Goal: Task Accomplishment & Management: Complete application form

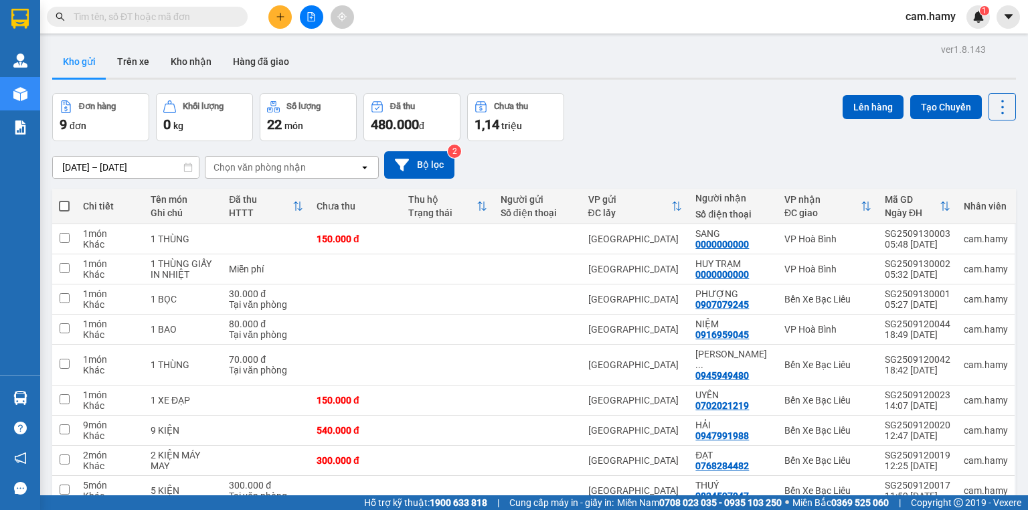
scroll to position [62, 0]
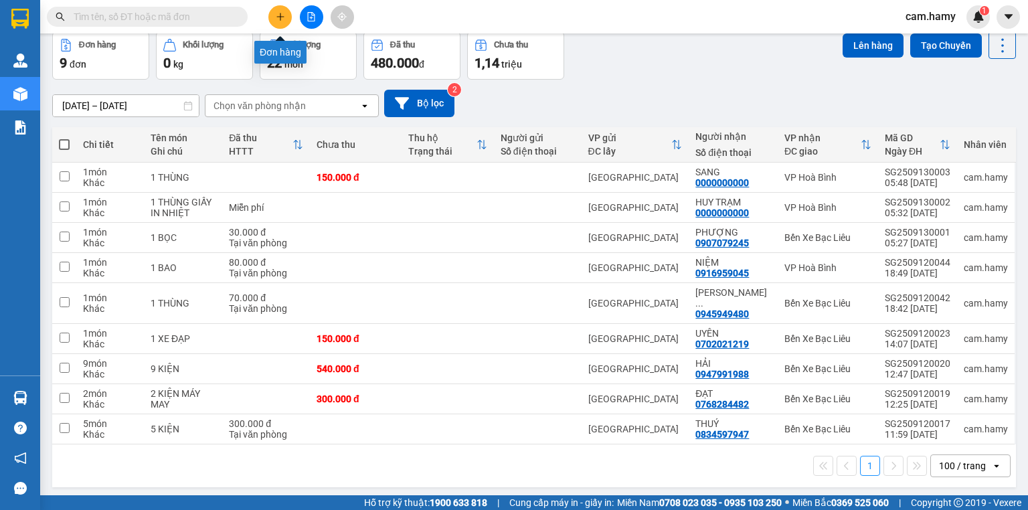
click at [274, 18] on button at bounding box center [279, 16] width 23 height 23
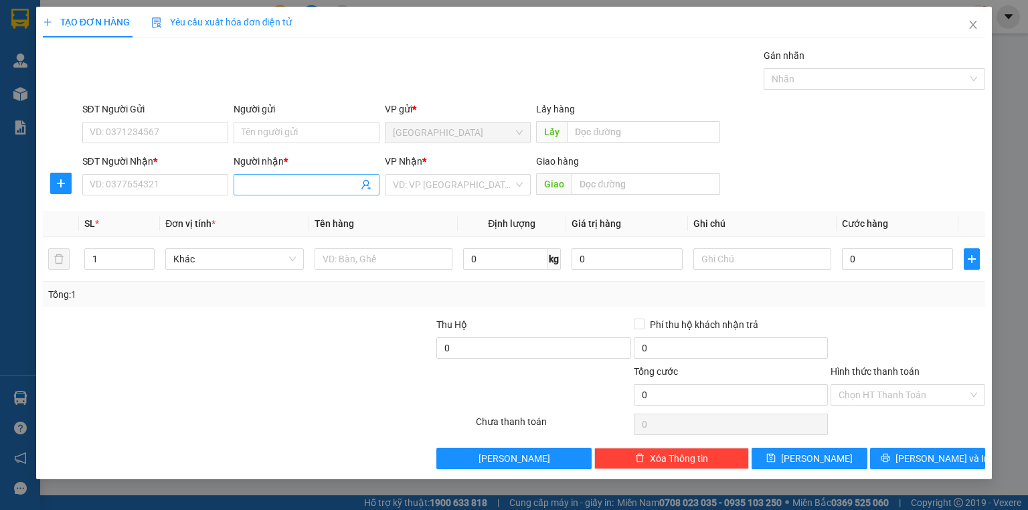
click at [263, 177] on input "Người nhận *" at bounding box center [300, 184] width 116 height 15
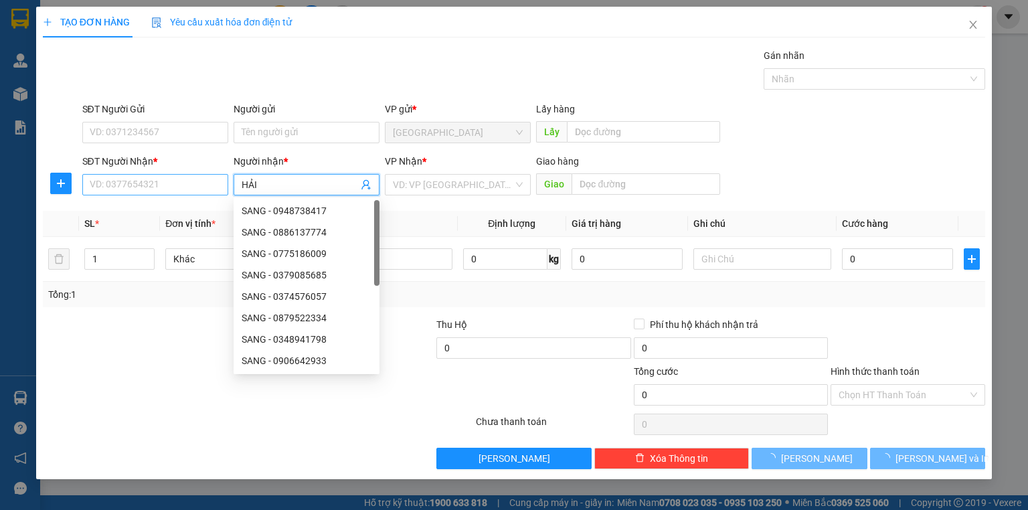
type input "HẢI"
click at [175, 183] on input "SĐT Người Nhận *" at bounding box center [155, 184] width 146 height 21
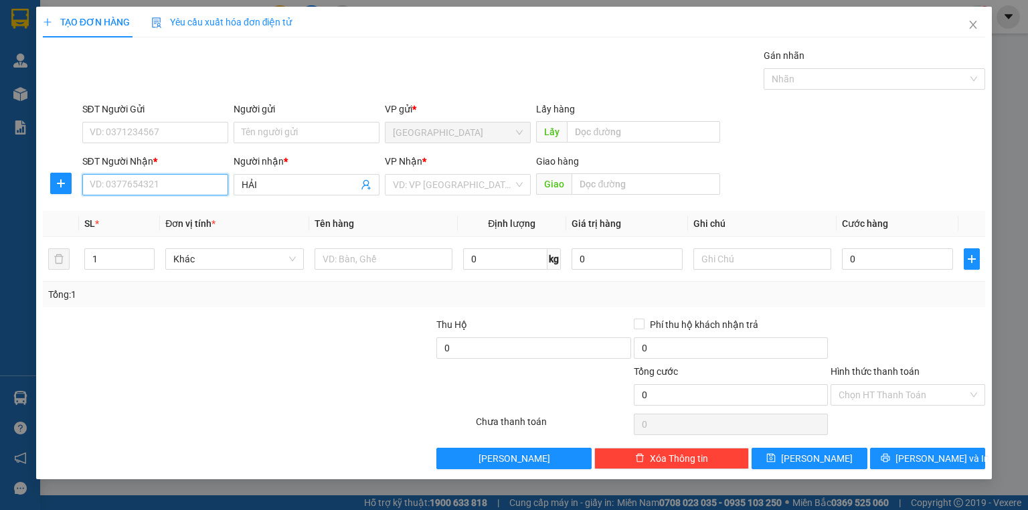
click at [175, 183] on input "SĐT Người Nhận *" at bounding box center [155, 184] width 146 height 21
click at [155, 185] on input "SĐT Người Nhận *" at bounding box center [155, 184] width 146 height 21
click at [164, 210] on div "0945875755 - HẢI" at bounding box center [155, 210] width 130 height 15
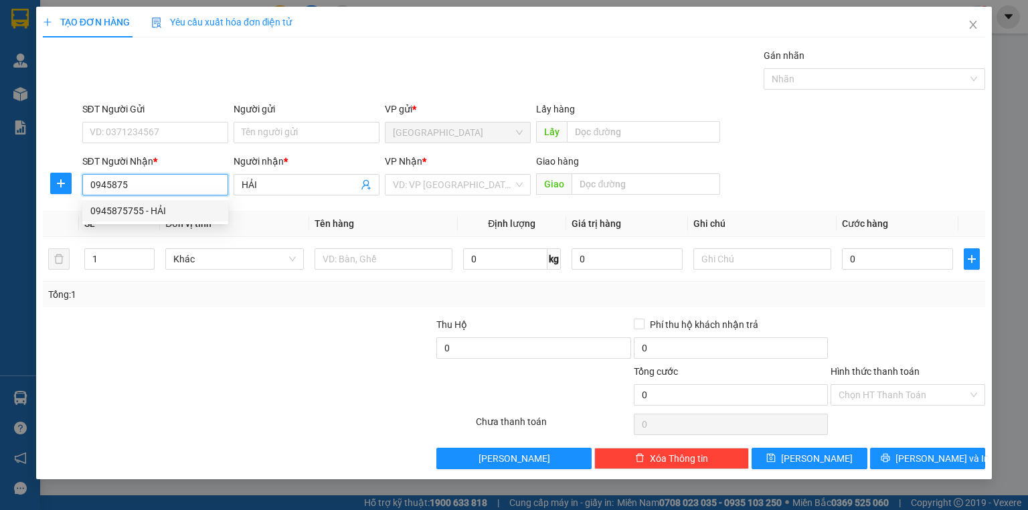
type input "0945875755"
type input "PHÚ GIAO"
type input "60.000"
type input "0945875755"
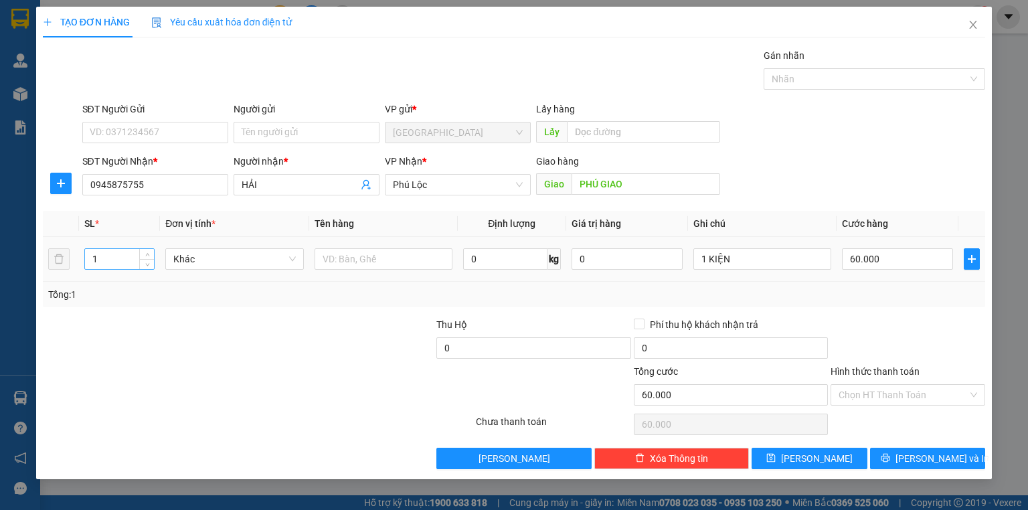
click at [98, 256] on input "1" at bounding box center [119, 259] width 69 height 20
type input "2"
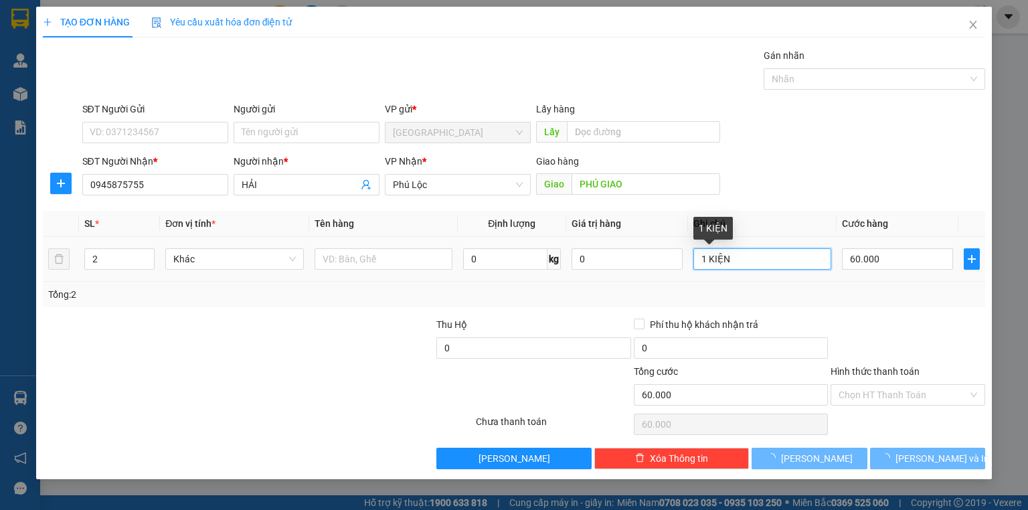
click at [726, 258] on input "1 KIỆN" at bounding box center [762, 258] width 138 height 21
type input "0"
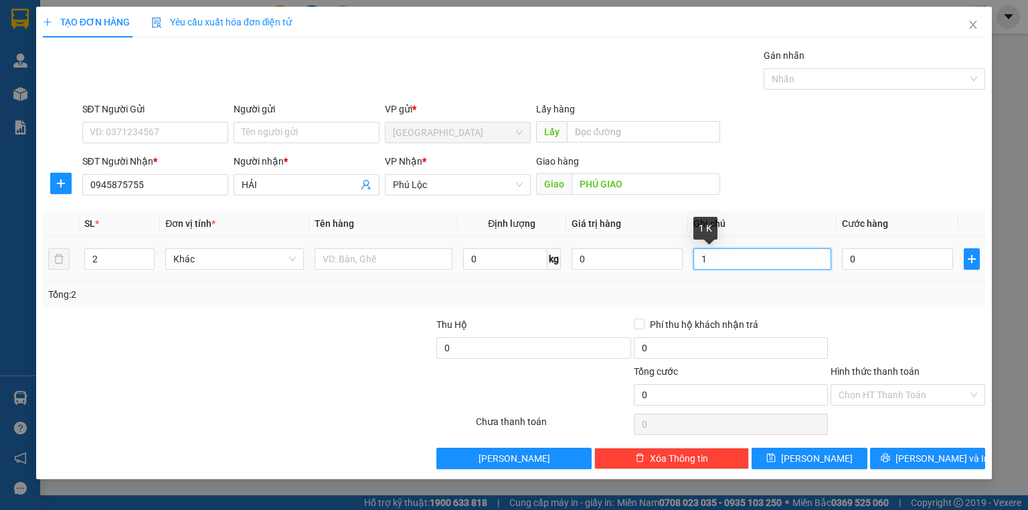
type input "1"
type input "2 KIỆN"
click at [879, 260] on input "0" at bounding box center [897, 258] width 111 height 21
type input "9"
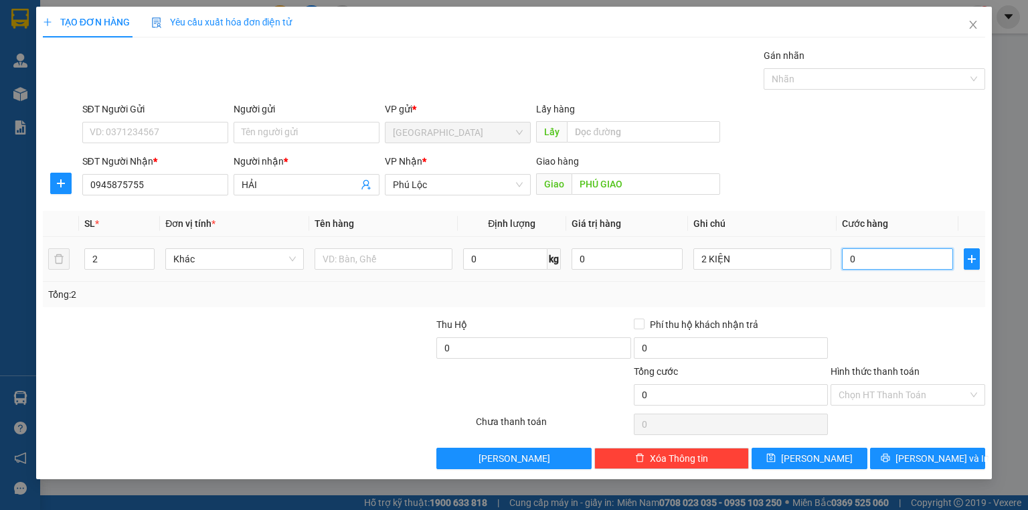
type input "9"
type input "90"
type input "90.000"
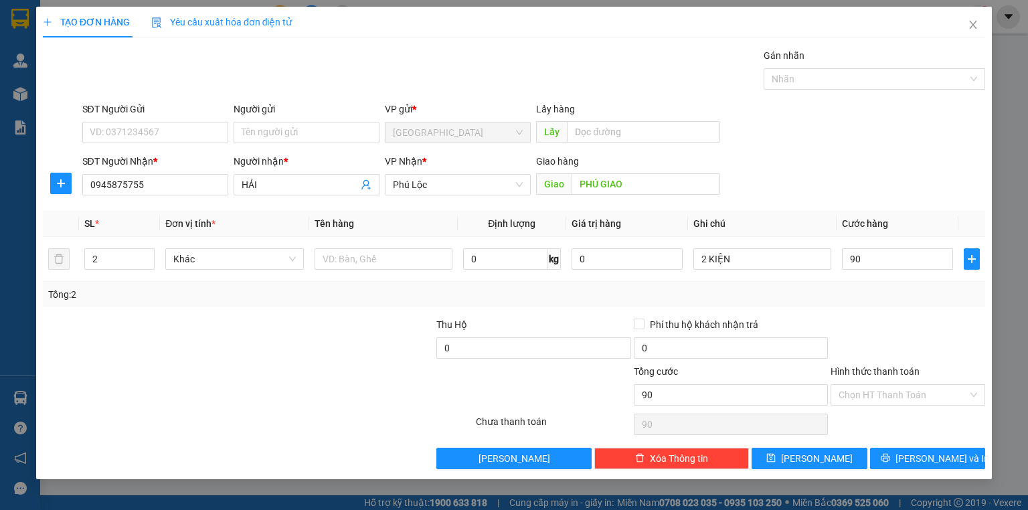
type input "90.000"
click at [871, 291] on div "Tổng: 2" at bounding box center [514, 294] width 932 height 15
click at [883, 299] on div "Tổng: 2" at bounding box center [514, 294] width 932 height 15
click at [890, 366] on label "Hình thức thanh toán" at bounding box center [875, 371] width 89 height 11
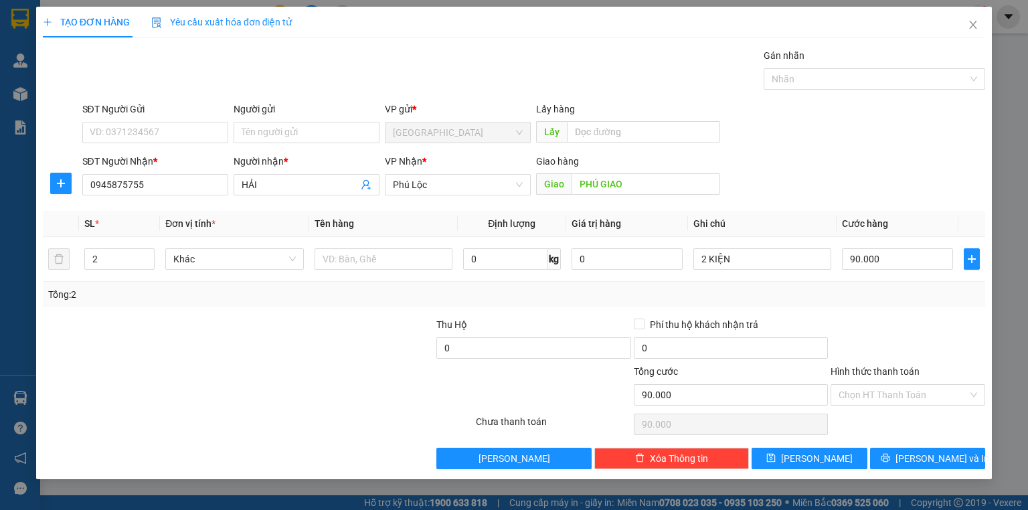
click at [890, 385] on input "Hình thức thanh toán" at bounding box center [903, 395] width 129 height 20
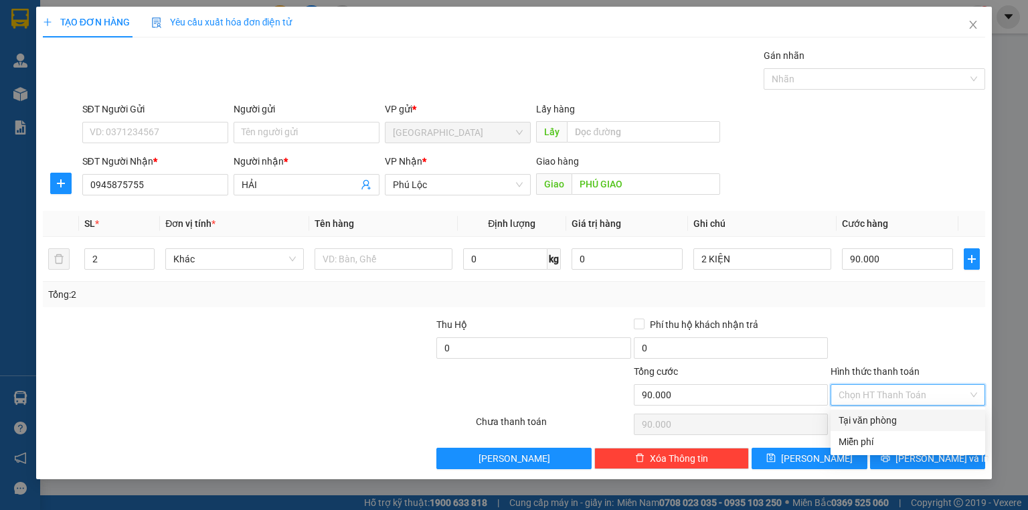
click at [882, 418] on div "Tại văn phòng" at bounding box center [908, 420] width 139 height 15
type input "0"
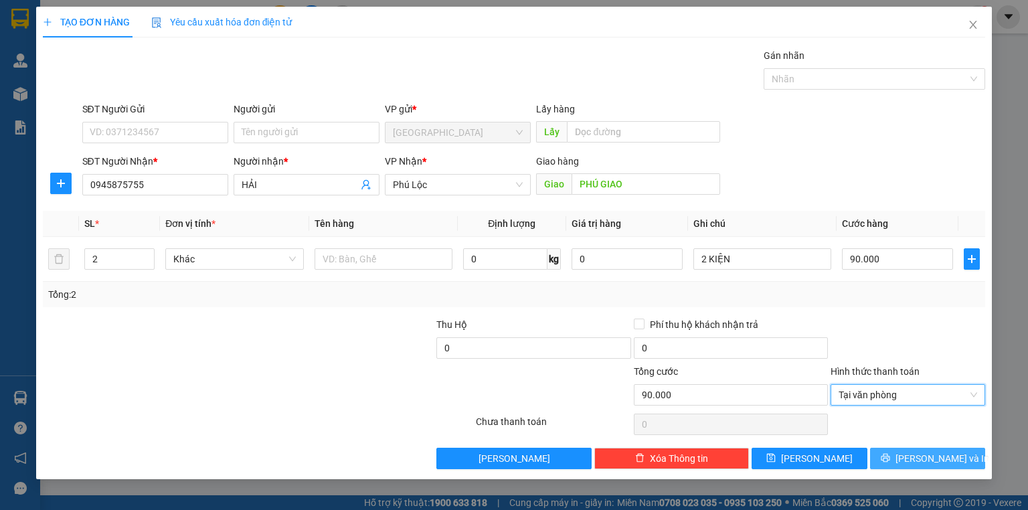
click at [923, 461] on span "[PERSON_NAME] và In" at bounding box center [942, 458] width 94 height 15
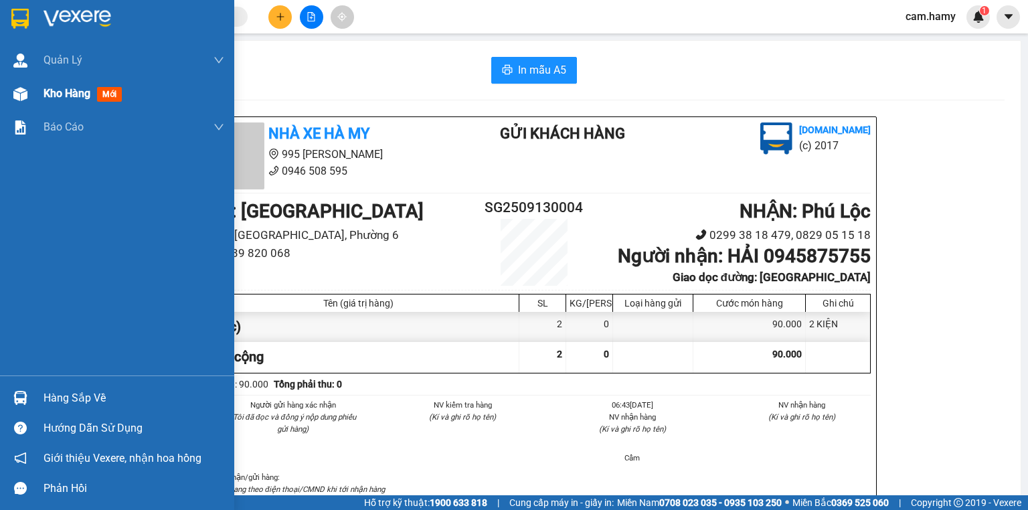
click at [37, 88] on div "Kho hàng mới" at bounding box center [117, 93] width 234 height 33
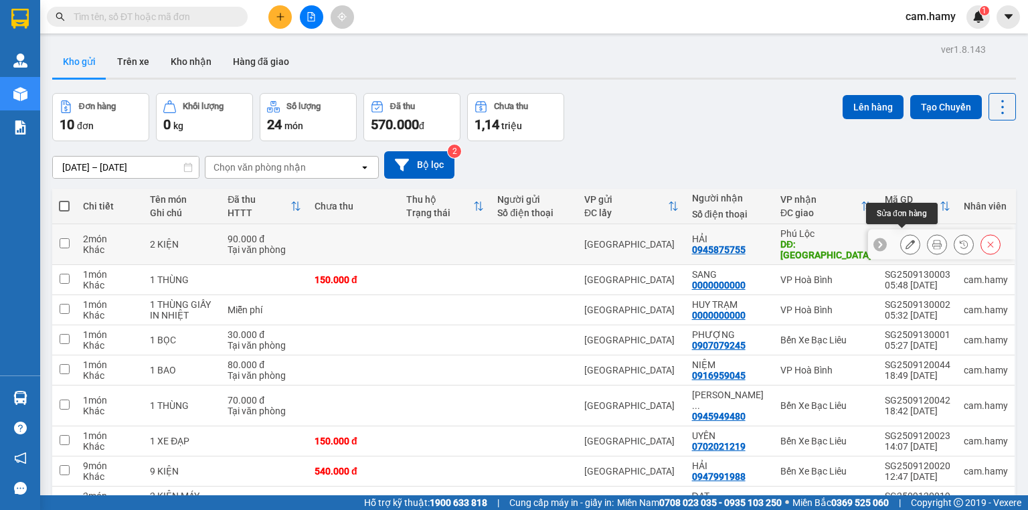
click at [906, 240] on icon at bounding box center [910, 244] width 9 height 9
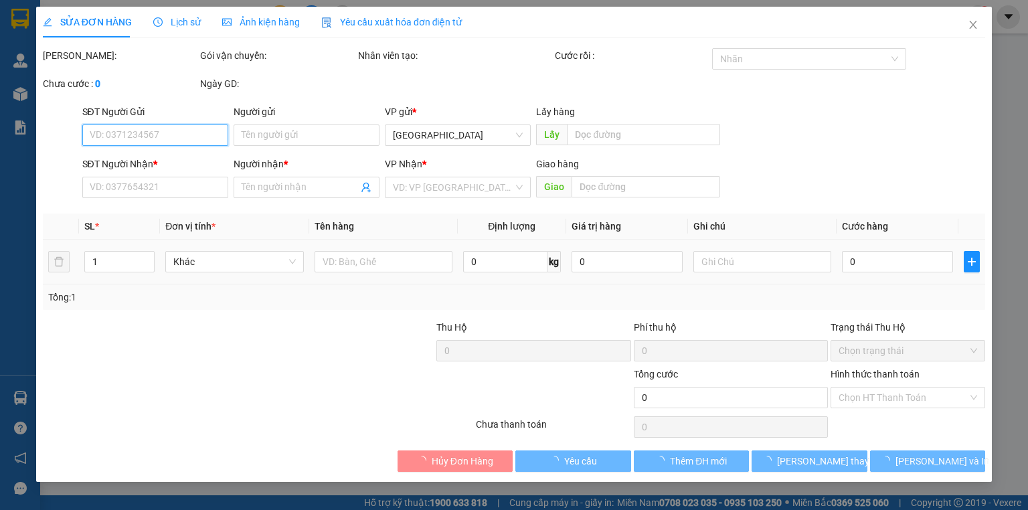
type input "0945875755"
type input "HẢI"
type input "PHÚ GIAO"
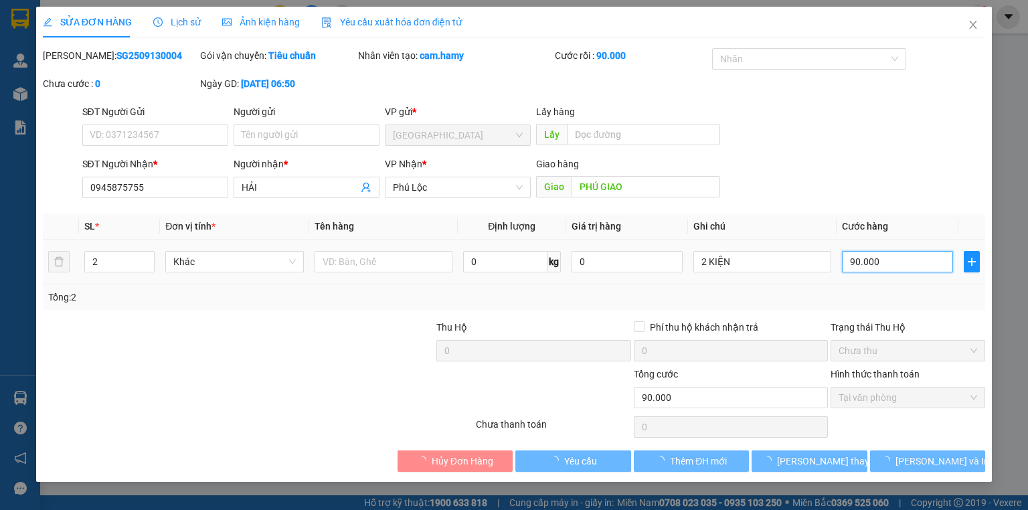
click at [881, 262] on input "90.000" at bounding box center [897, 261] width 111 height 21
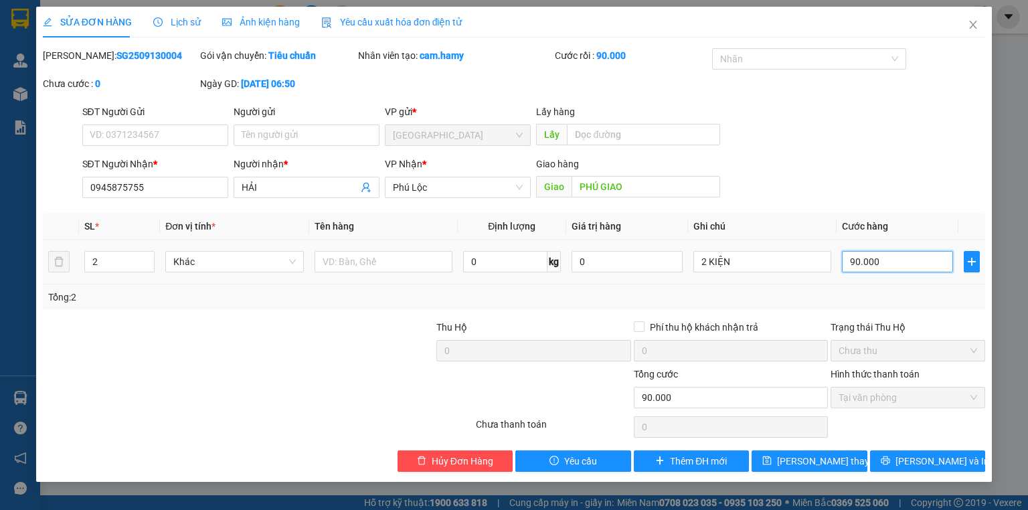
type input "0"
type input "1"
type input "01"
type input "10"
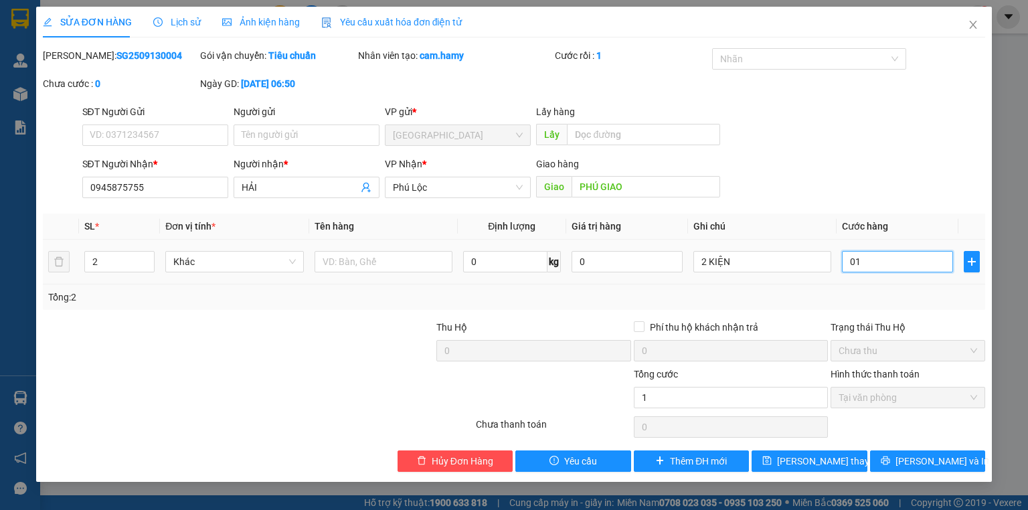
type input "010"
type input "100"
type input "0.100"
type input "100.000"
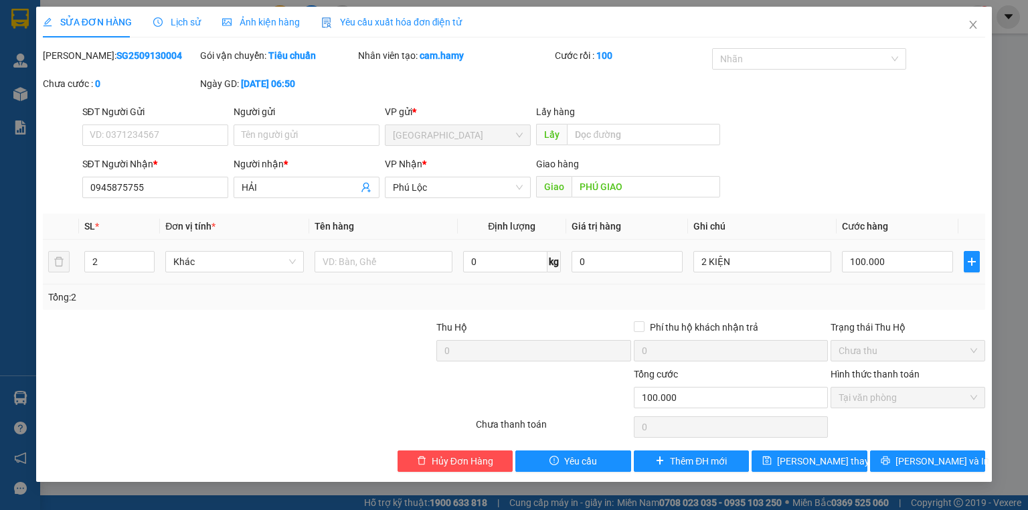
click at [877, 280] on td "100.000" at bounding box center [898, 262] width 122 height 45
click at [827, 460] on span "[PERSON_NAME] thay đổi" at bounding box center [830, 461] width 107 height 15
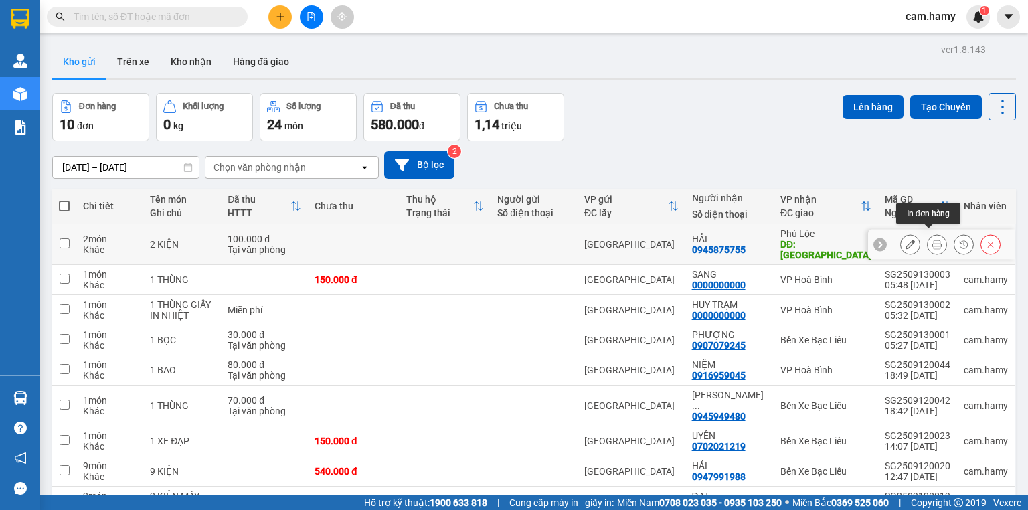
click at [932, 240] on icon at bounding box center [936, 244] width 9 height 9
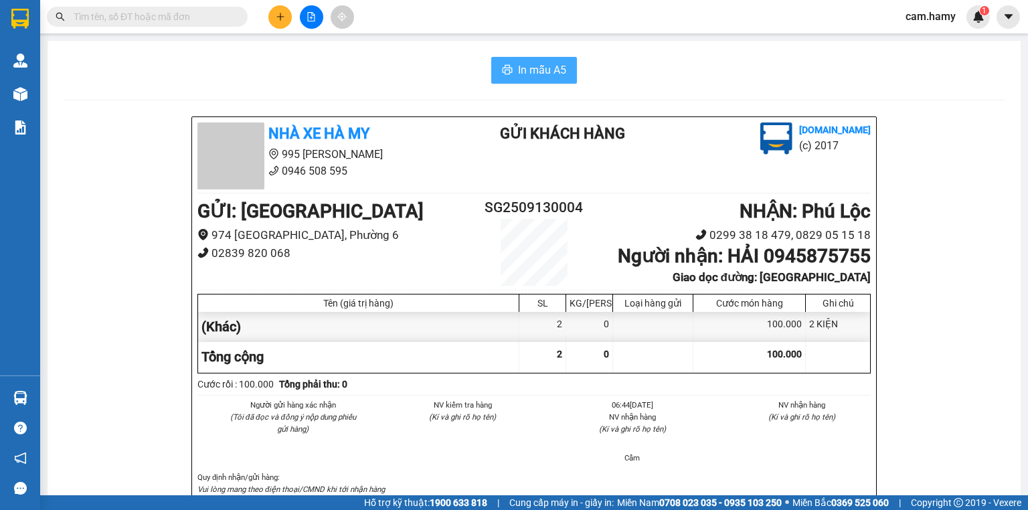
click at [551, 71] on span "In mẫu A5" at bounding box center [542, 70] width 48 height 17
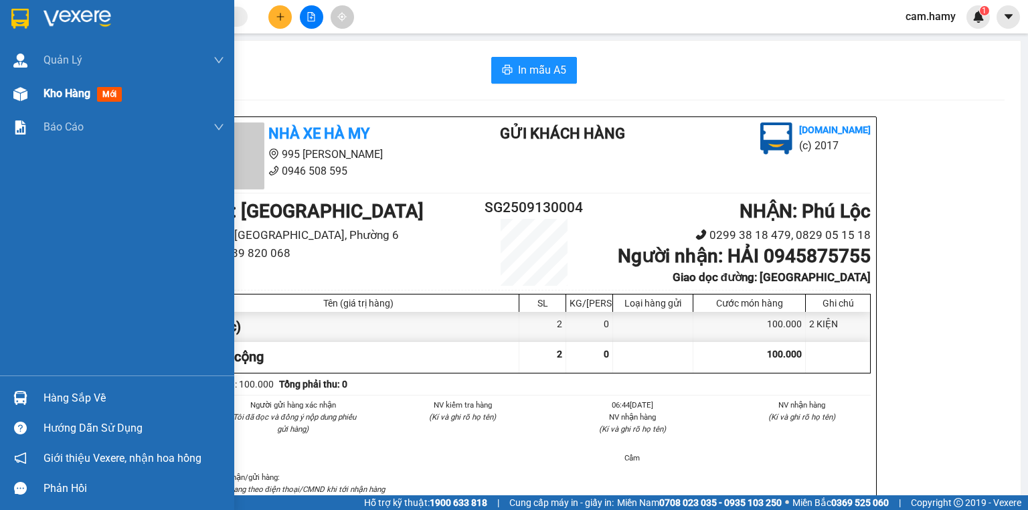
click at [76, 98] on span "Kho hàng" at bounding box center [67, 93] width 47 height 13
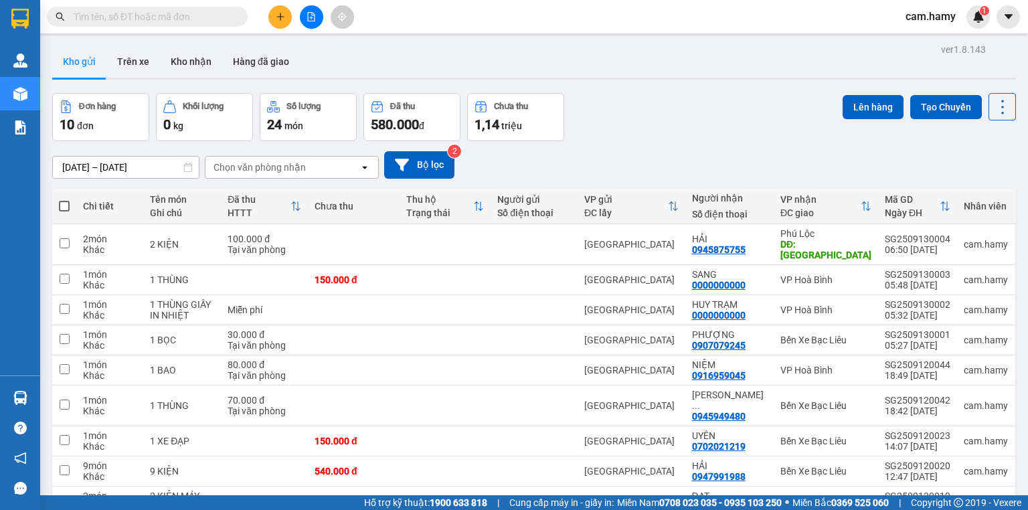
click at [78, 62] on button "Kho gửi" at bounding box center [79, 62] width 54 height 32
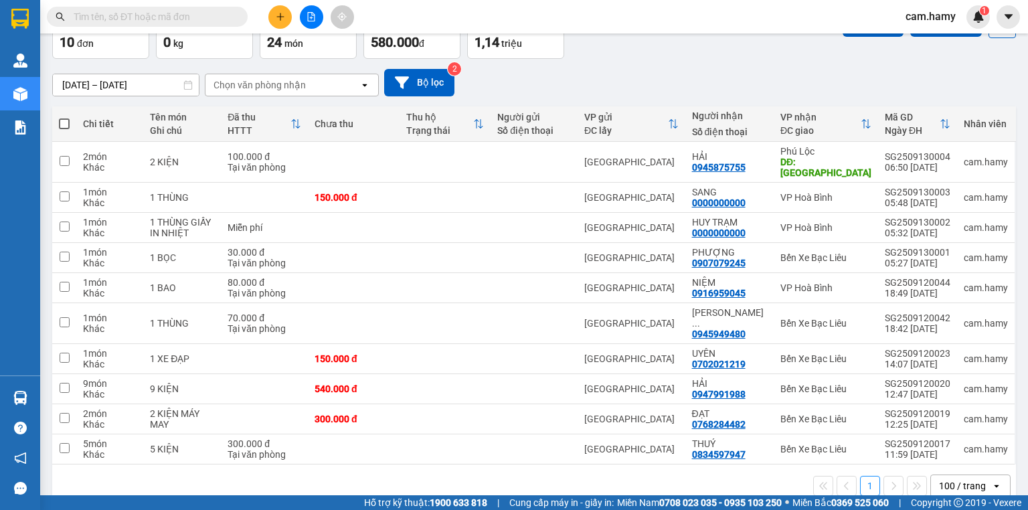
click at [954, 479] on div "100 / trang" at bounding box center [962, 485] width 47 height 13
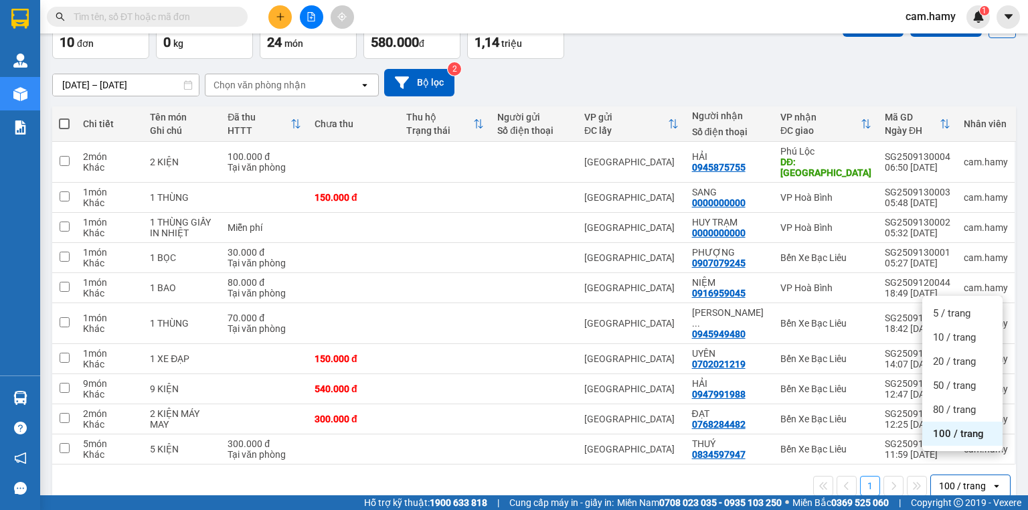
click at [956, 434] on span "100 / trang" at bounding box center [958, 433] width 51 height 13
click at [950, 479] on div "100 / trang" at bounding box center [962, 485] width 47 height 13
click at [942, 479] on div "100 / trang" at bounding box center [962, 485] width 47 height 13
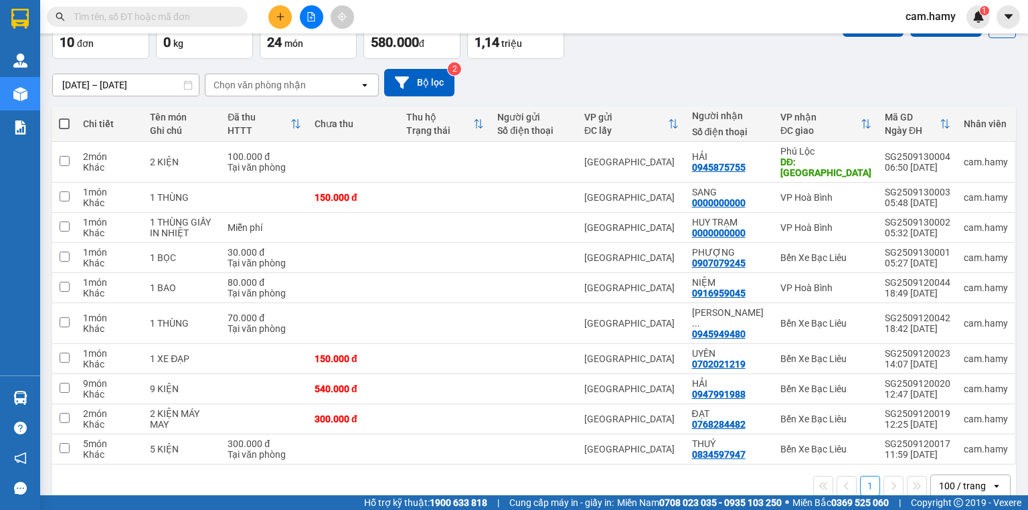
click at [284, 11] on button at bounding box center [279, 16] width 23 height 23
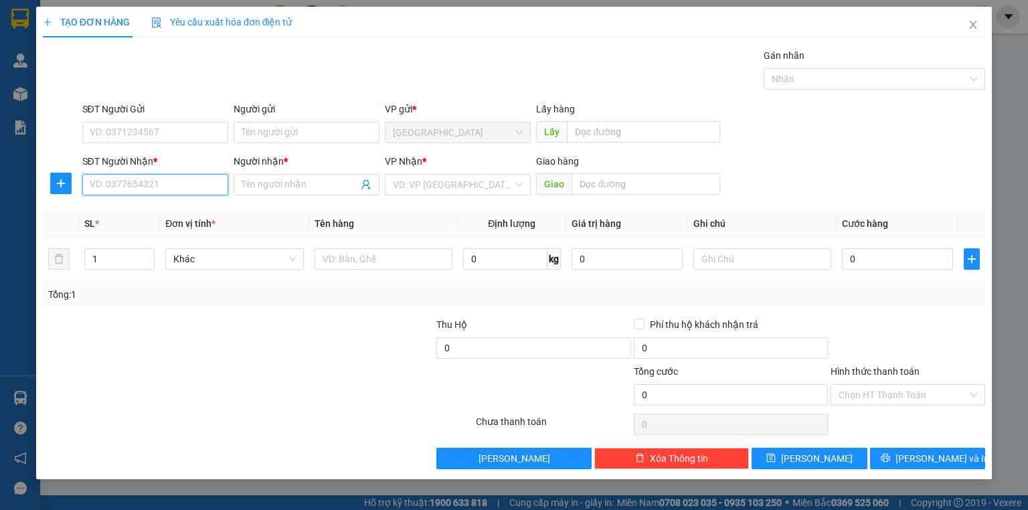
click at [182, 186] on input "SĐT Người Nhận *" at bounding box center [155, 184] width 146 height 21
click at [201, 188] on input "0949914553" at bounding box center [155, 184] width 146 height 21
type input "0949914553"
click at [278, 183] on input "Người nhận *" at bounding box center [300, 184] width 116 height 15
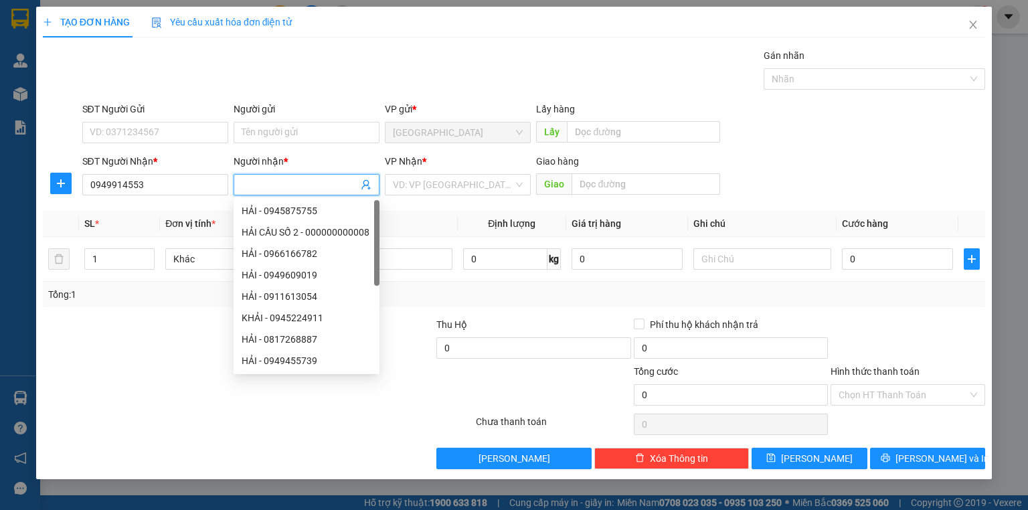
click at [281, 187] on input "Người nhận *" at bounding box center [300, 184] width 116 height 15
type input "THẢO"
click at [418, 183] on input "search" at bounding box center [453, 185] width 120 height 20
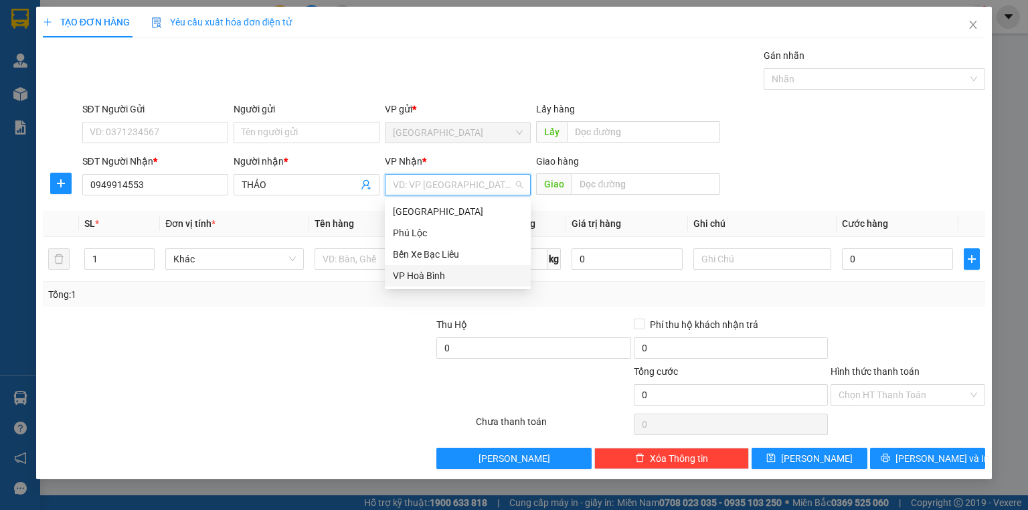
click at [431, 273] on div "VP Hoà Bình" at bounding box center [458, 275] width 130 height 15
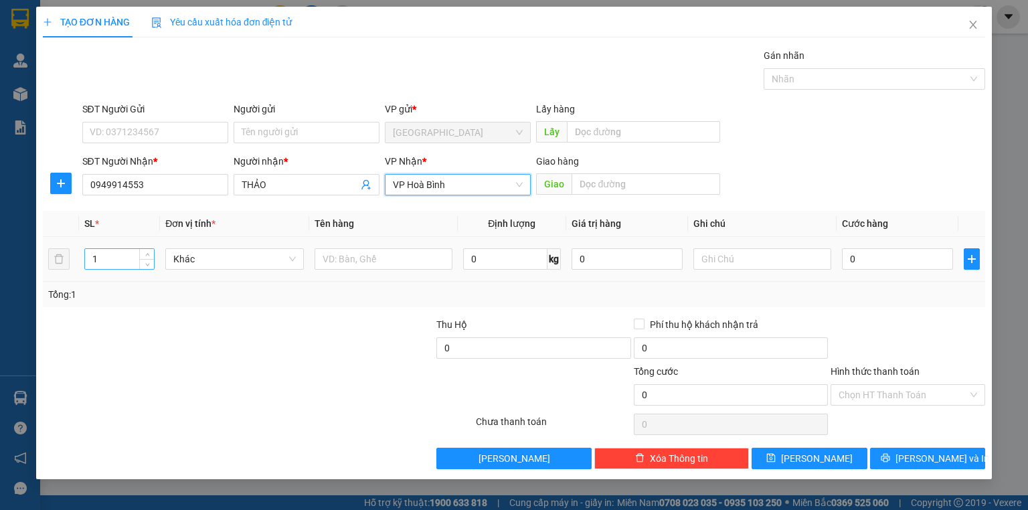
click at [105, 260] on input "1" at bounding box center [119, 259] width 69 height 20
type input "2"
click at [731, 260] on input "text" at bounding box center [762, 258] width 138 height 21
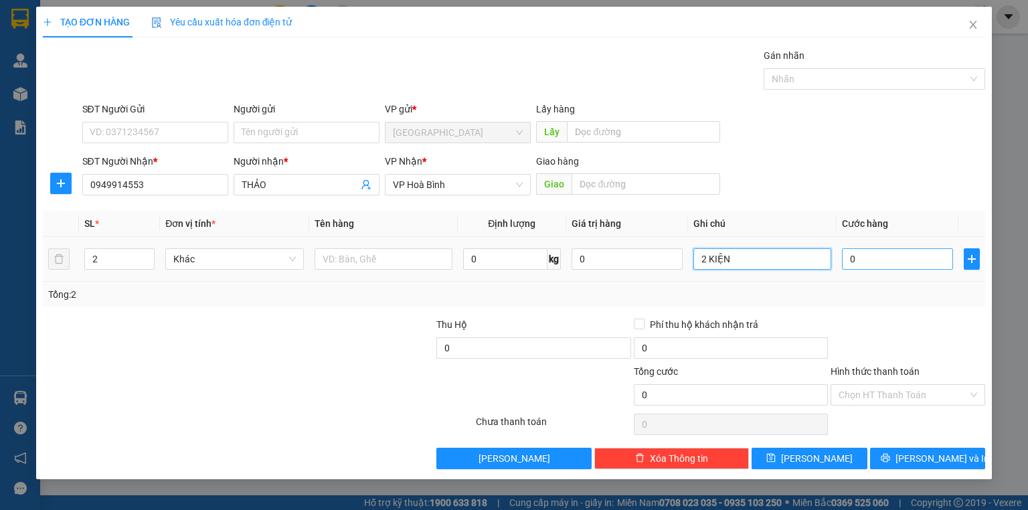
type input "2 KIỆN"
click at [884, 262] on input "0" at bounding box center [897, 258] width 111 height 21
type input "9"
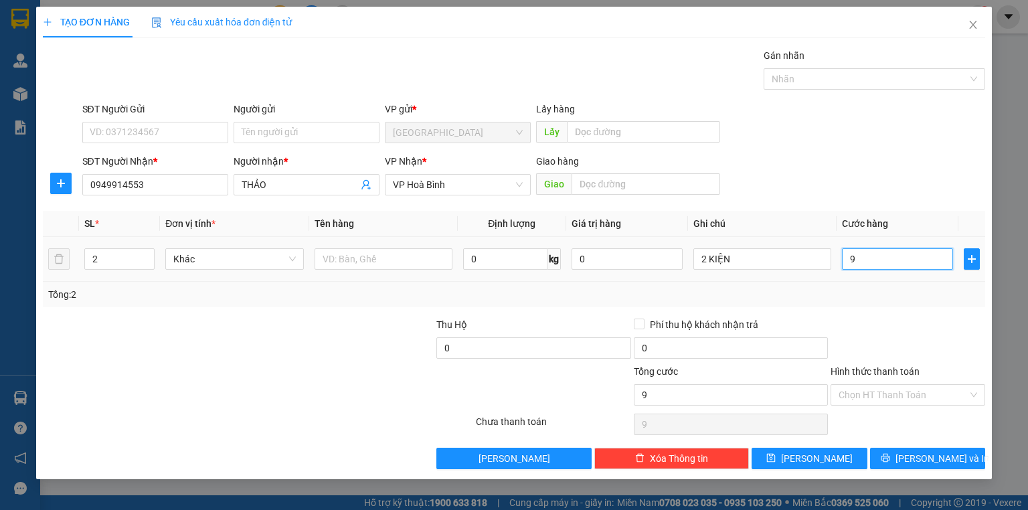
type input "90"
type input "90.000"
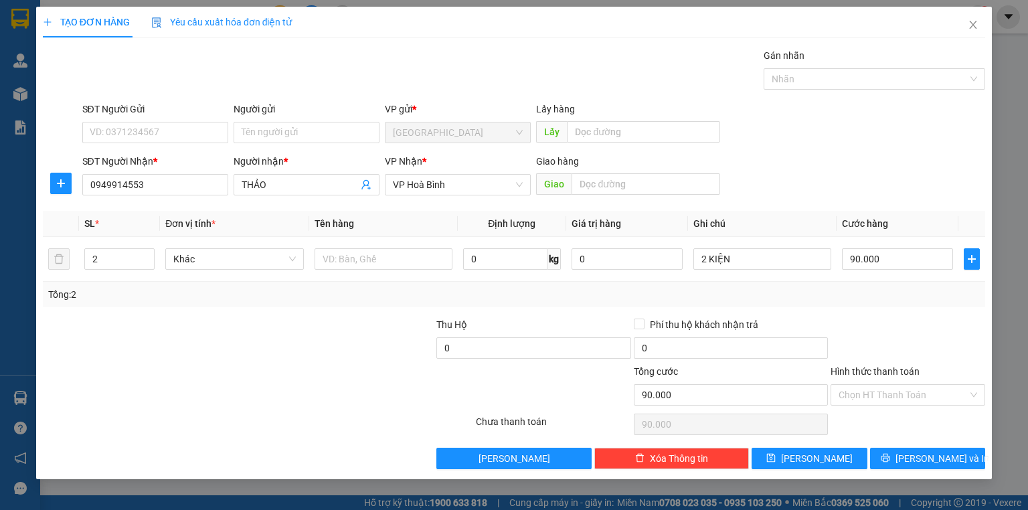
click at [839, 307] on div "Transit Pickup Surcharge Ids Transit Deliver Surcharge Ids Transit Deliver Surc…" at bounding box center [514, 258] width 942 height 421
click at [894, 366] on label "Hình thức thanh toán" at bounding box center [875, 371] width 89 height 11
click at [894, 385] on input "Hình thức thanh toán" at bounding box center [903, 395] width 129 height 20
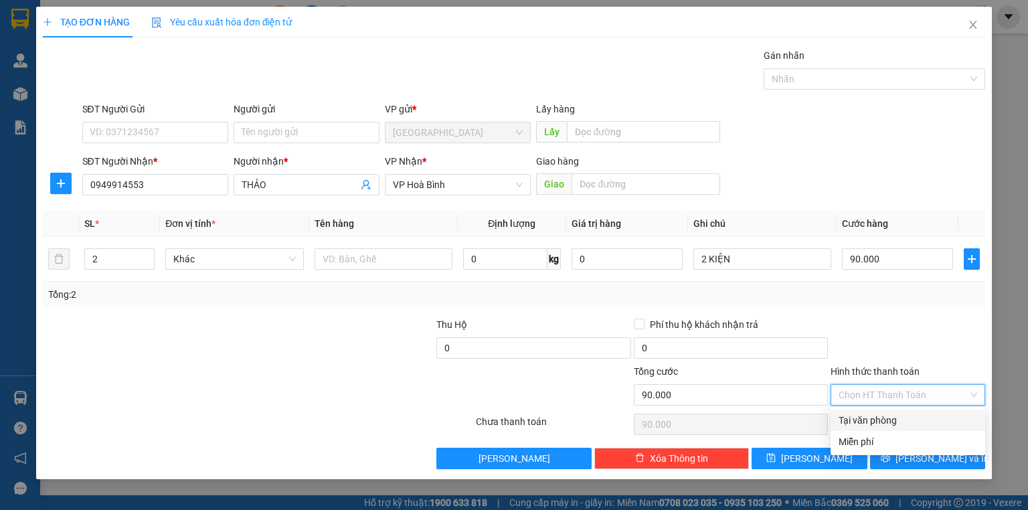
click at [889, 415] on div "Tại văn phòng" at bounding box center [908, 420] width 139 height 15
type input "0"
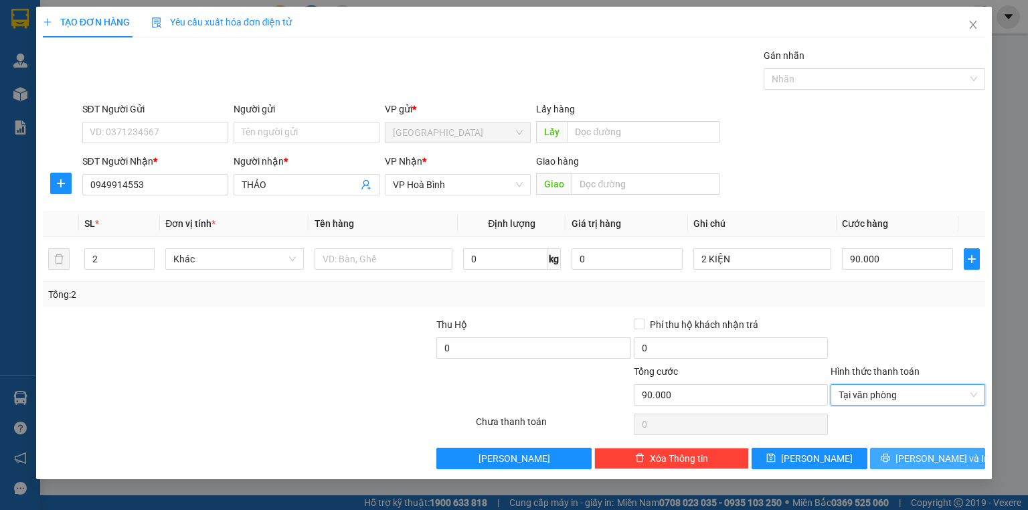
click at [898, 454] on button "[PERSON_NAME] và In" at bounding box center [928, 458] width 116 height 21
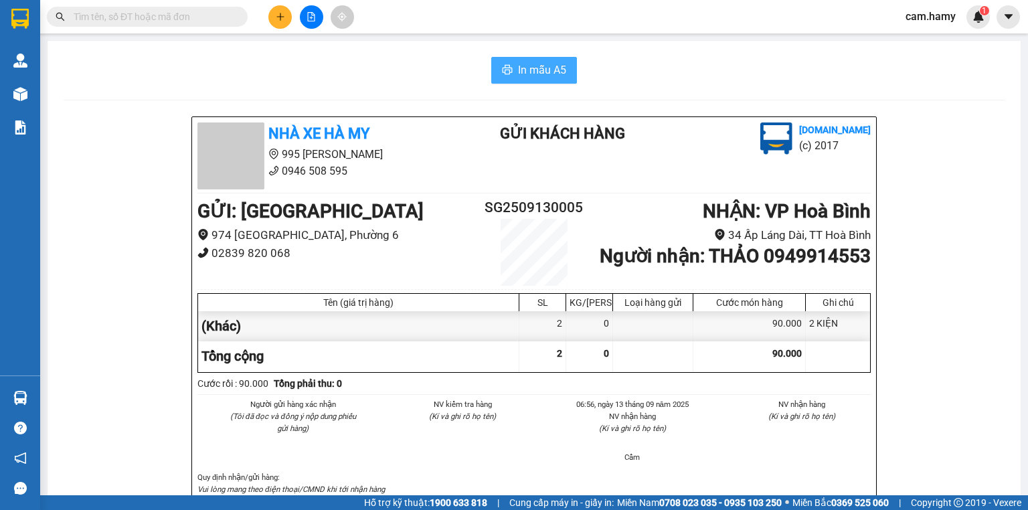
click at [555, 67] on span "In mẫu A5" at bounding box center [542, 70] width 48 height 17
click at [284, 15] on icon "plus" at bounding box center [280, 16] width 9 height 9
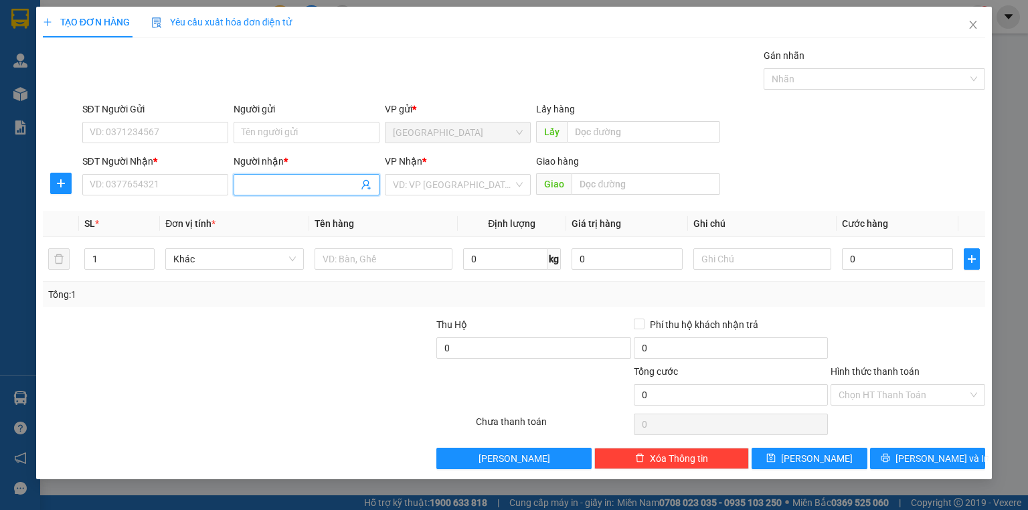
click at [288, 188] on input "Người nhận *" at bounding box center [300, 184] width 116 height 15
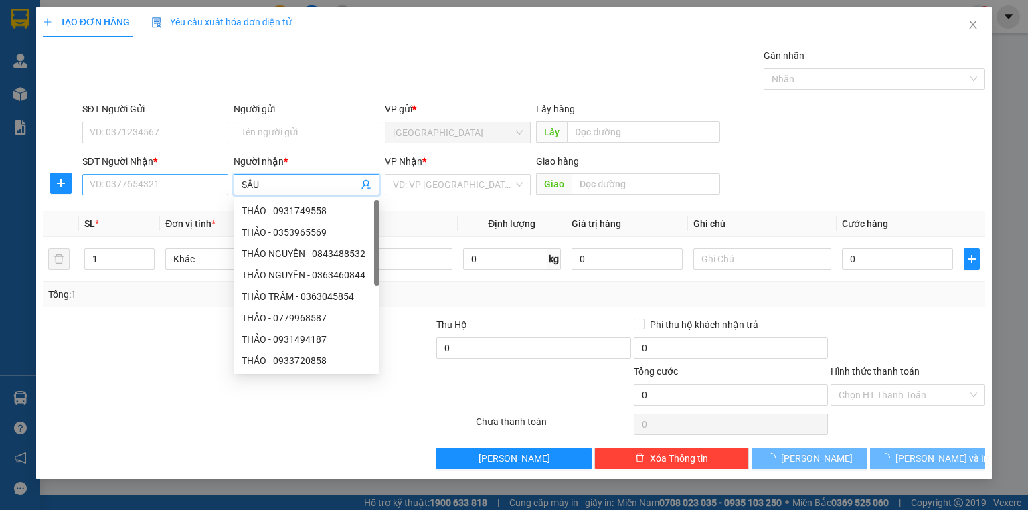
type input "SÂU"
click at [203, 193] on input "SĐT Người Nhận *" at bounding box center [155, 184] width 146 height 21
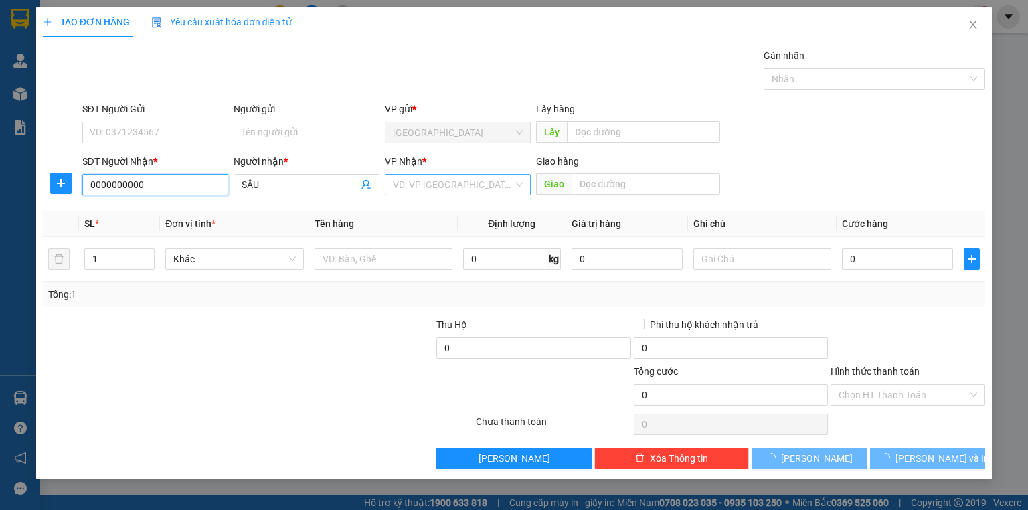
type input "0000000000"
click at [404, 185] on input "search" at bounding box center [453, 185] width 120 height 20
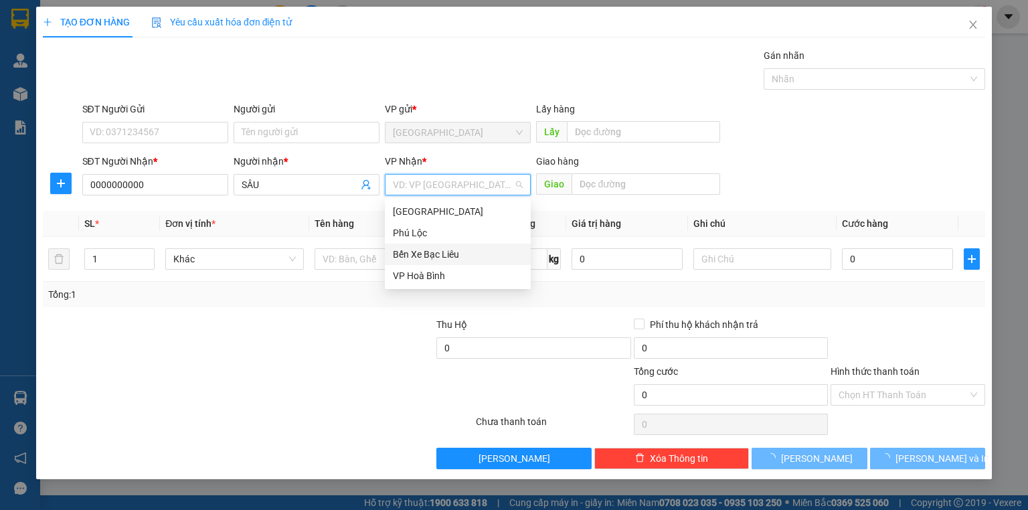
click at [434, 256] on div "Bến Xe Bạc Liêu" at bounding box center [458, 254] width 130 height 15
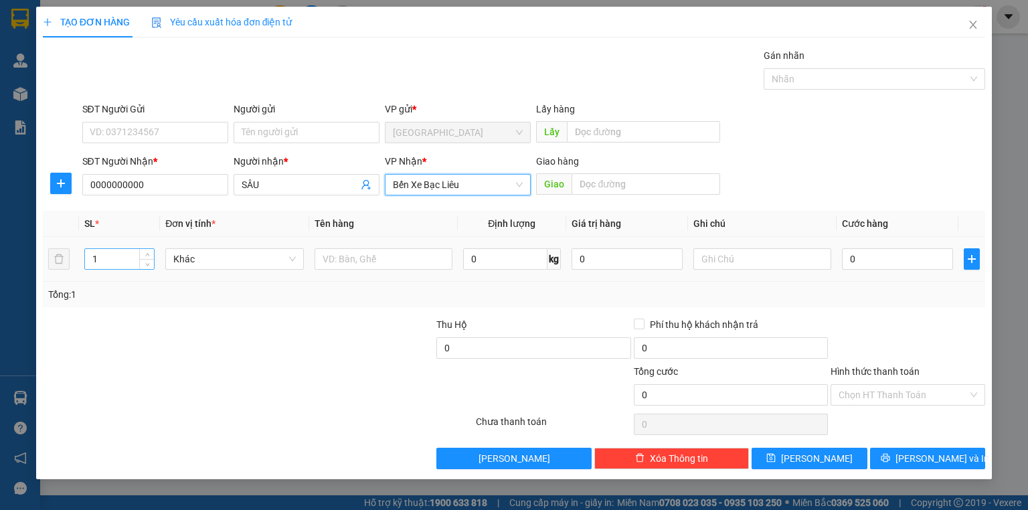
click at [96, 262] on input "1" at bounding box center [119, 259] width 69 height 20
type input "2"
click at [742, 260] on input "text" at bounding box center [762, 258] width 138 height 21
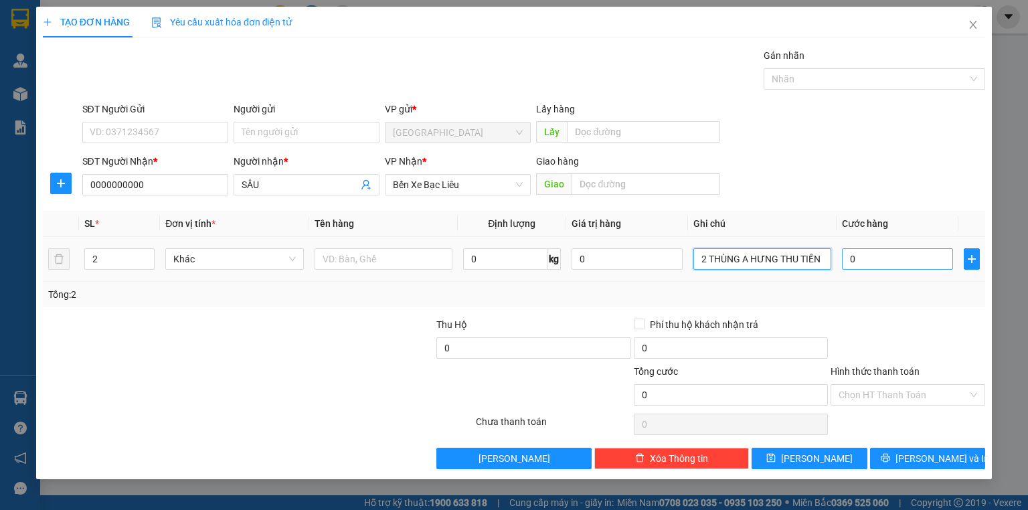
type input "2 THÙNG A HƯNG THU TIỀN"
click at [891, 254] on input "0" at bounding box center [897, 258] width 111 height 21
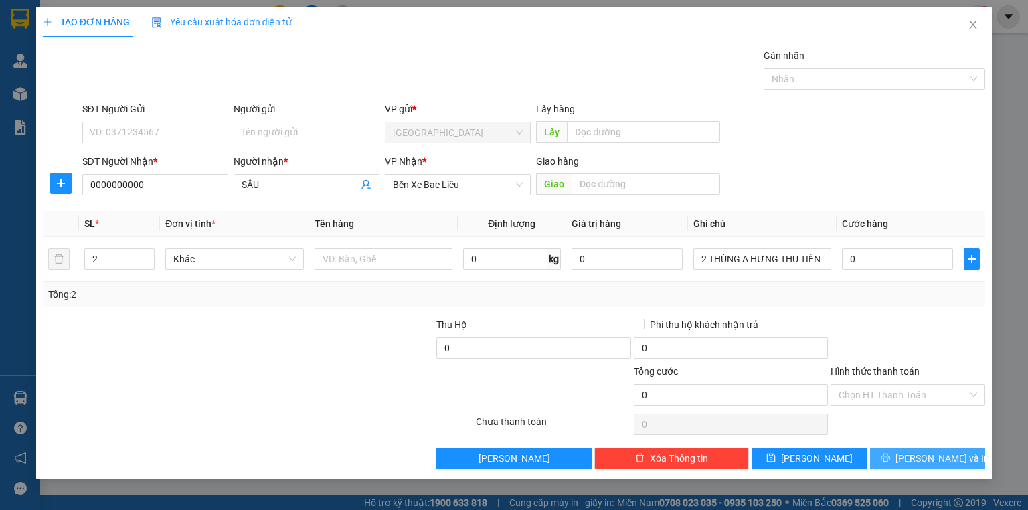
click at [922, 451] on span "[PERSON_NAME] và In" at bounding box center [942, 458] width 94 height 15
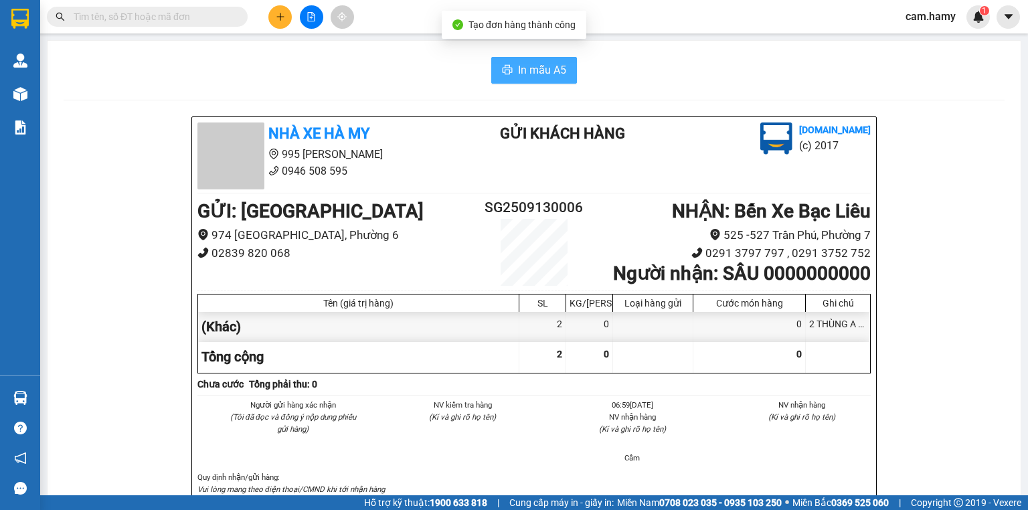
click at [541, 64] on span "In mẫu A5" at bounding box center [542, 70] width 48 height 17
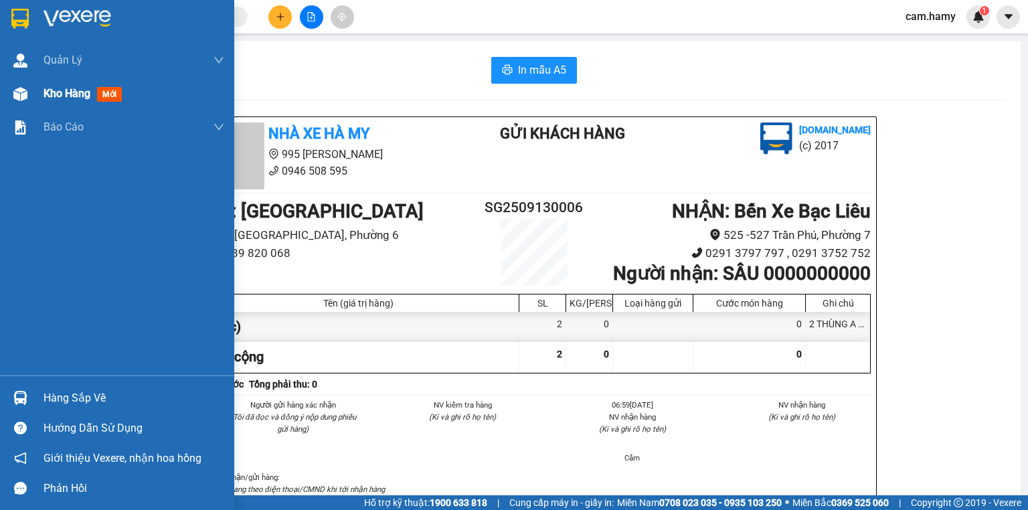
click at [37, 100] on div "Kho hàng mới" at bounding box center [117, 93] width 234 height 33
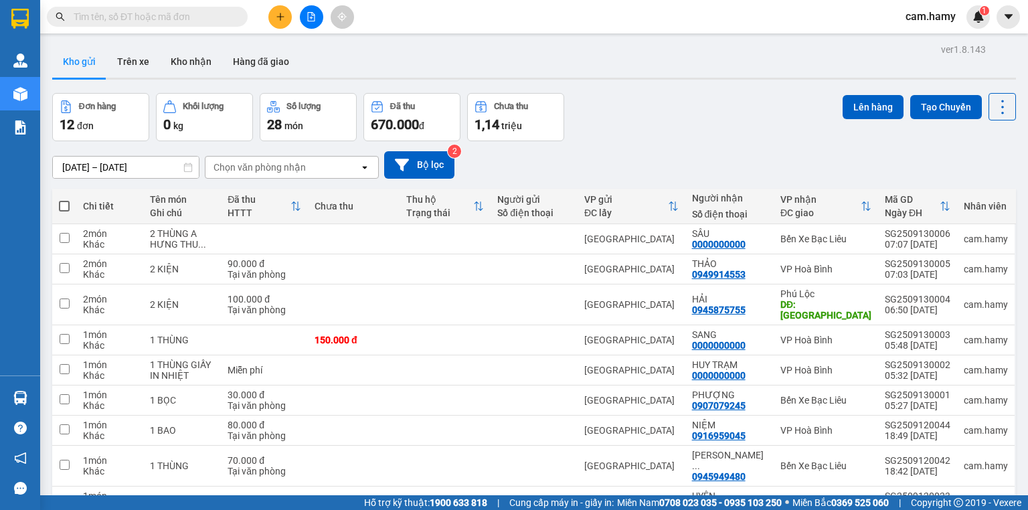
click at [82, 60] on button "Kho gửi" at bounding box center [79, 62] width 54 height 32
click at [273, 19] on button at bounding box center [279, 16] width 23 height 23
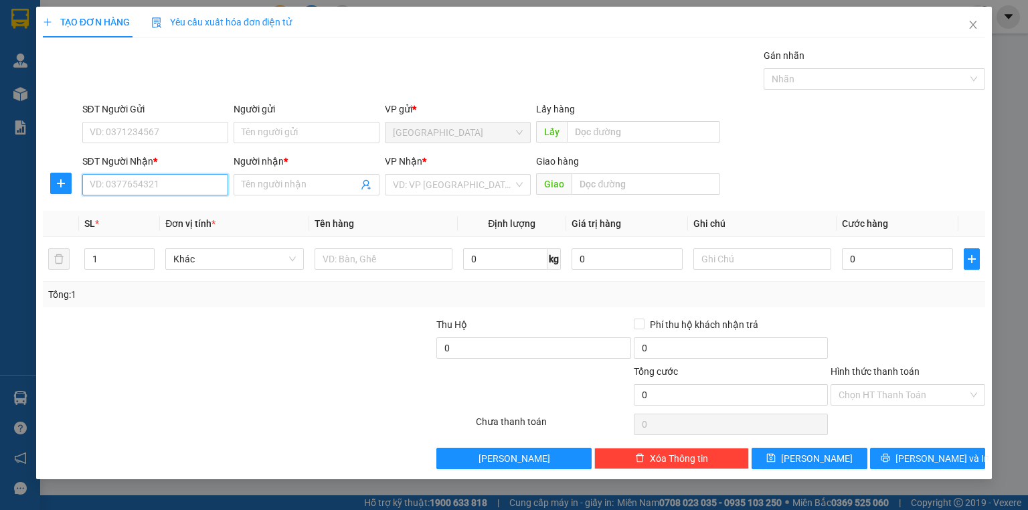
click at [185, 193] on input "SĐT Người Nhận *" at bounding box center [155, 184] width 146 height 21
click at [183, 187] on input "SĐT Người Nhận *" at bounding box center [155, 184] width 146 height 21
click at [159, 200] on div "0942283592 - THOA" at bounding box center [155, 210] width 146 height 21
type input "0942283592"
type input "THOA"
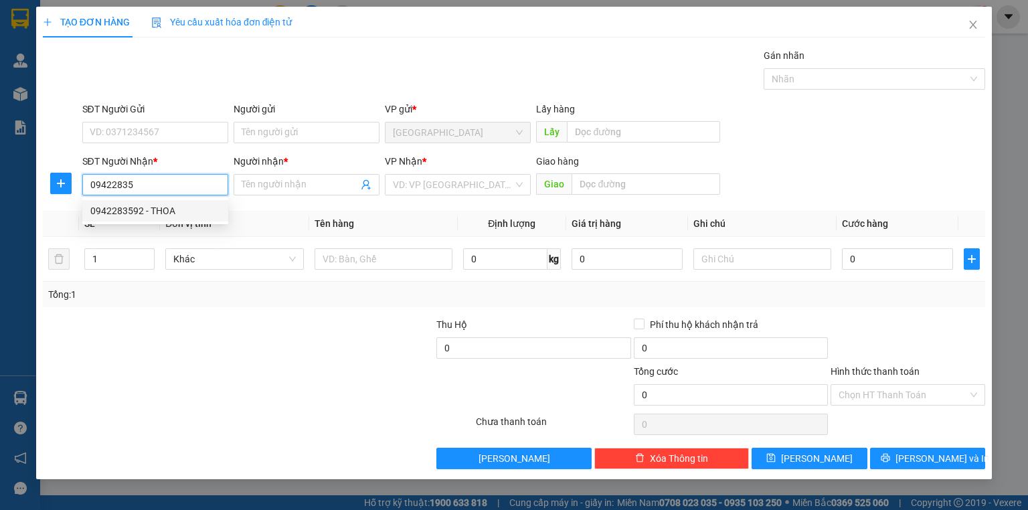
type input "NGẢ 3 AN TRẠCH"
type input "80.000"
type input "0942283592"
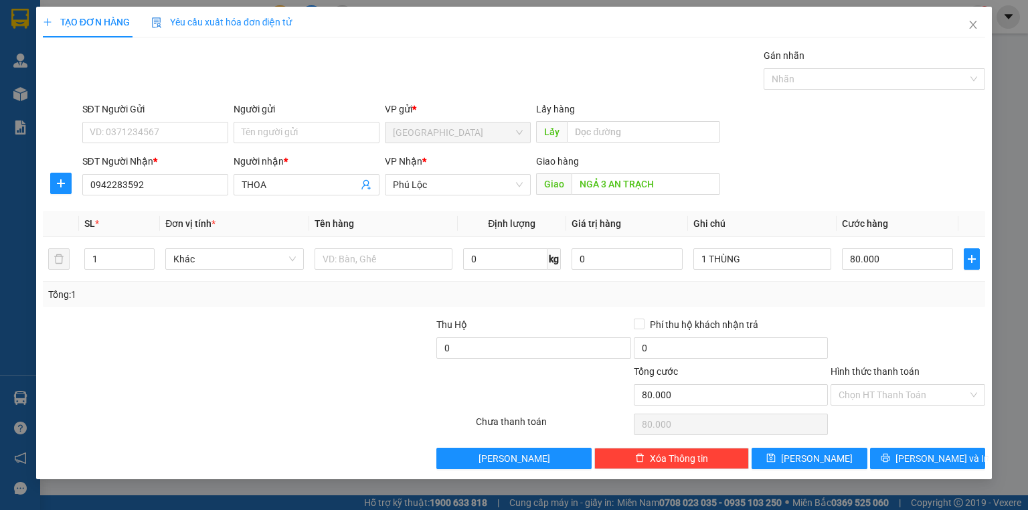
click at [885, 369] on label "Hình thức thanh toán" at bounding box center [875, 371] width 89 height 11
click at [885, 385] on input "Hình thức thanh toán" at bounding box center [903, 395] width 129 height 20
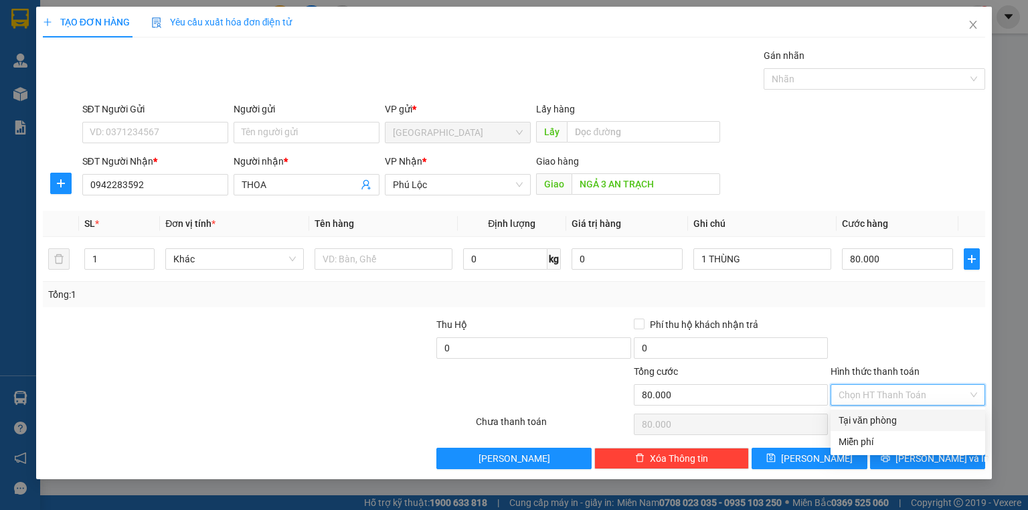
click at [894, 418] on div "Tại văn phòng" at bounding box center [908, 420] width 139 height 15
type input "0"
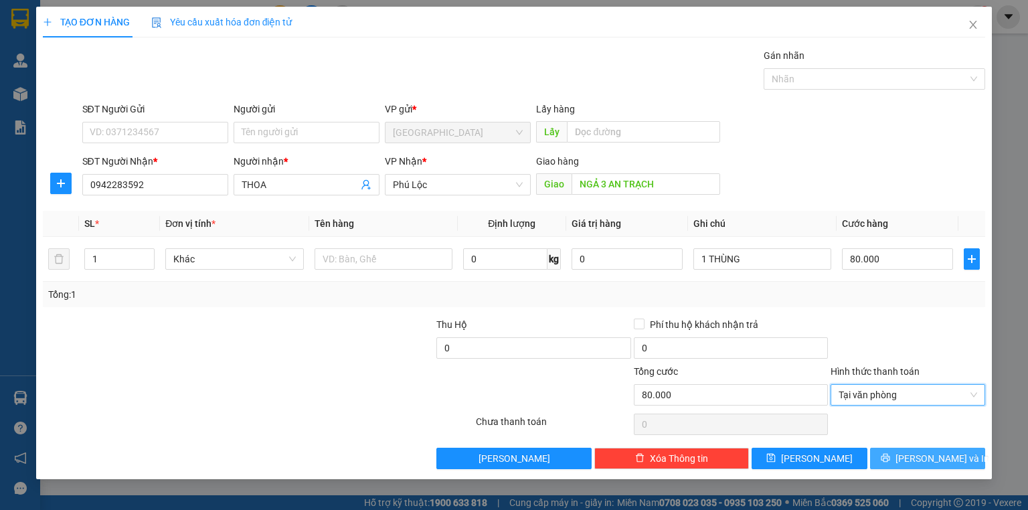
click at [889, 455] on icon "printer" at bounding box center [885, 458] width 9 height 9
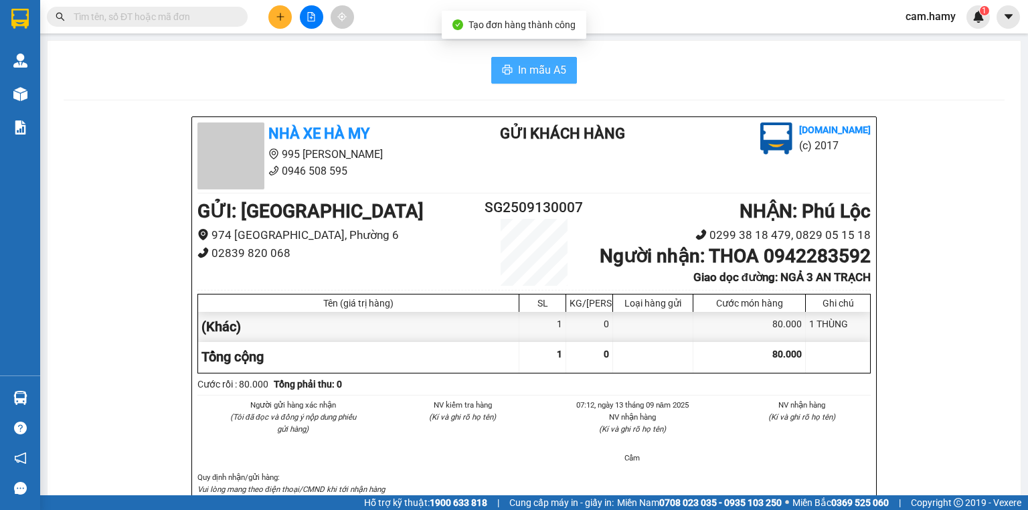
click at [541, 65] on span "In mẫu A5" at bounding box center [542, 70] width 48 height 17
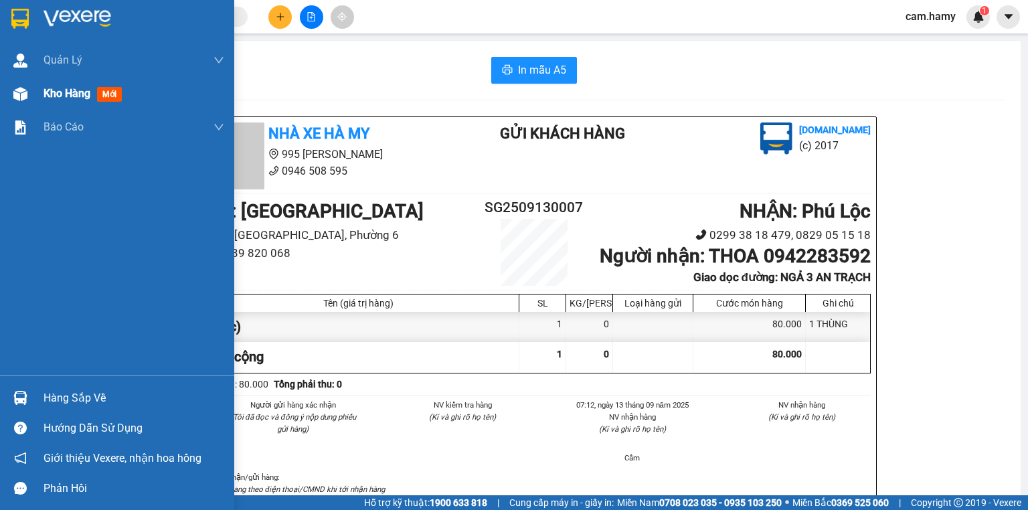
click at [46, 88] on span "Kho hàng" at bounding box center [67, 93] width 47 height 13
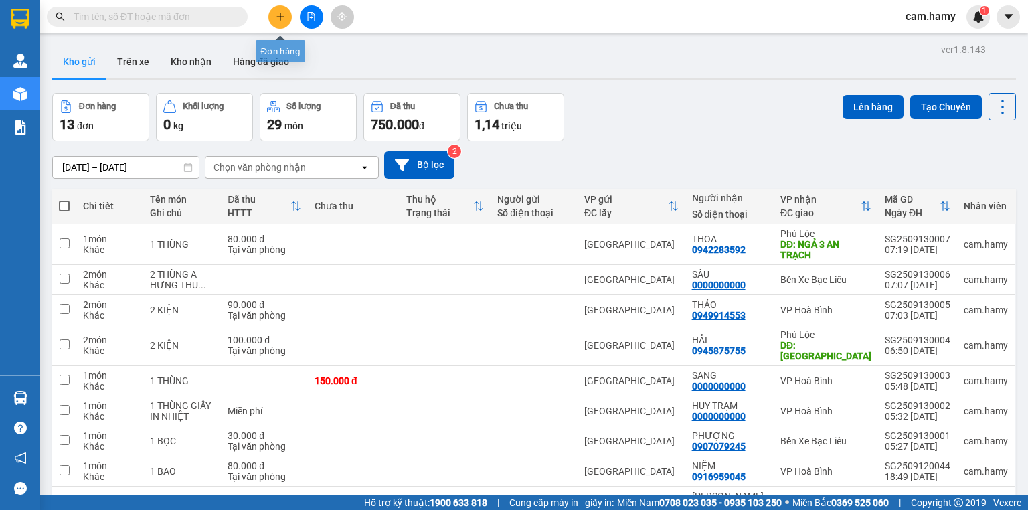
click at [278, 16] on icon "plus" at bounding box center [279, 16] width 7 height 1
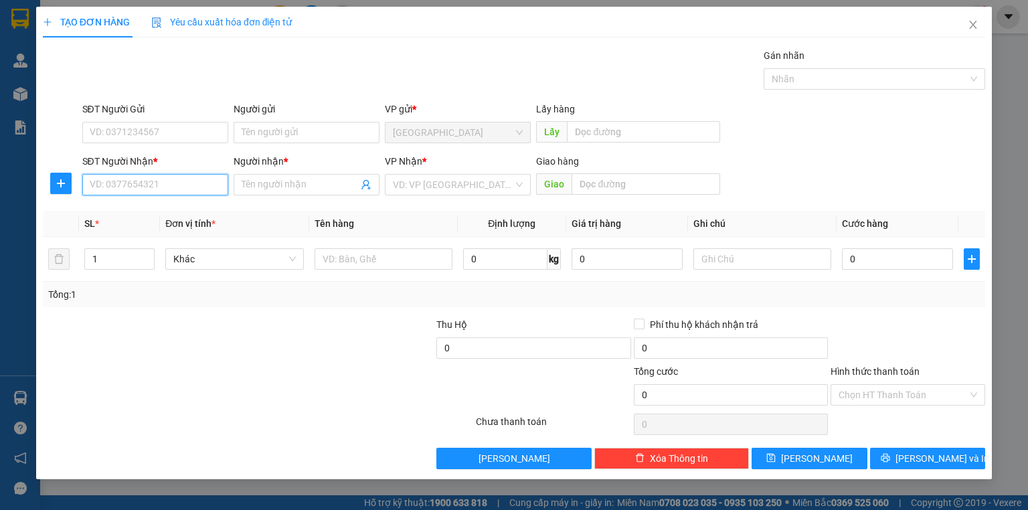
click at [122, 187] on input "SĐT Người Nhận *" at bounding box center [155, 184] width 146 height 21
click at [177, 186] on input "SĐT Người Nhận *" at bounding box center [155, 184] width 146 height 21
click at [185, 211] on div "0834597947 - THUÝ" at bounding box center [155, 210] width 130 height 15
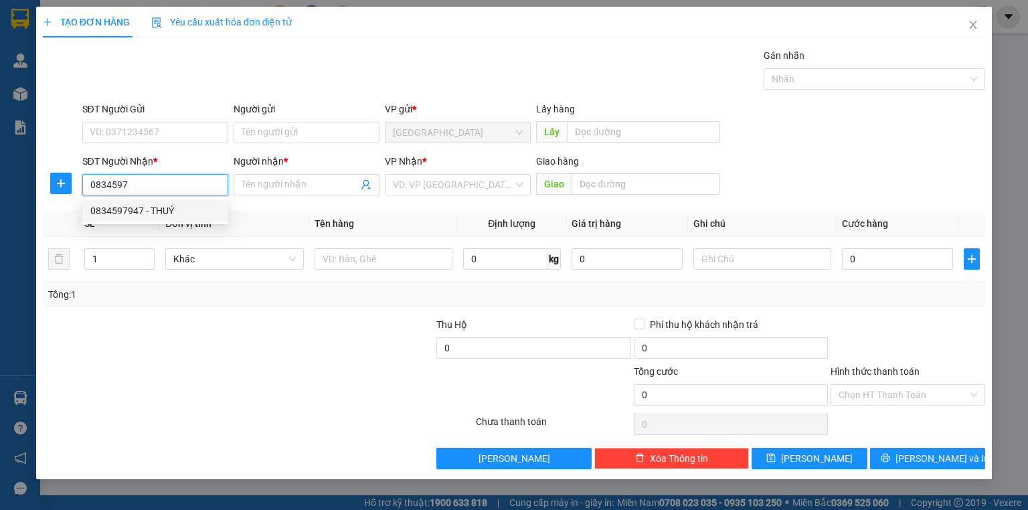
type input "0834597947"
type input "THUÝ"
type input "300.000"
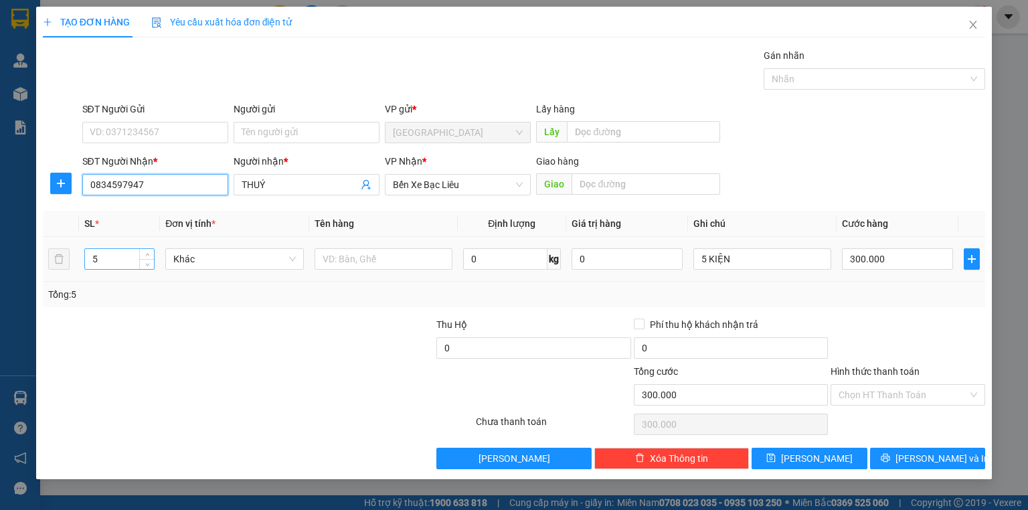
type input "0834597947"
click at [99, 262] on input "5" at bounding box center [119, 259] width 69 height 20
type input "3"
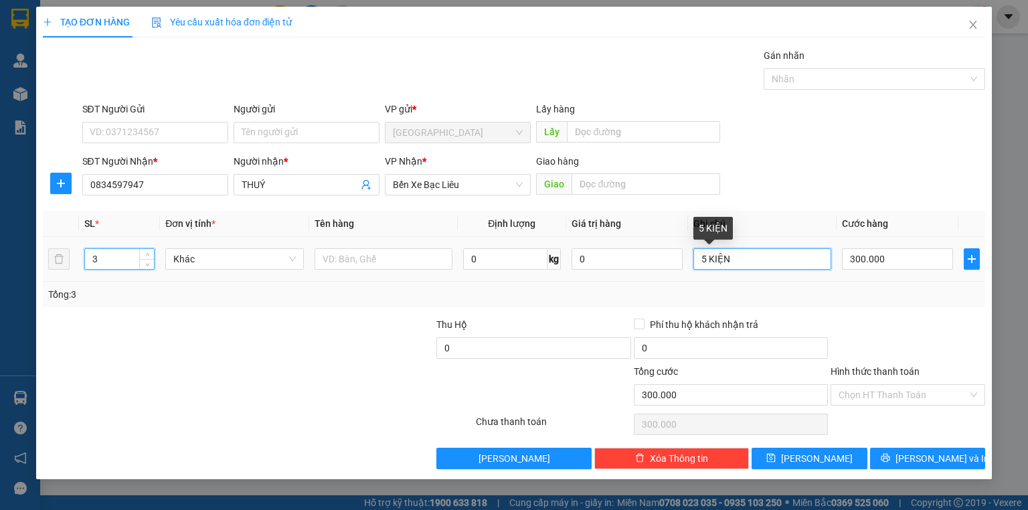
click at [735, 261] on input "5 KIỆN" at bounding box center [762, 258] width 138 height 21
type input "0"
type input "5"
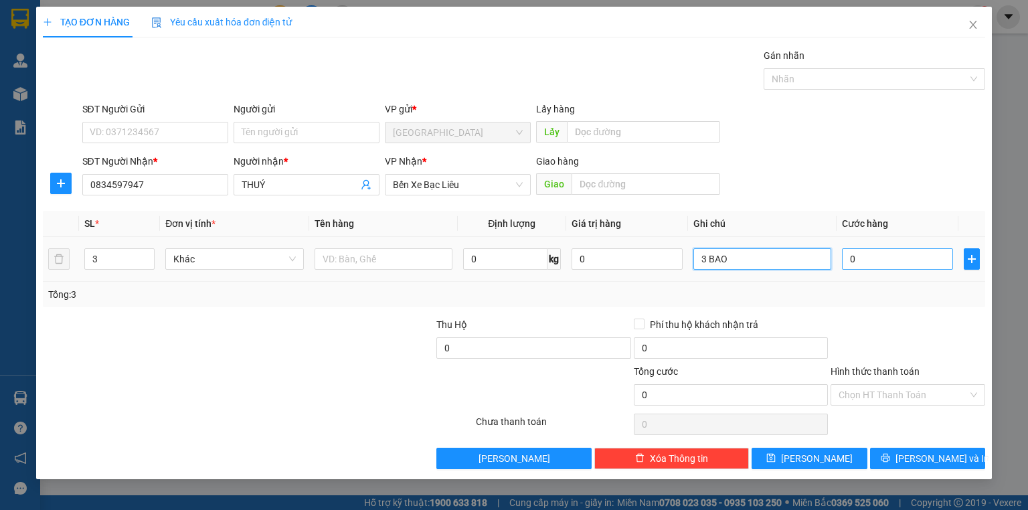
type input "3 BAO"
click at [875, 262] on input "0" at bounding box center [897, 258] width 111 height 21
type input "1"
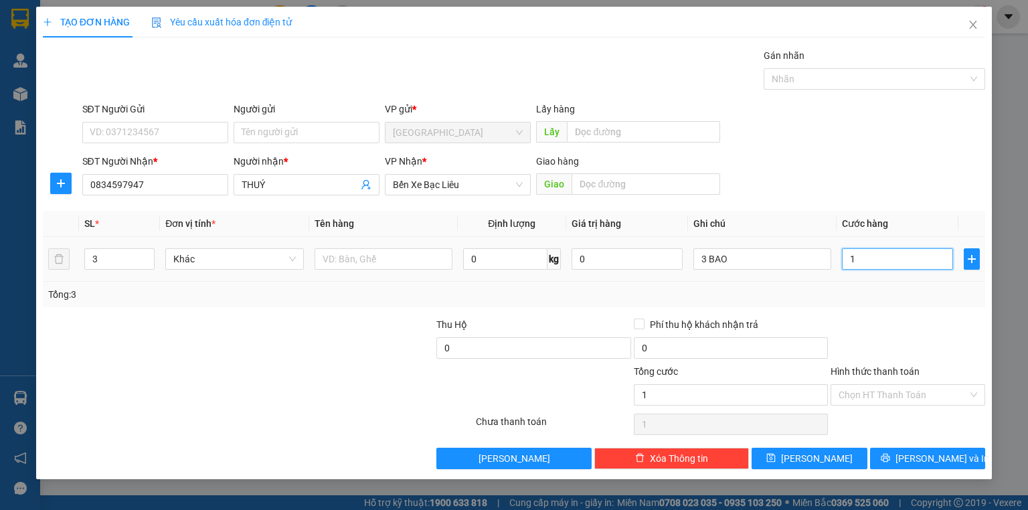
type input "19"
type input "190"
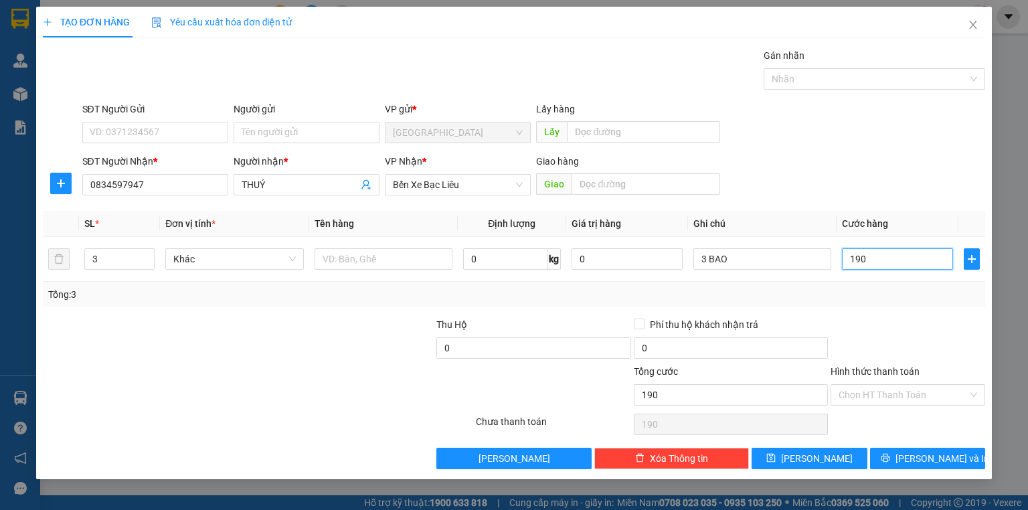
type input "190"
type input "190.000"
click at [873, 294] on div "Tổng: 3" at bounding box center [514, 294] width 932 height 15
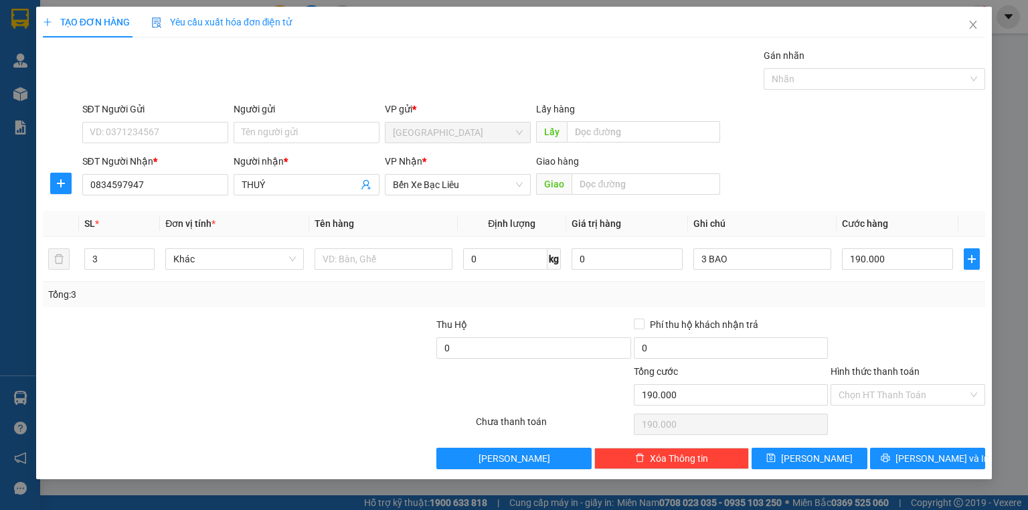
click at [873, 367] on label "Hình thức thanh toán" at bounding box center [875, 371] width 89 height 11
click at [873, 385] on input "Hình thức thanh toán" at bounding box center [903, 395] width 129 height 20
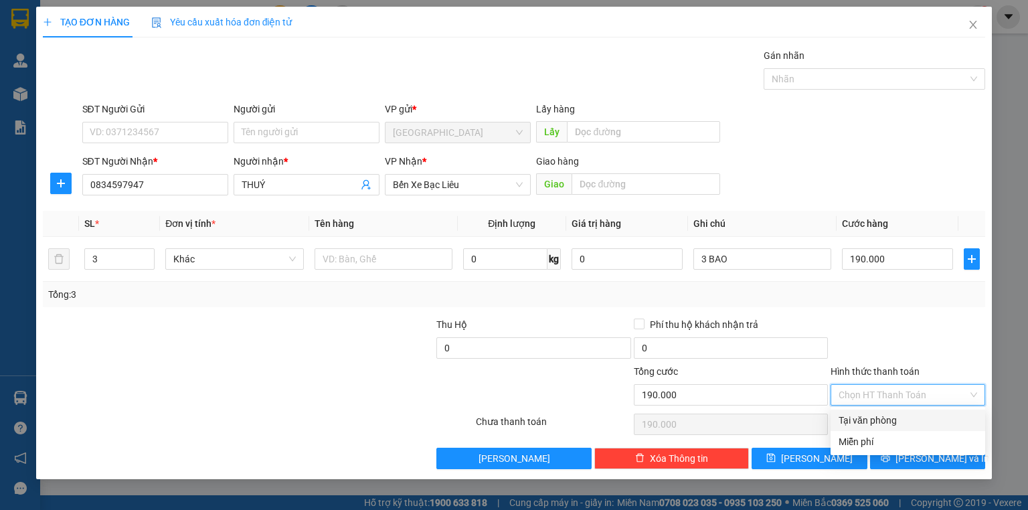
click at [888, 418] on div "Tại văn phòng" at bounding box center [908, 420] width 139 height 15
type input "0"
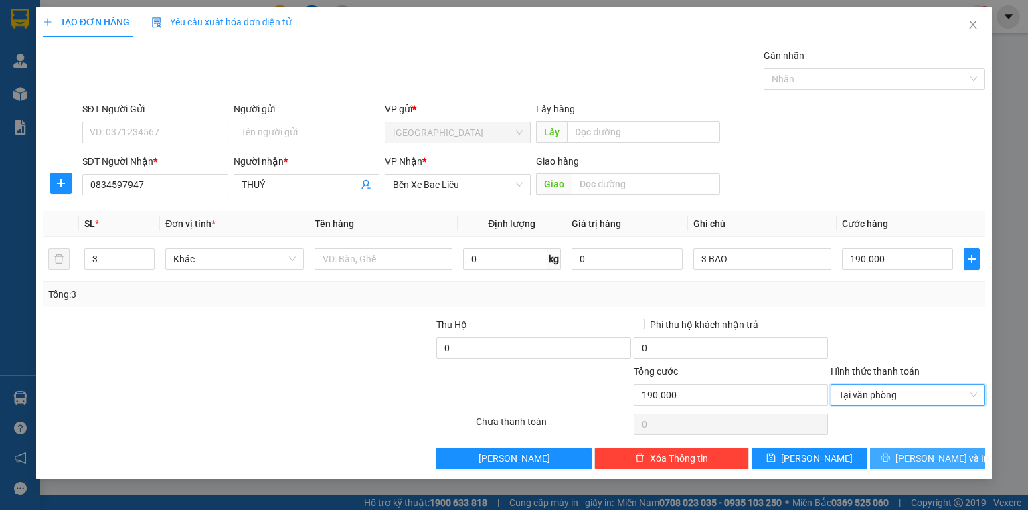
click at [890, 458] on icon "printer" at bounding box center [885, 457] width 9 height 9
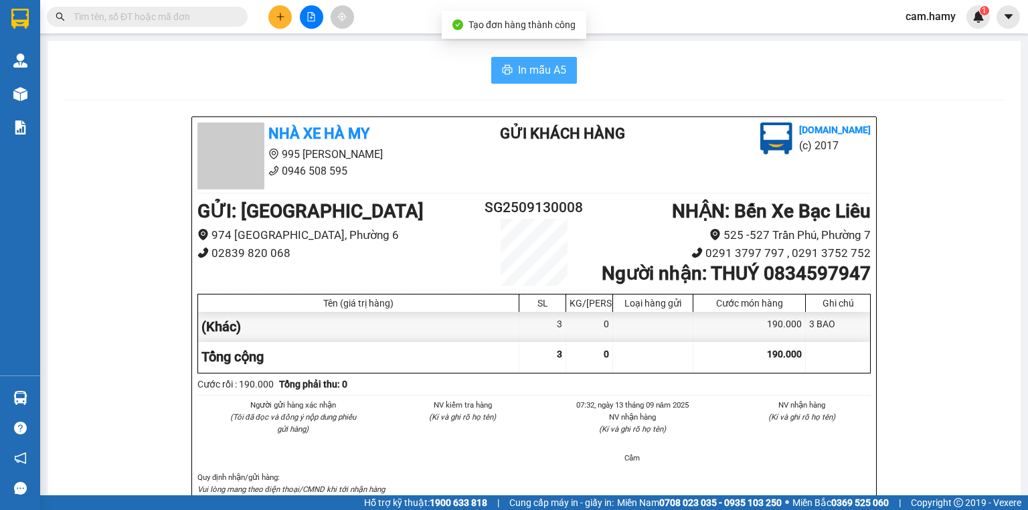
click at [523, 60] on button "In mẫu A5" at bounding box center [534, 70] width 86 height 27
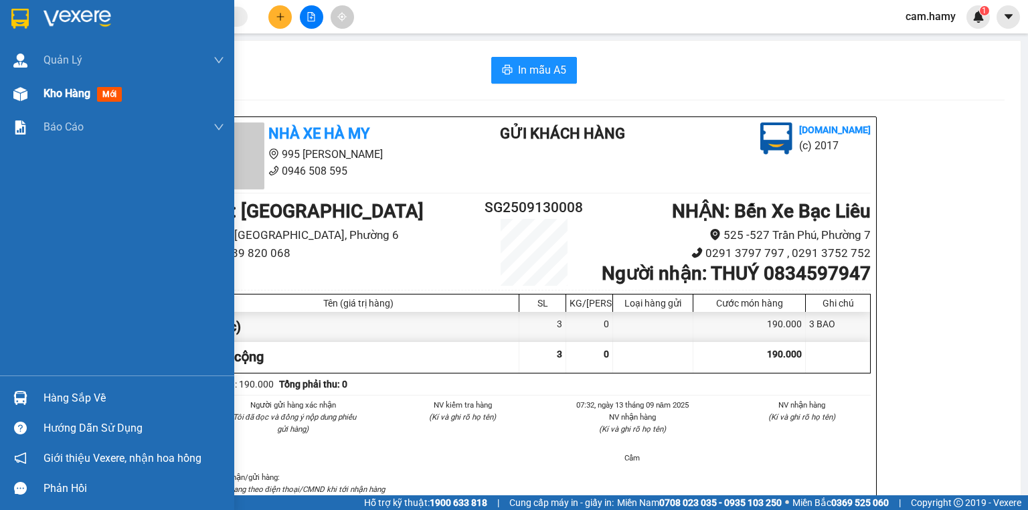
click at [57, 87] on span "Kho hàng" at bounding box center [67, 93] width 47 height 13
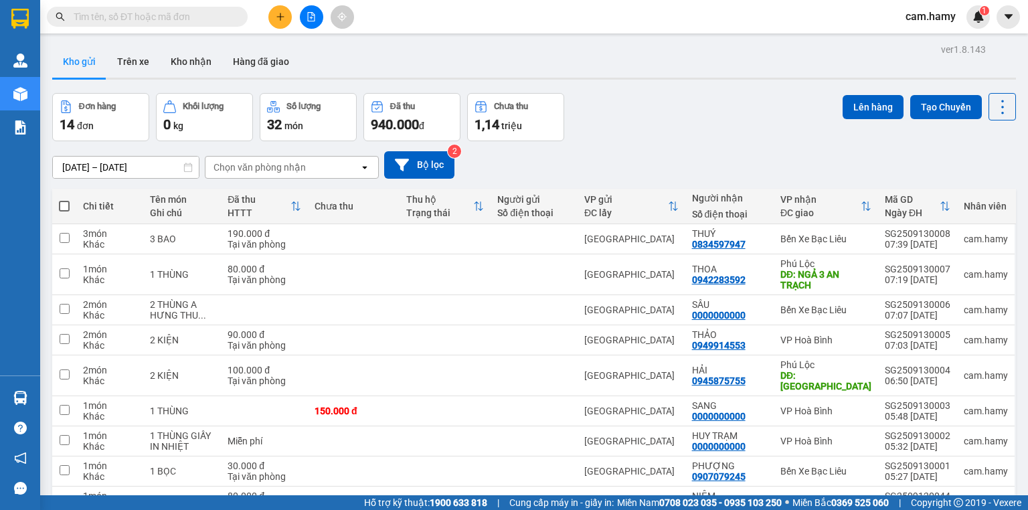
click at [66, 201] on span at bounding box center [64, 206] width 11 height 11
click at [64, 199] on input "checkbox" at bounding box center [64, 199] width 0 height 0
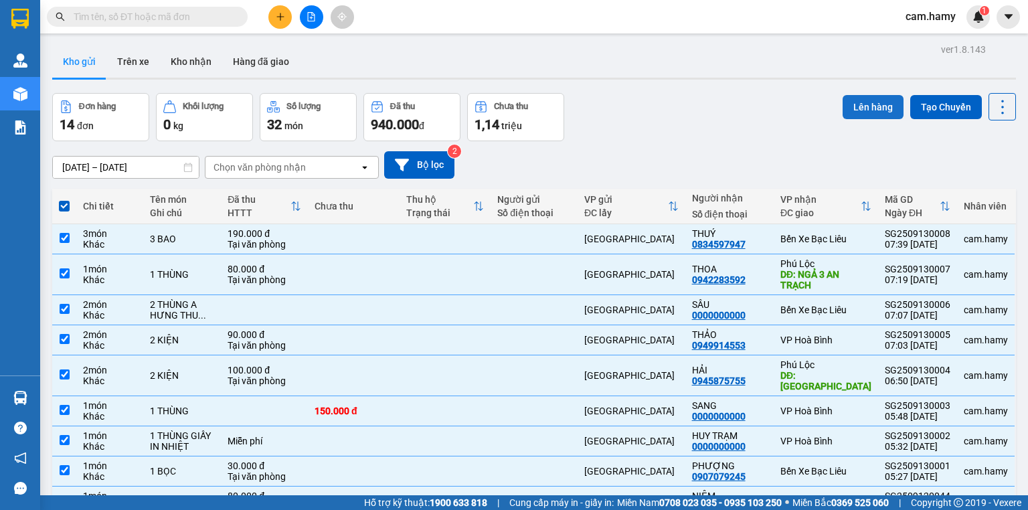
click at [862, 104] on button "Lên hàng" at bounding box center [873, 107] width 61 height 24
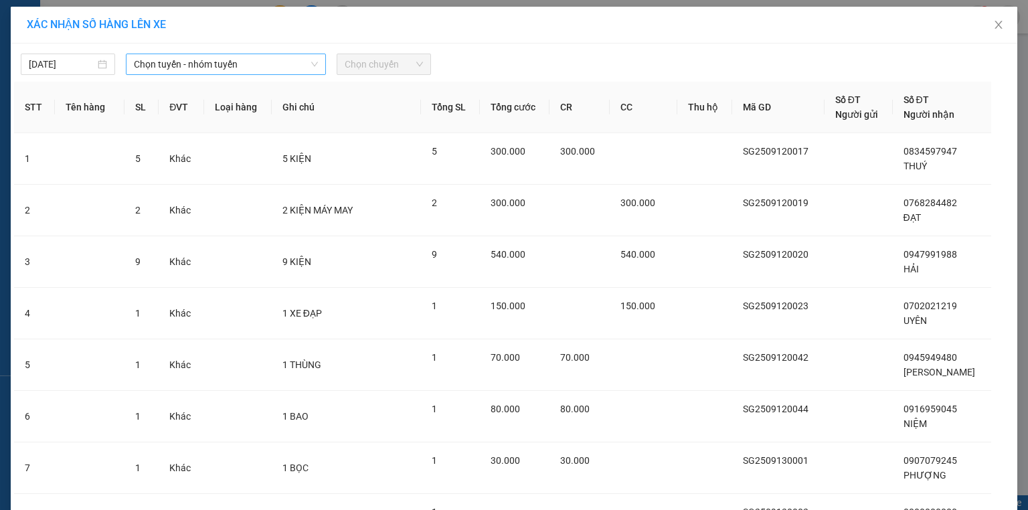
click at [265, 64] on span "Chọn tuyến - nhóm tuyến" at bounding box center [226, 64] width 184 height 20
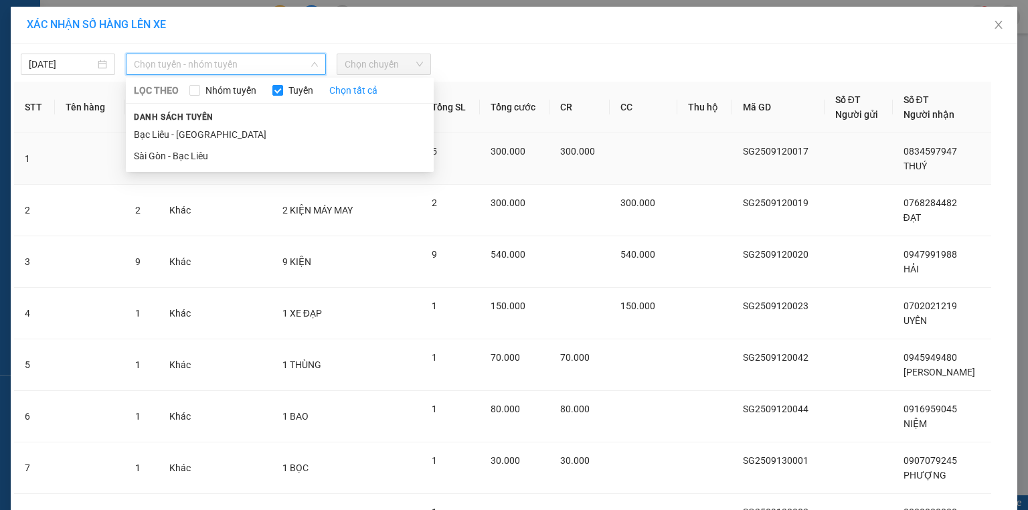
click at [194, 153] on li "Sài Gòn - Bạc Liêu" at bounding box center [280, 155] width 308 height 21
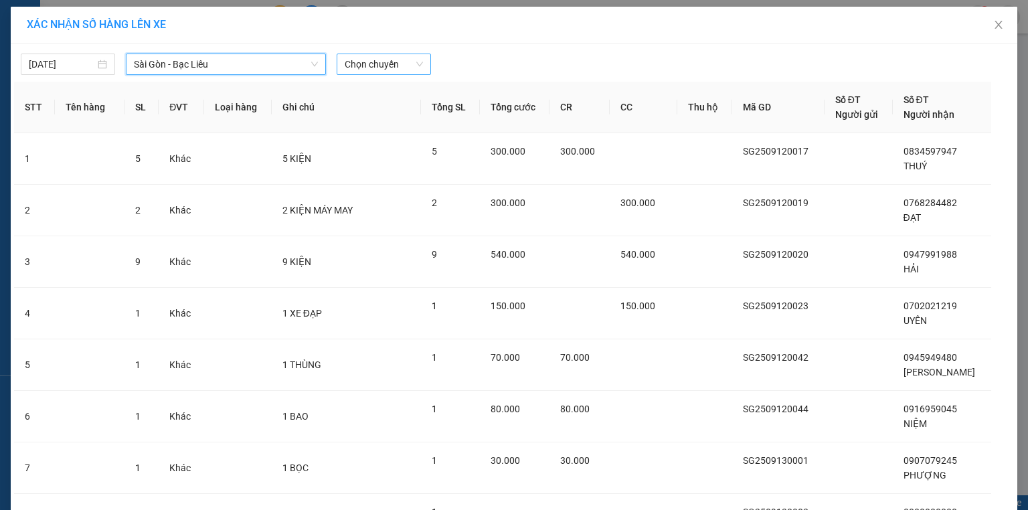
click at [384, 64] on span "Chọn chuyến" at bounding box center [384, 64] width 78 height 20
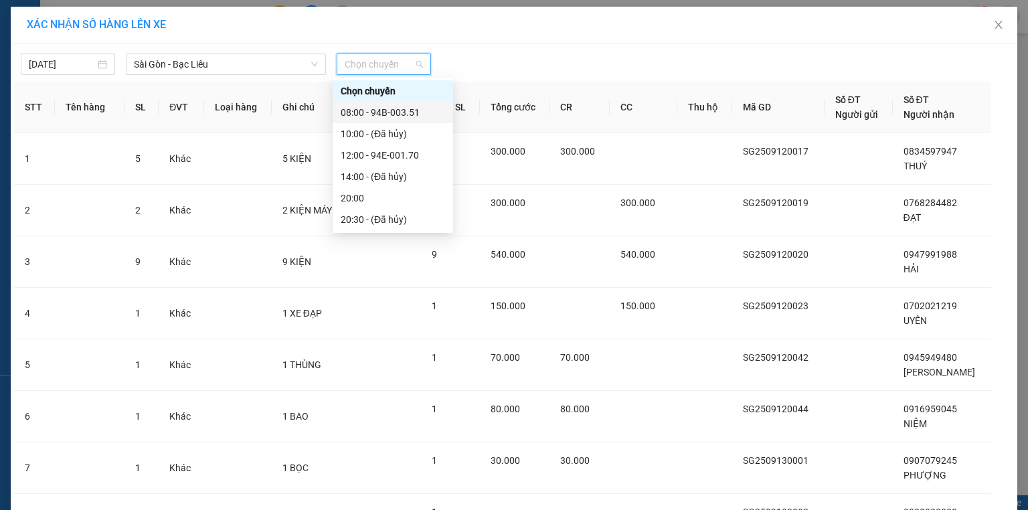
click at [404, 110] on div "08:00 - 94B-003.51" at bounding box center [393, 112] width 104 height 15
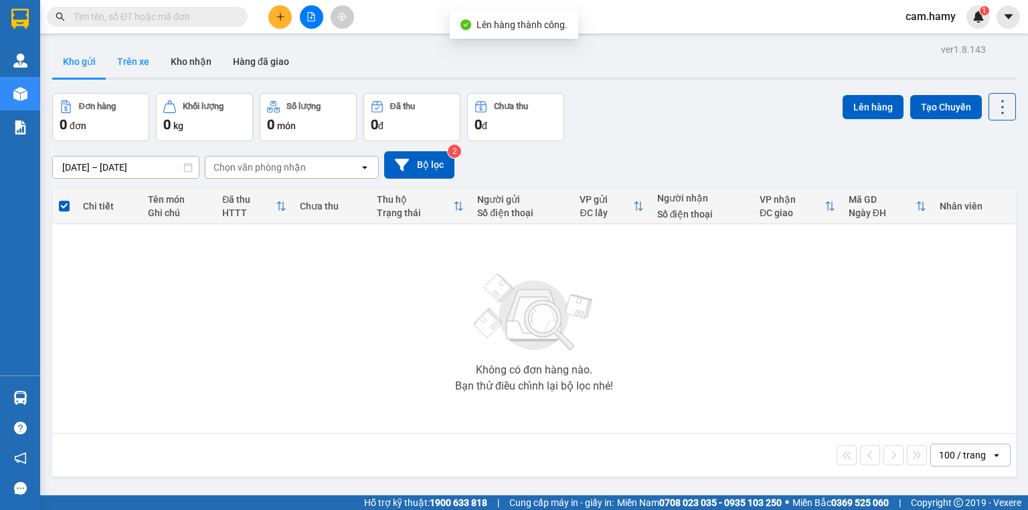
click at [141, 60] on button "Trên xe" at bounding box center [133, 62] width 54 height 32
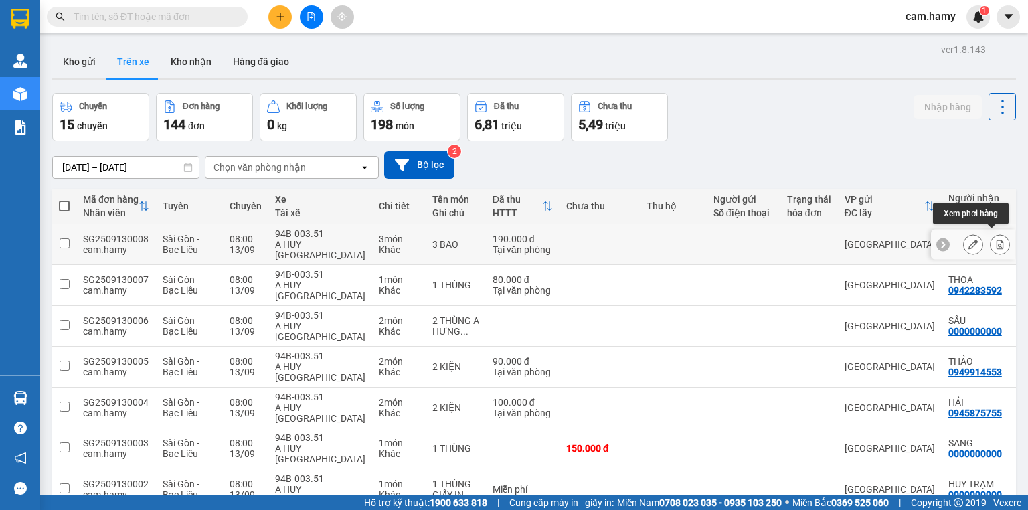
click at [995, 240] on icon at bounding box center [999, 244] width 9 height 9
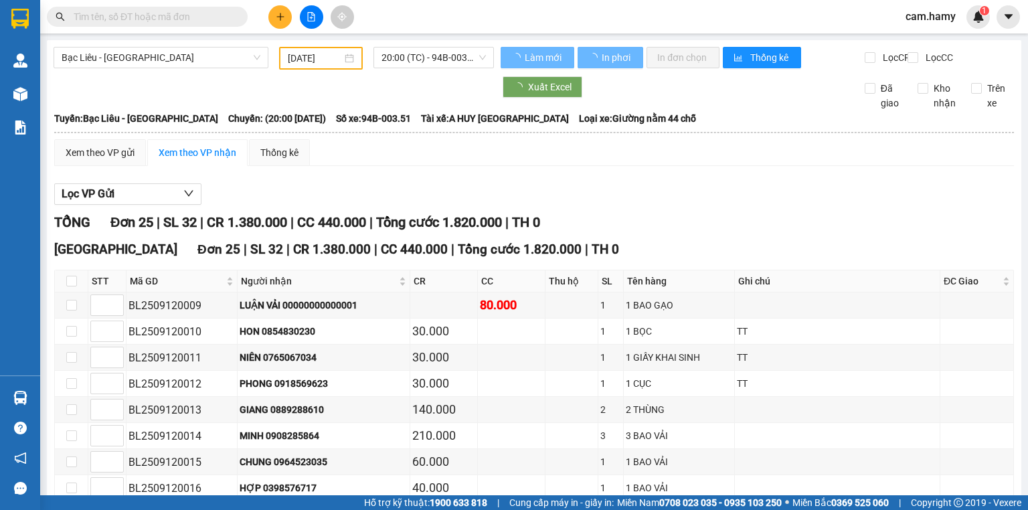
type input "[DATE]"
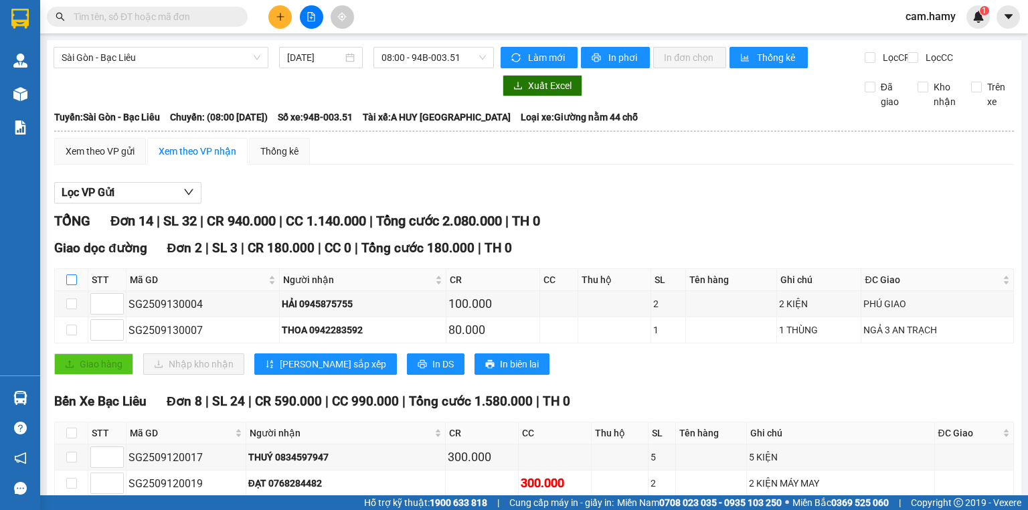
click at [74, 285] on input "checkbox" at bounding box center [71, 279] width 11 height 11
checkbox input "true"
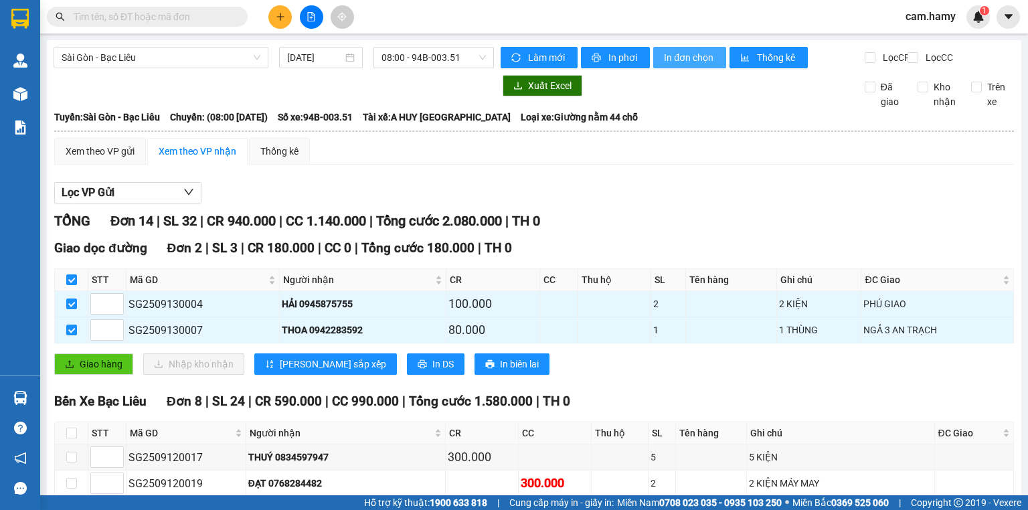
click at [673, 62] on span "In đơn chọn" at bounding box center [690, 57] width 52 height 15
click at [76, 288] on th at bounding box center [71, 280] width 33 height 22
click at [70, 274] on input "checkbox" at bounding box center [71, 279] width 11 height 11
checkbox input "false"
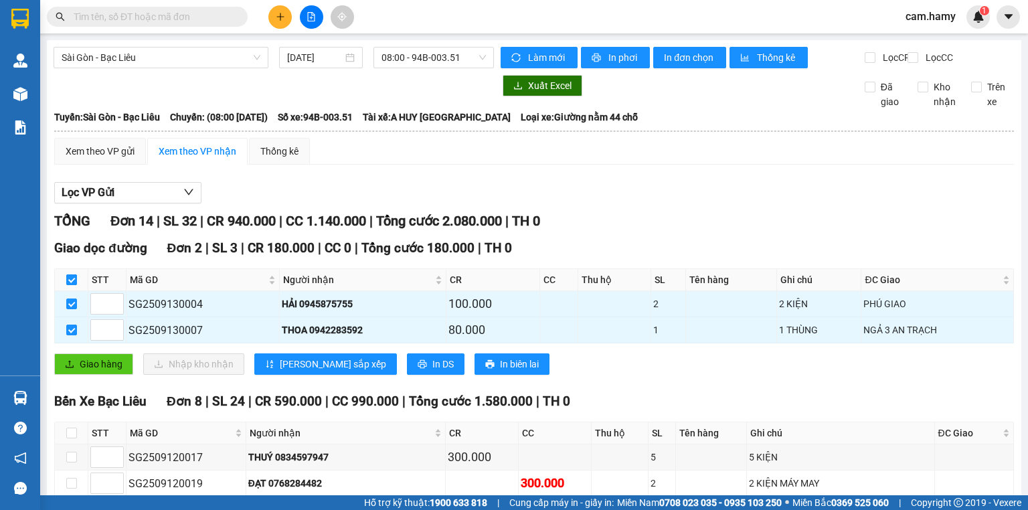
checkbox input "false"
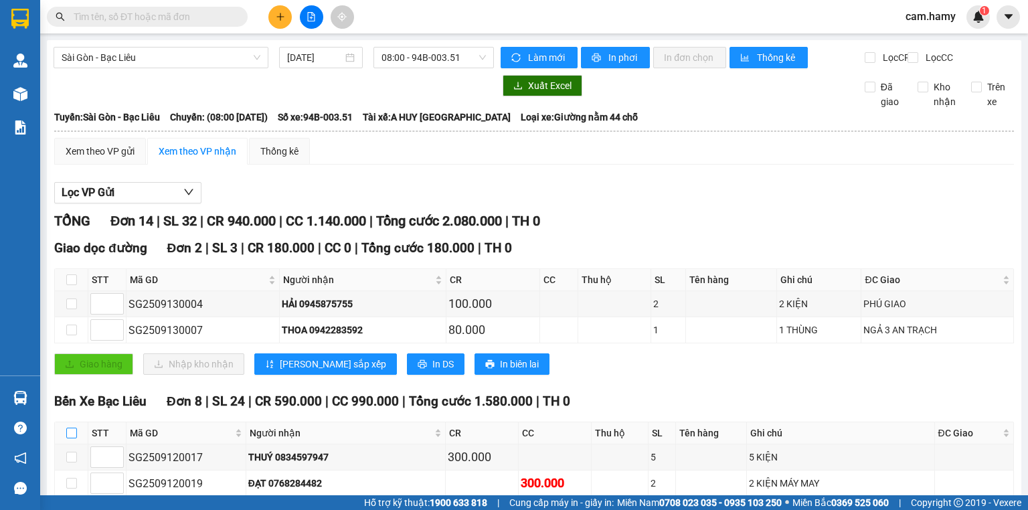
click at [72, 428] on input "checkbox" at bounding box center [71, 433] width 11 height 11
checkbox input "true"
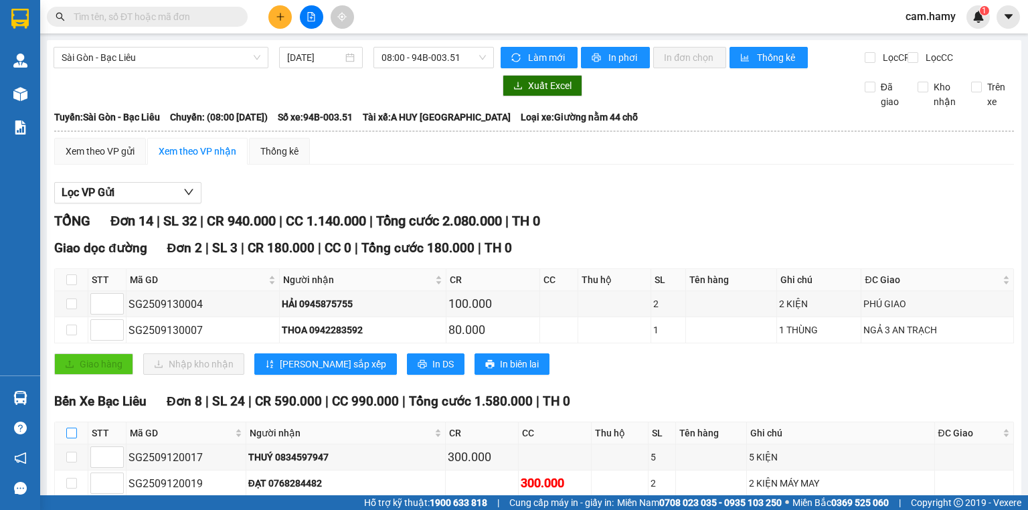
checkbox input "true"
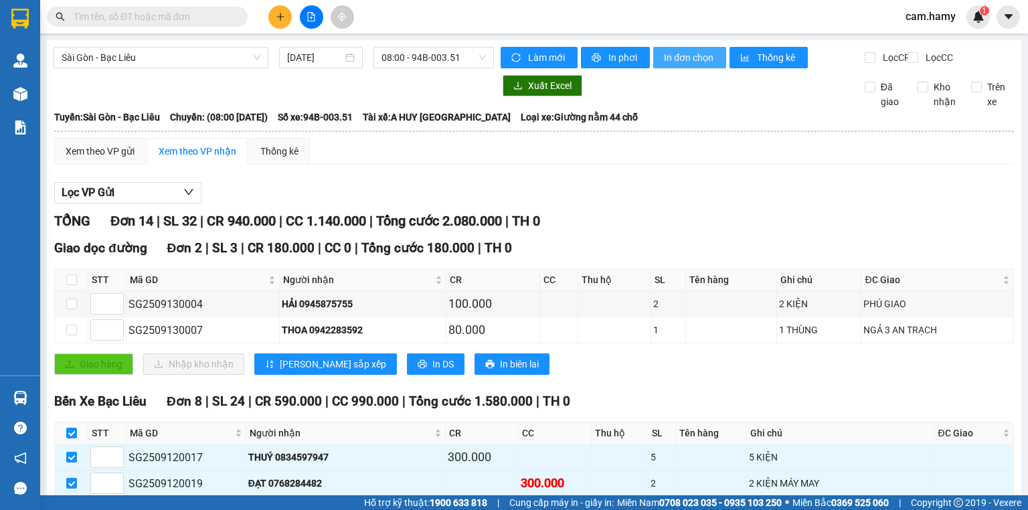
click at [669, 56] on span "In đơn chọn" at bounding box center [690, 57] width 52 height 15
click at [71, 428] on input "checkbox" at bounding box center [71, 433] width 11 height 11
checkbox input "false"
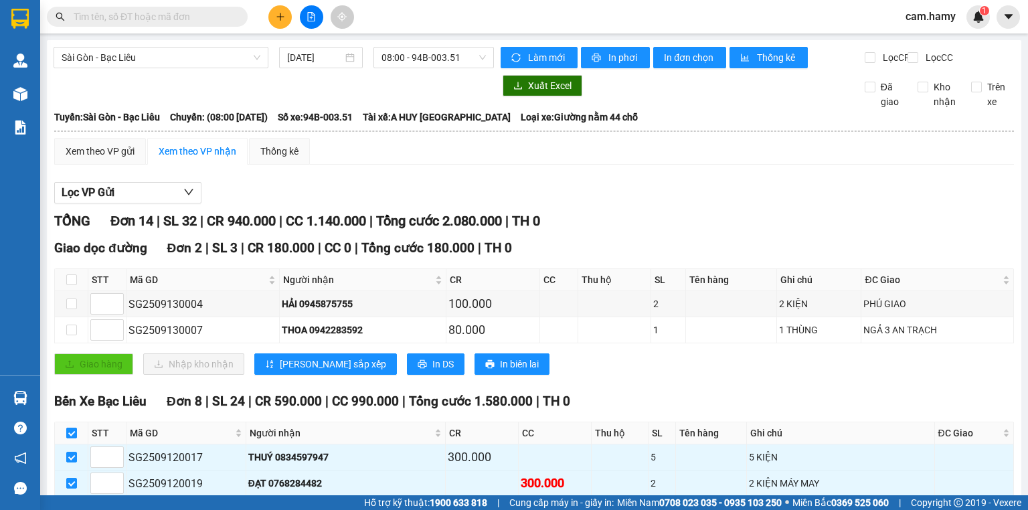
checkbox input "false"
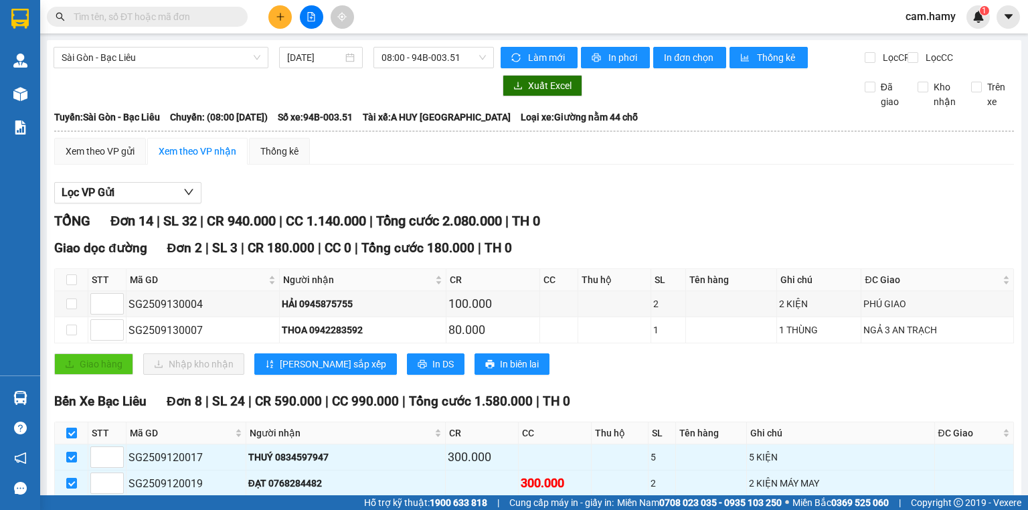
checkbox input "false"
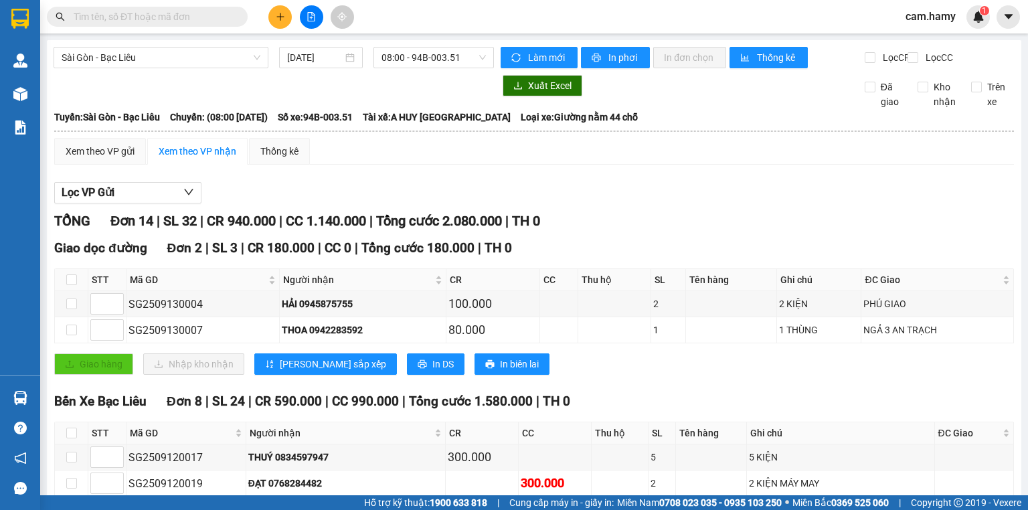
checkbox input "true"
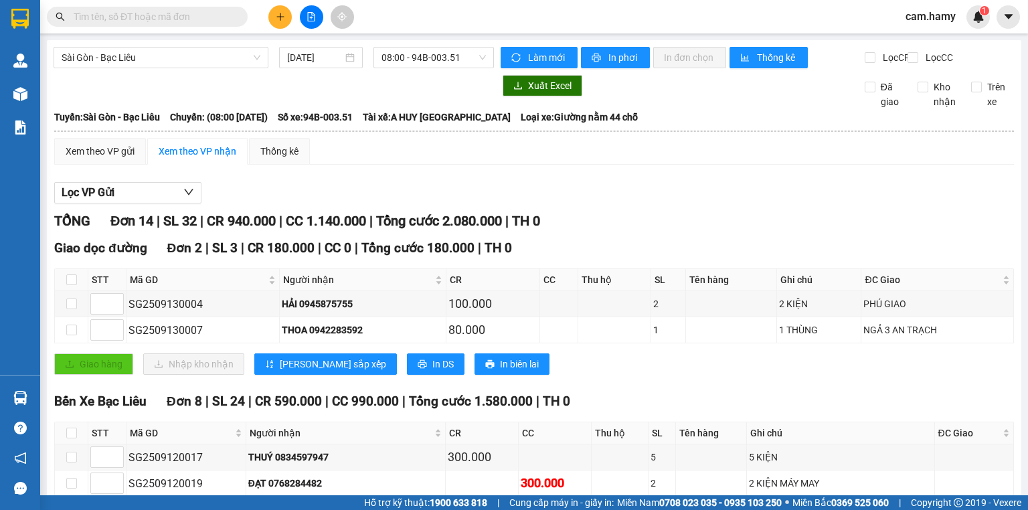
checkbox input "true"
click at [683, 61] on span "In đơn chọn" at bounding box center [690, 57] width 52 height 15
click at [277, 18] on icon "plus" at bounding box center [280, 16] width 9 height 9
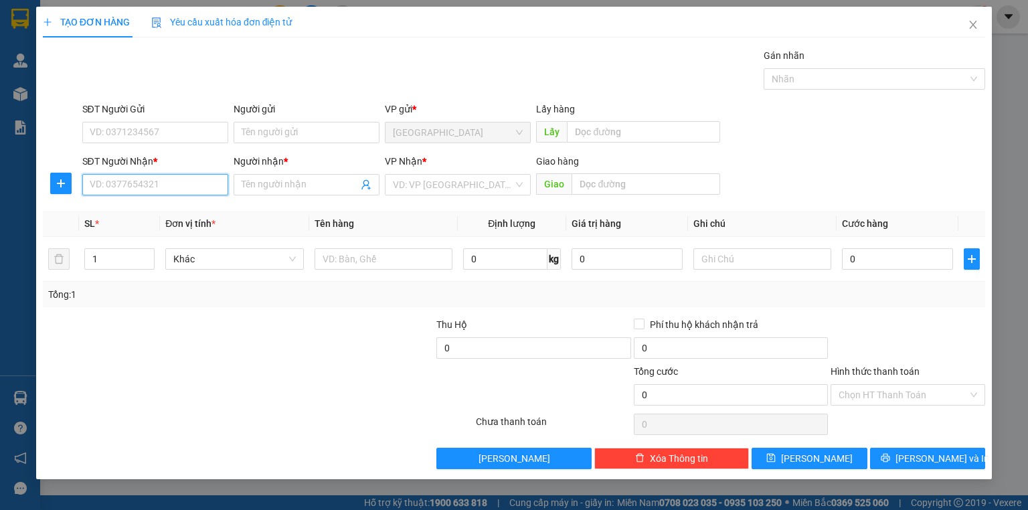
click at [195, 185] on input "SĐT Người Nhận *" at bounding box center [155, 184] width 146 height 21
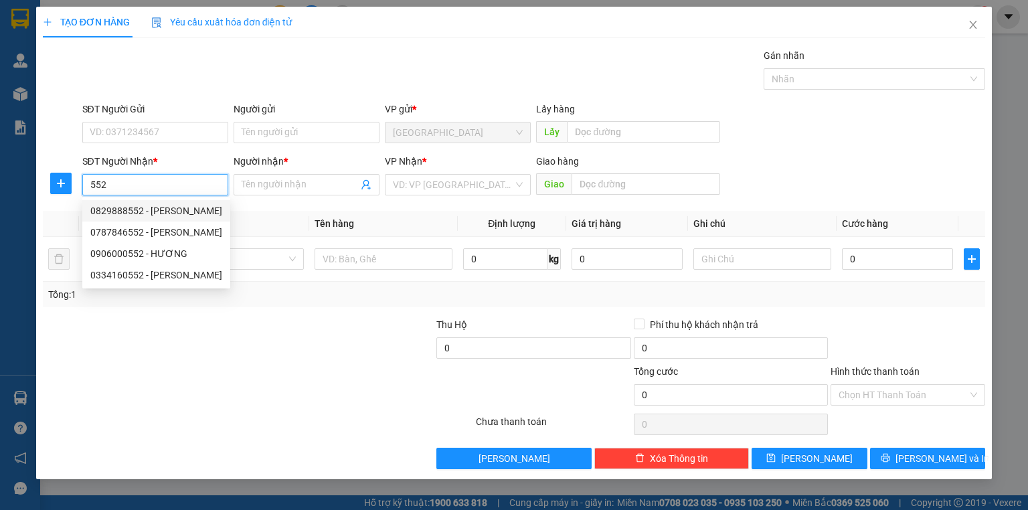
click at [116, 180] on input "552" at bounding box center [155, 184] width 146 height 21
type input "5"
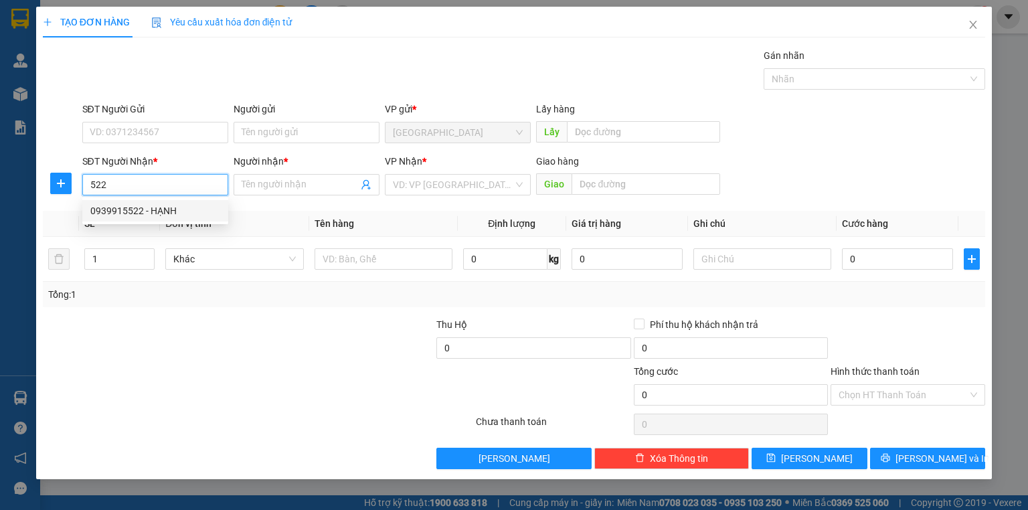
click at [117, 182] on input "522" at bounding box center [155, 184] width 146 height 21
type input "5"
click at [128, 185] on input "SĐT Người Nhận *" at bounding box center [155, 184] width 146 height 21
type input "5"
click at [152, 210] on div "0948280255 - TOÀN" at bounding box center [155, 210] width 130 height 15
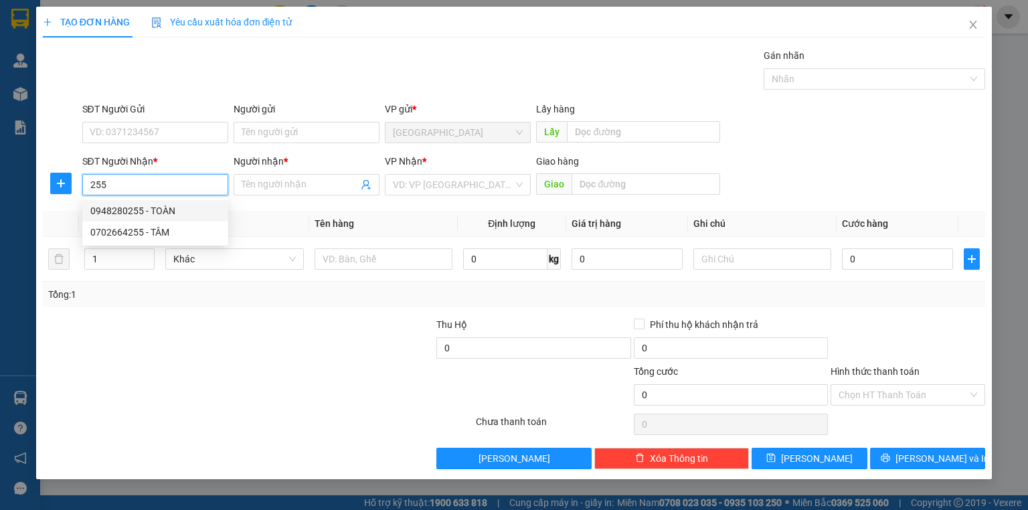
type input "0948280255"
type input "TOÀN"
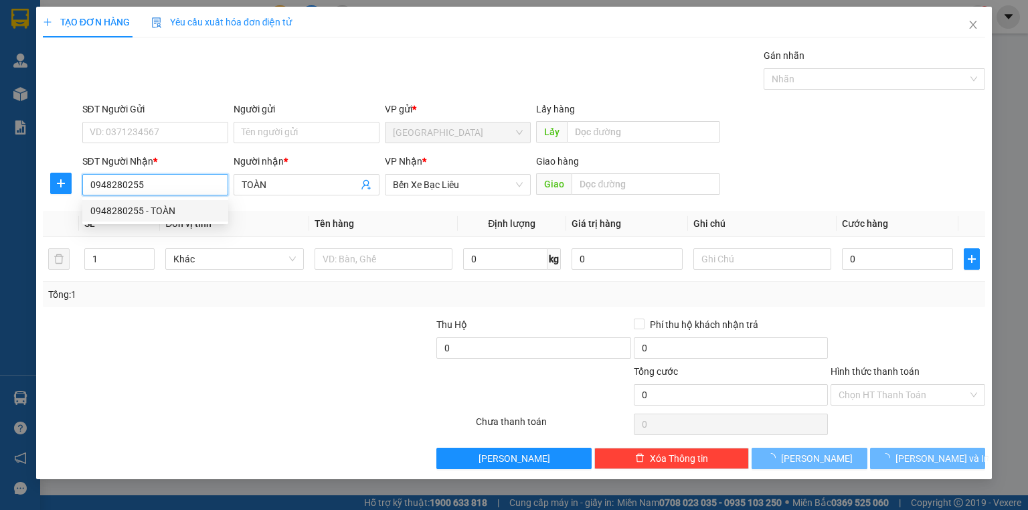
type input "50.000"
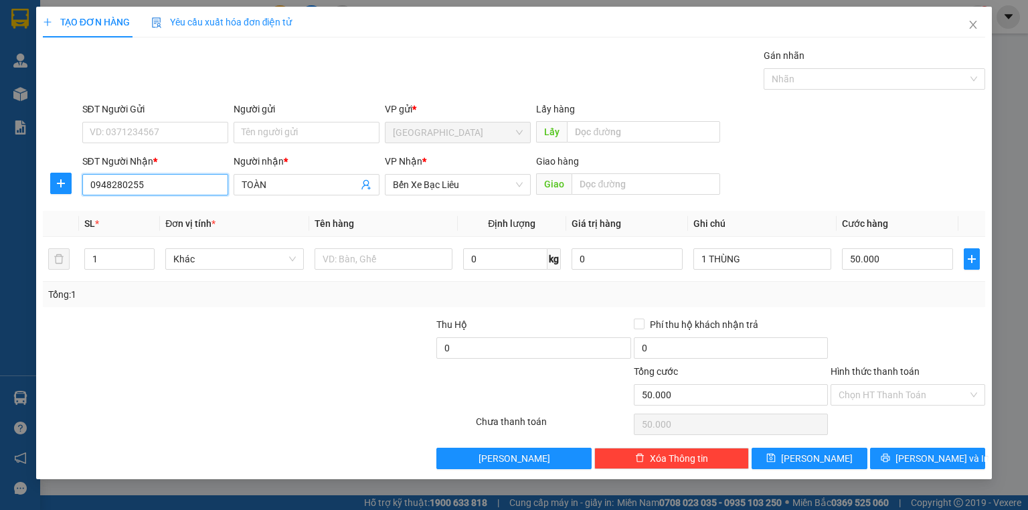
type input "0948280255"
click at [869, 366] on label "Hình thức thanh toán" at bounding box center [875, 371] width 89 height 11
click at [869, 385] on input "Hình thức thanh toán" at bounding box center [903, 395] width 129 height 20
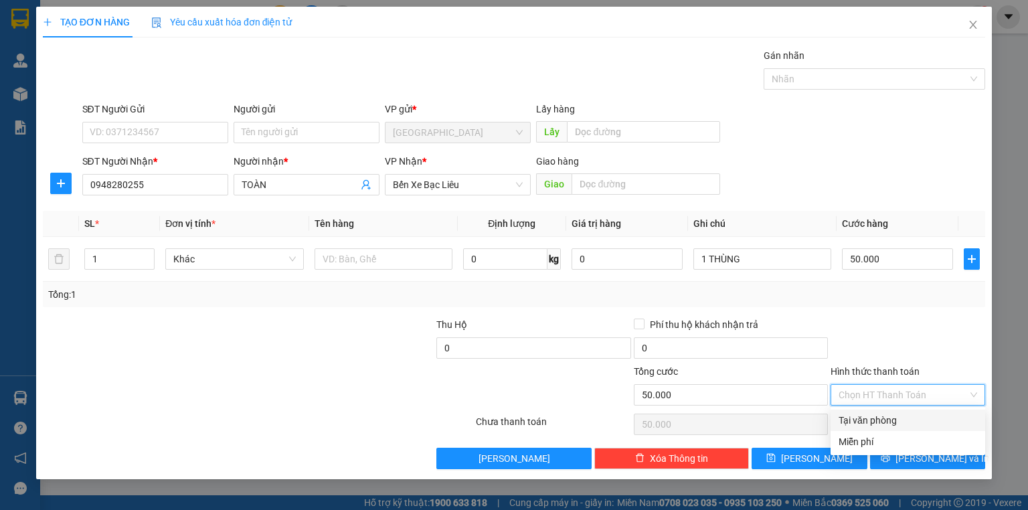
click at [877, 415] on div "Tại văn phòng" at bounding box center [908, 420] width 139 height 15
type input "0"
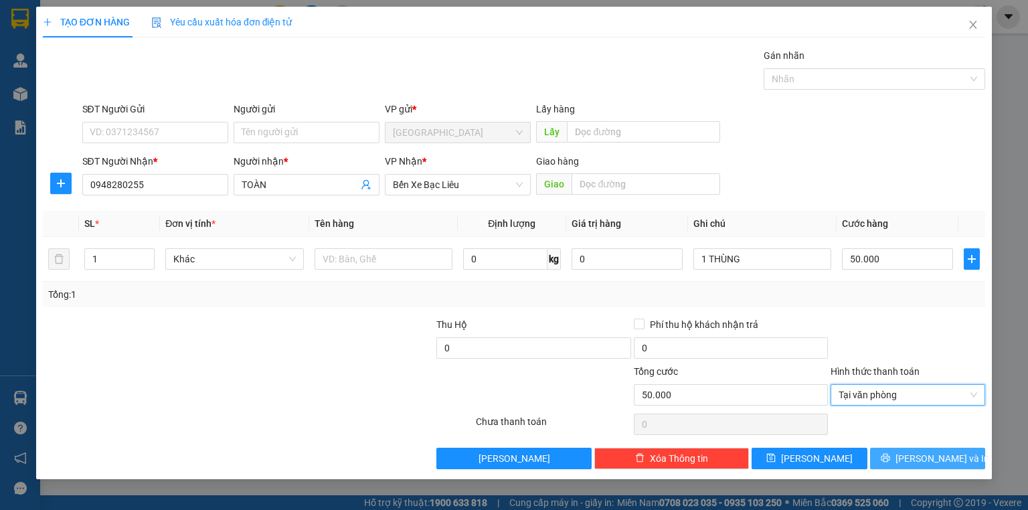
click at [912, 452] on button "[PERSON_NAME] và In" at bounding box center [928, 458] width 116 height 21
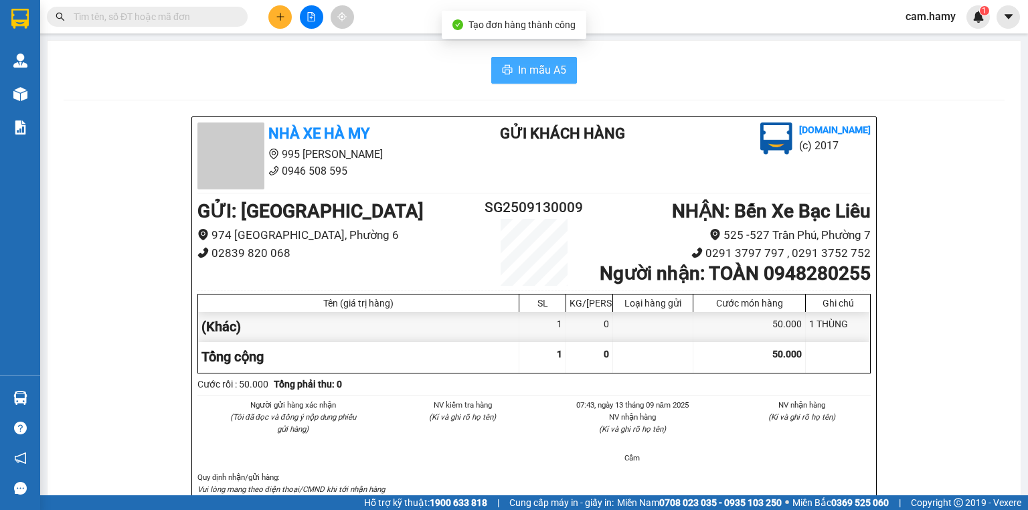
click at [535, 71] on span "In mẫu A5" at bounding box center [542, 70] width 48 height 17
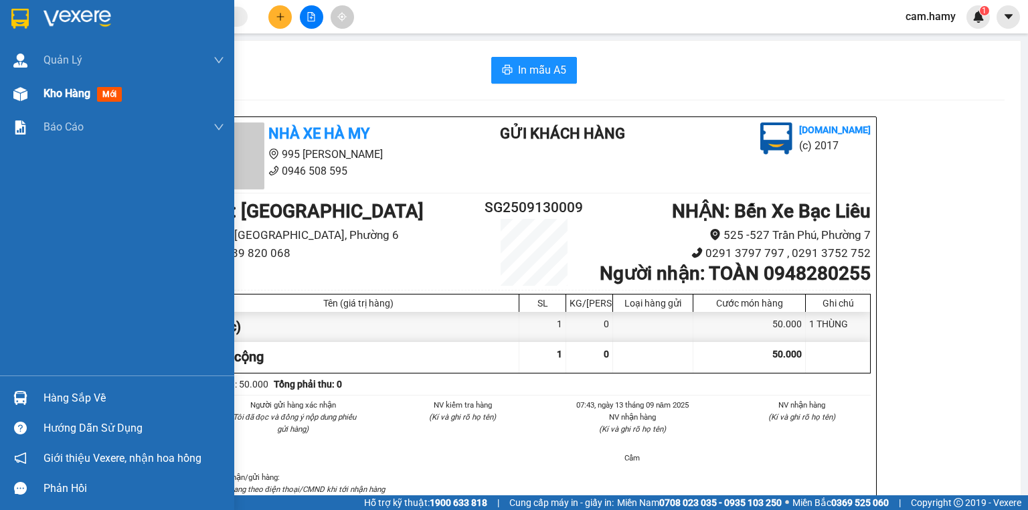
click at [58, 99] on span "Kho hàng" at bounding box center [67, 93] width 47 height 13
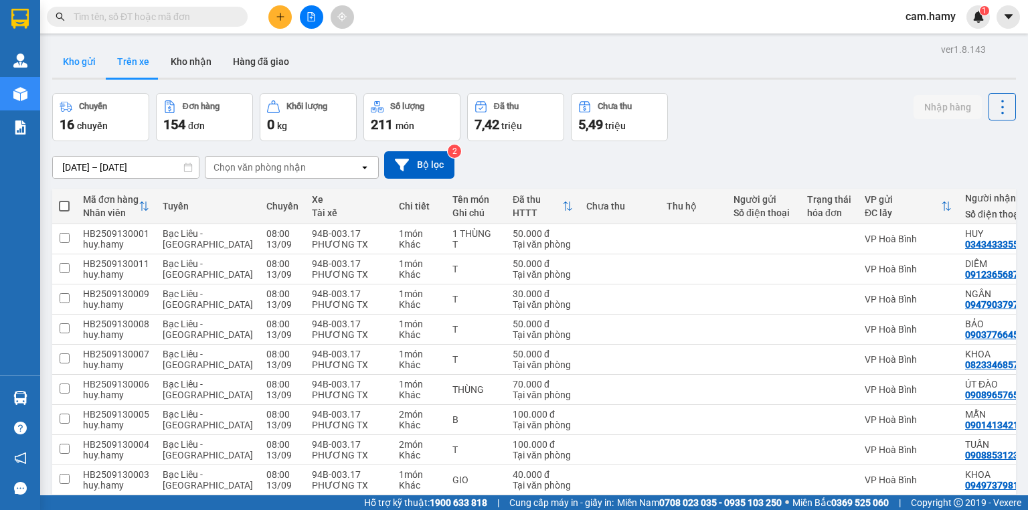
click at [80, 64] on button "Kho gửi" at bounding box center [79, 62] width 54 height 32
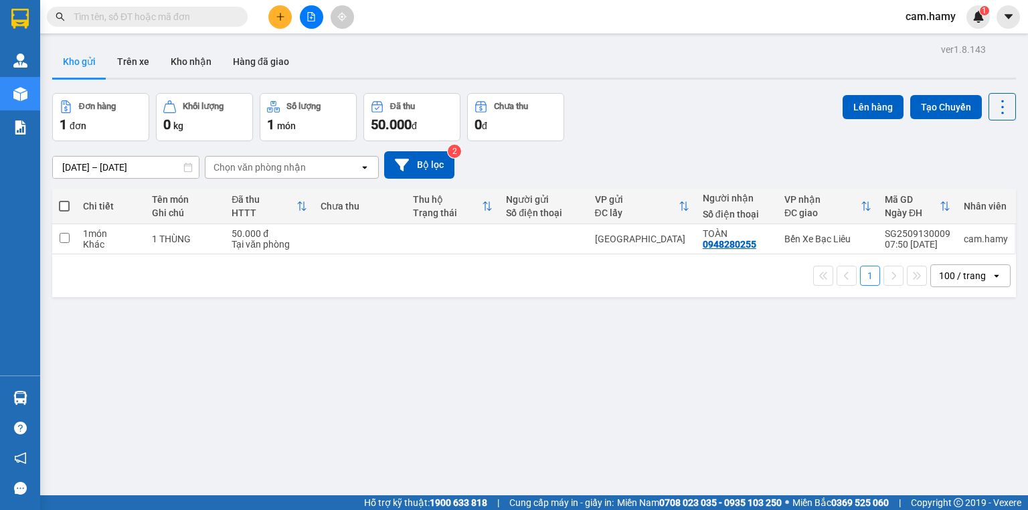
click at [64, 205] on span at bounding box center [64, 206] width 11 height 11
click at [64, 199] on input "checkbox" at bounding box center [64, 199] width 0 height 0
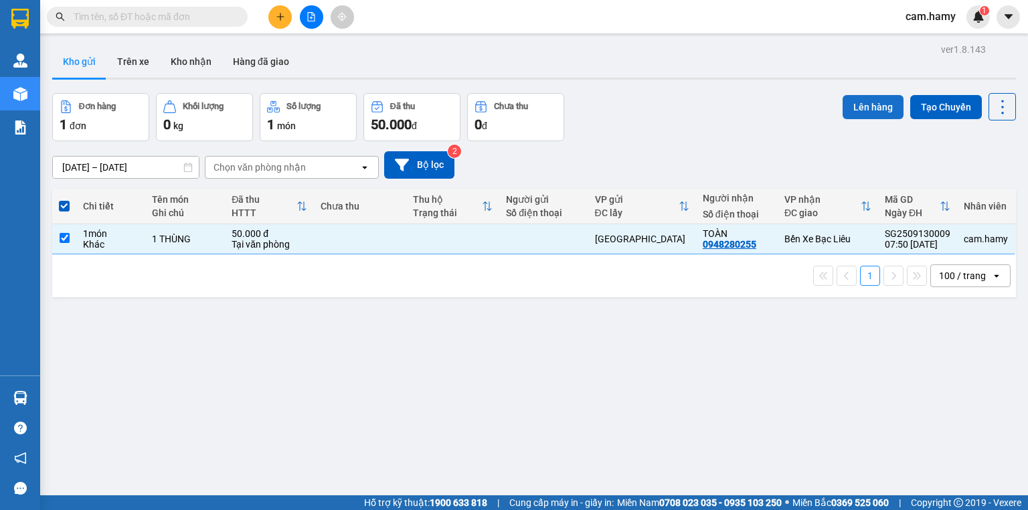
click at [867, 100] on button "Lên hàng" at bounding box center [873, 107] width 61 height 24
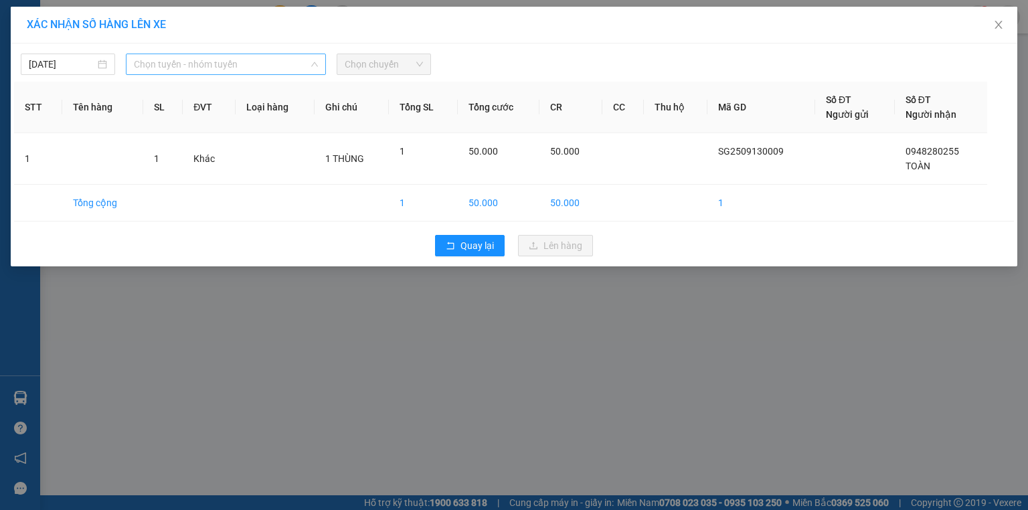
click at [205, 59] on span "Chọn tuyến - nhóm tuyến" at bounding box center [226, 64] width 184 height 20
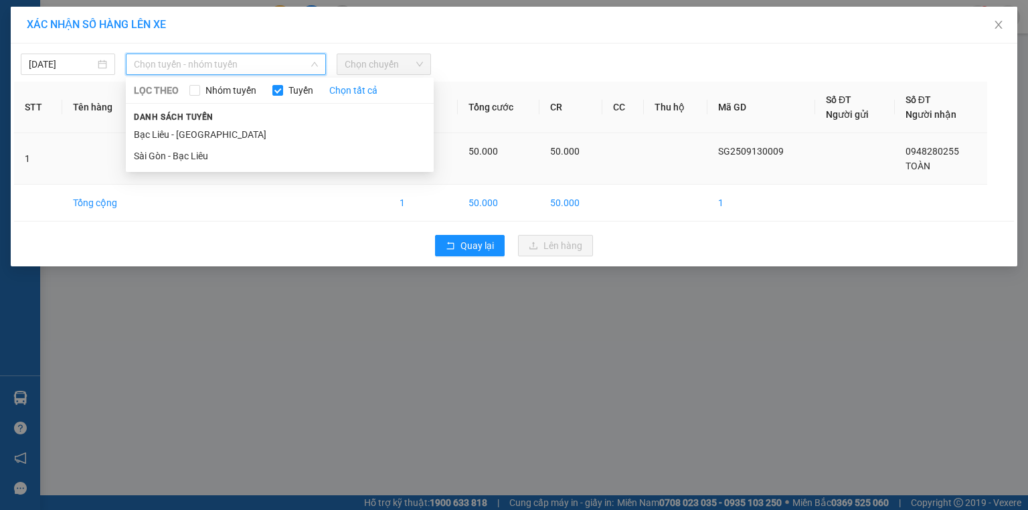
click at [197, 156] on li "Sài Gòn - Bạc Liêu" at bounding box center [280, 155] width 308 height 21
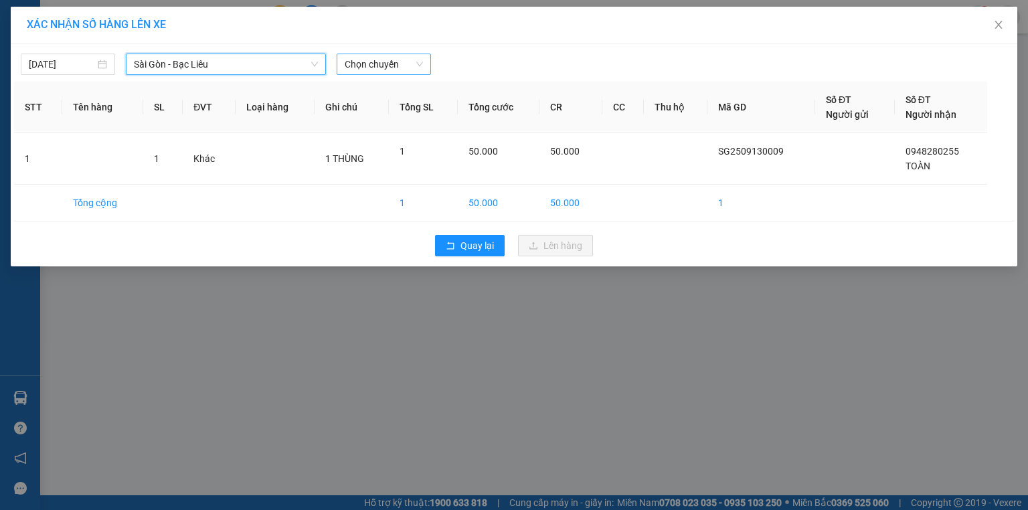
click at [398, 63] on span "Chọn chuyến" at bounding box center [384, 64] width 78 height 20
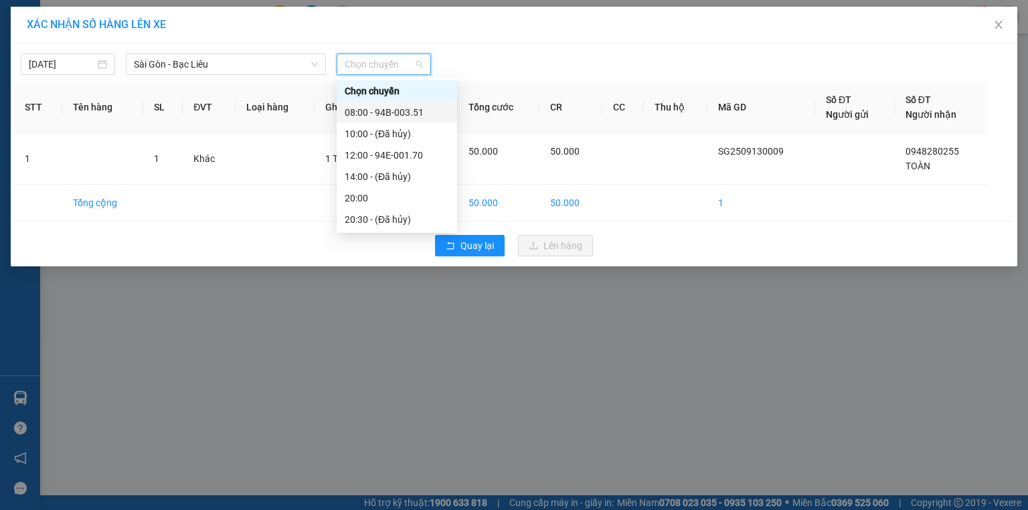
click at [413, 118] on div "08:00 - 94B-003.51" at bounding box center [397, 112] width 104 height 15
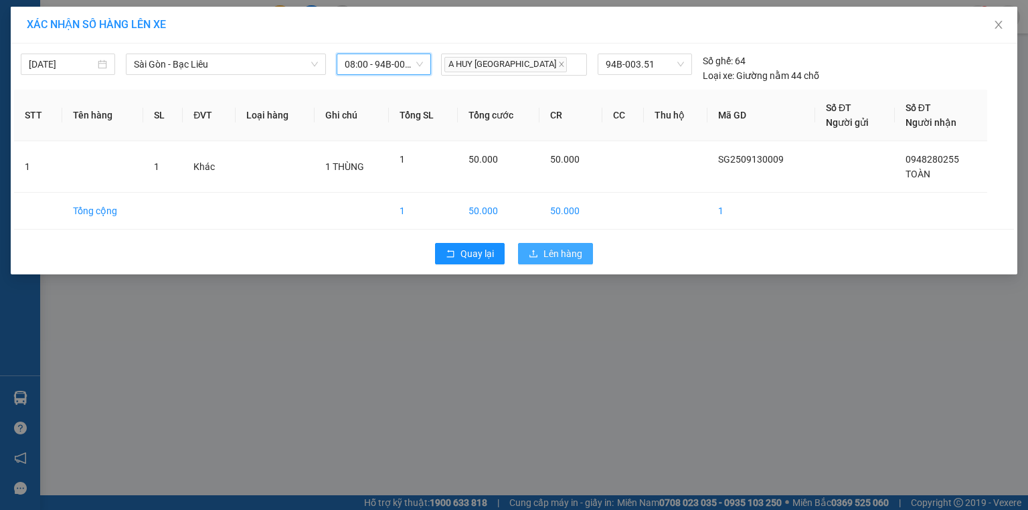
click at [551, 246] on span "Lên hàng" at bounding box center [562, 253] width 39 height 15
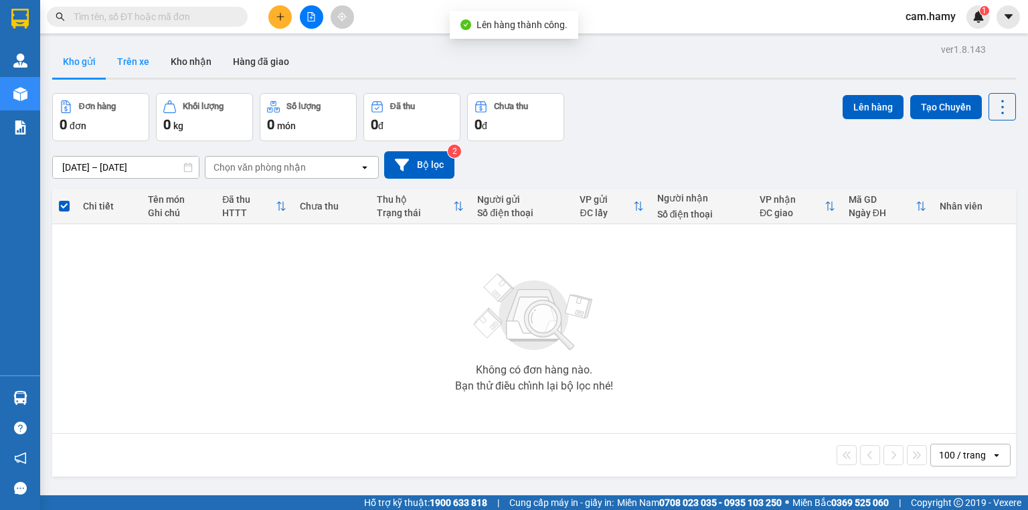
click at [141, 59] on button "Trên xe" at bounding box center [133, 62] width 54 height 32
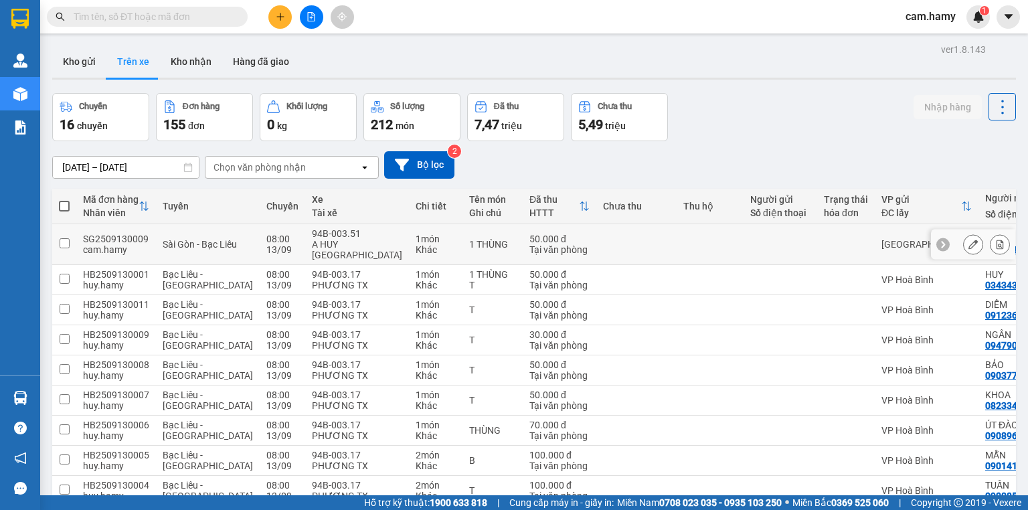
click at [995, 240] on icon at bounding box center [999, 244] width 9 height 9
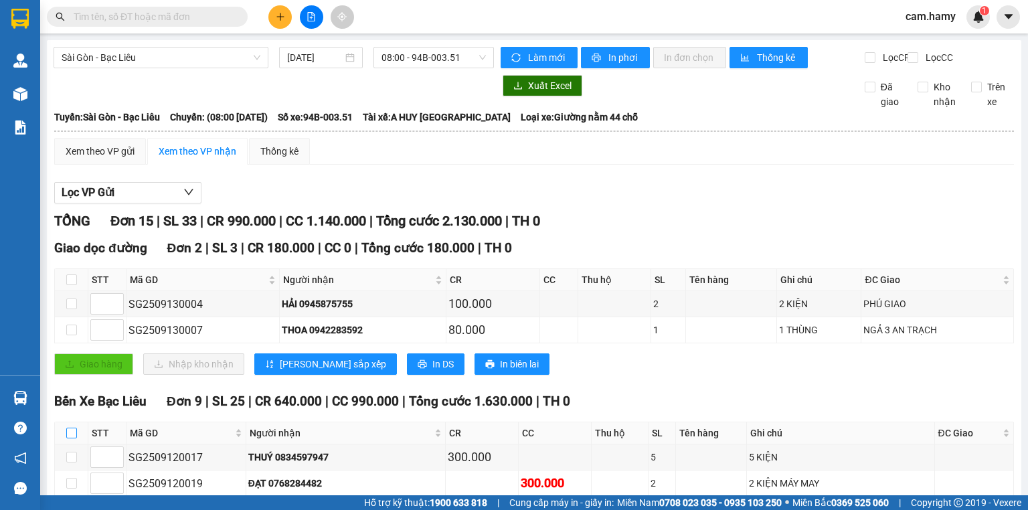
click at [72, 428] on input "checkbox" at bounding box center [71, 433] width 11 height 11
checkbox input "true"
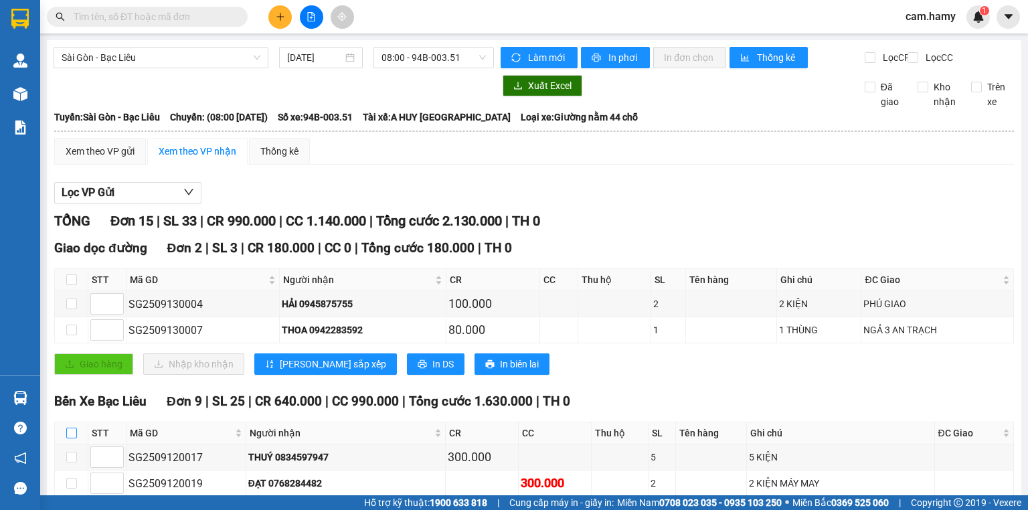
checkbox input "true"
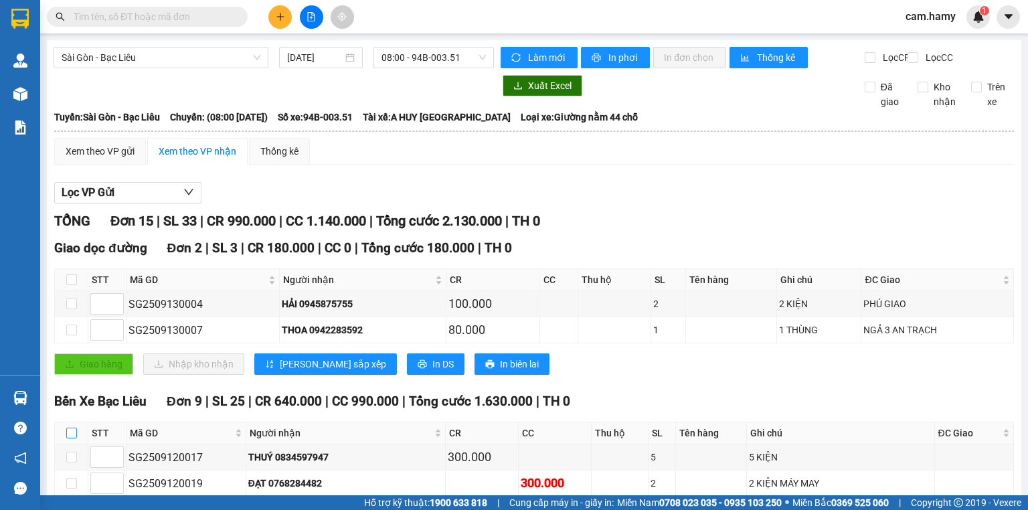
checkbox input "true"
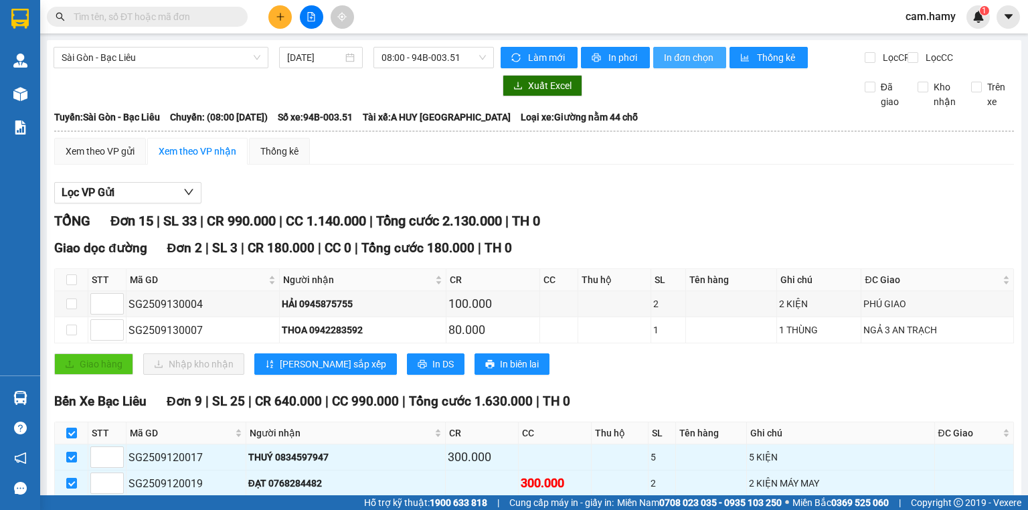
click at [676, 54] on span "In đơn chọn" at bounding box center [690, 57] width 52 height 15
drag, startPoint x: 73, startPoint y: 283, endPoint x: 84, endPoint y: 284, distance: 11.4
click at [73, 428] on input "checkbox" at bounding box center [71, 433] width 11 height 11
checkbox input "false"
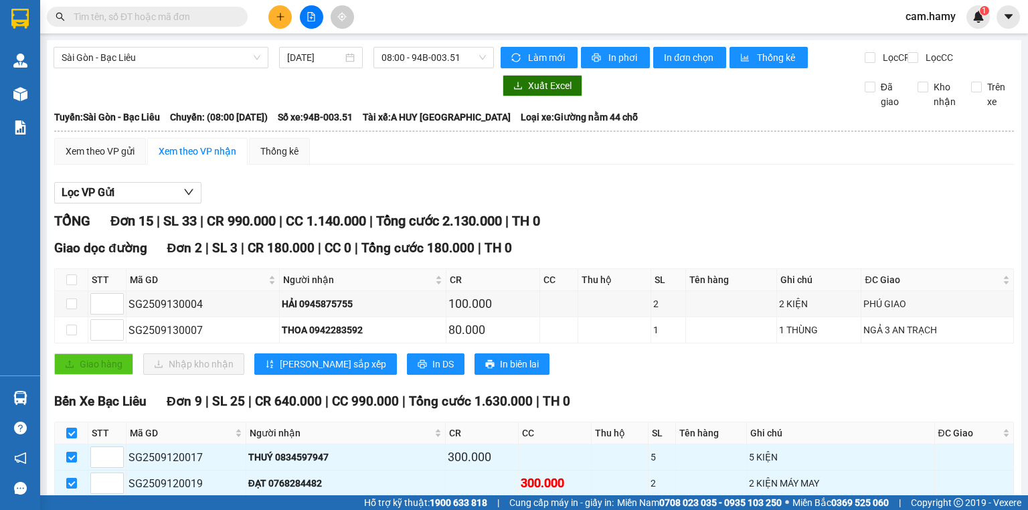
checkbox input "false"
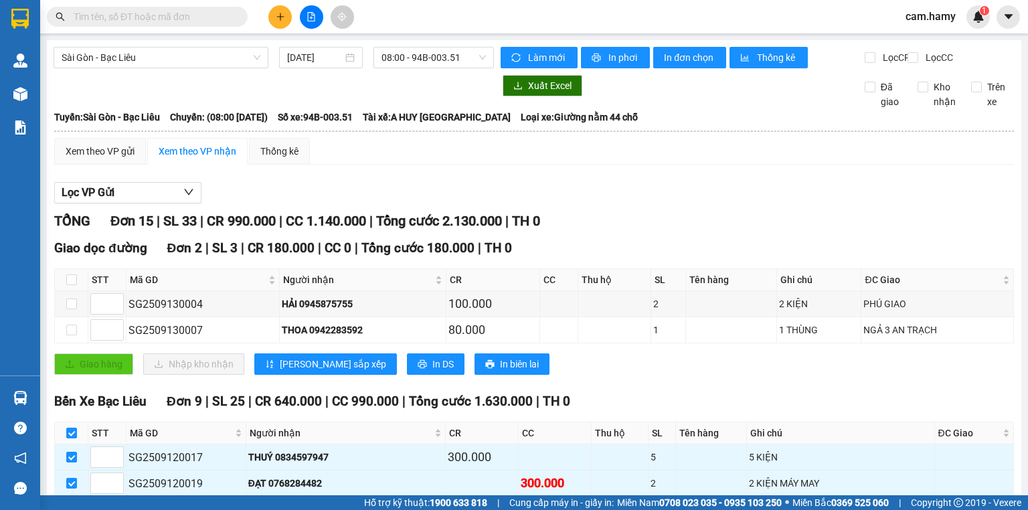
checkbox input "false"
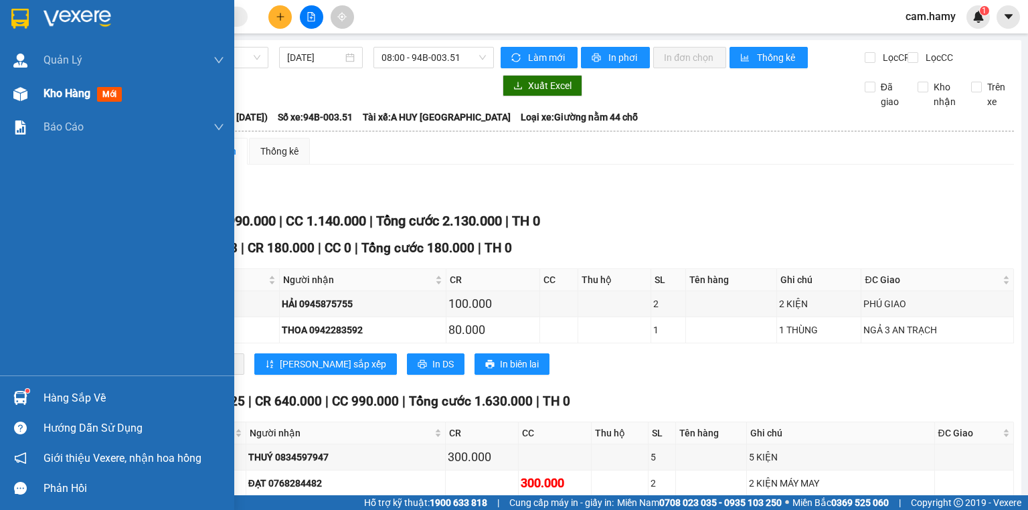
click at [72, 87] on span "Kho hàng" at bounding box center [67, 93] width 47 height 13
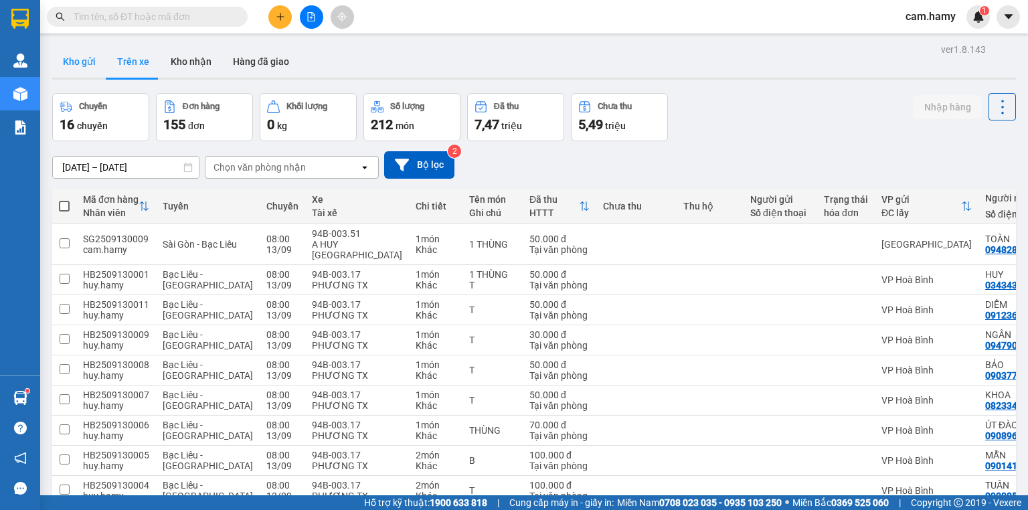
click at [92, 65] on button "Kho gửi" at bounding box center [79, 62] width 54 height 32
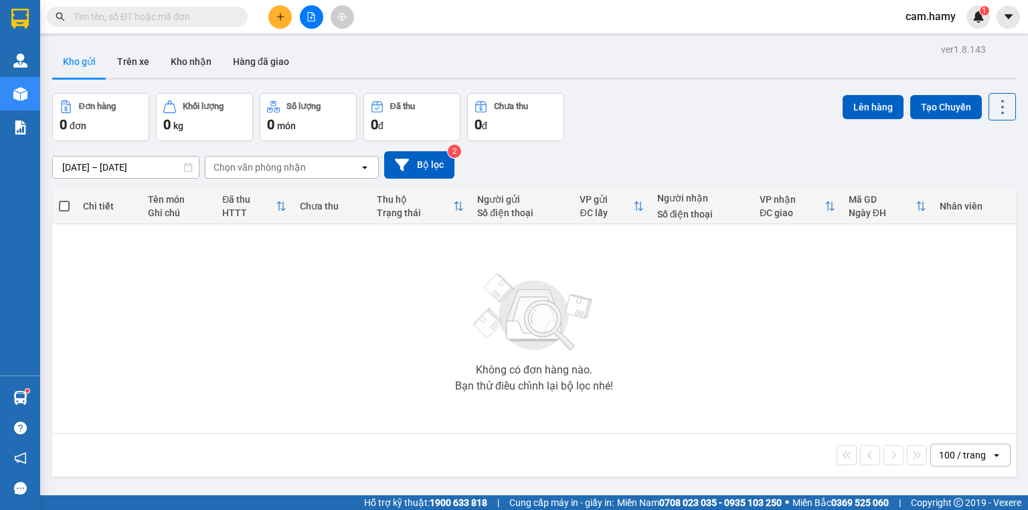
click at [82, 61] on button "Kho gửi" at bounding box center [79, 62] width 54 height 32
click at [129, 59] on button "Trên xe" at bounding box center [133, 62] width 54 height 32
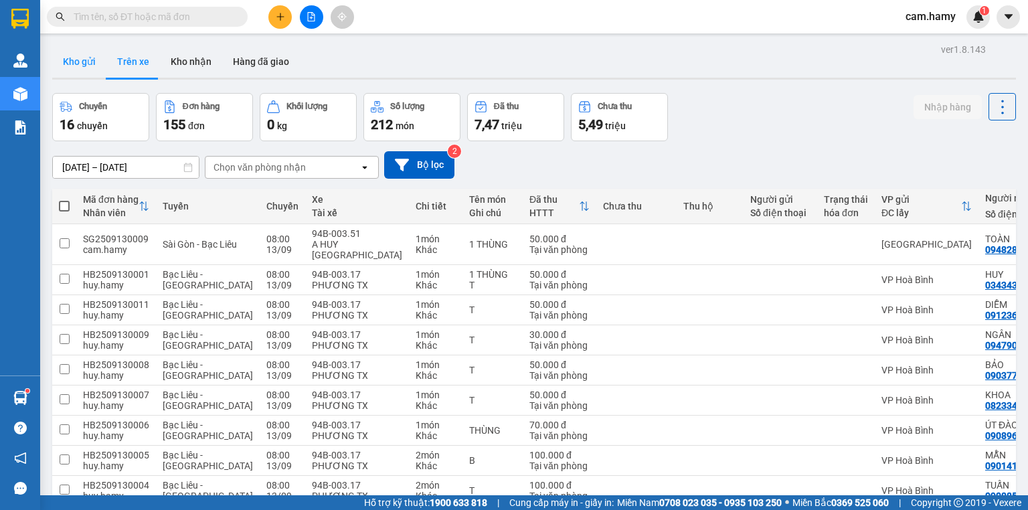
click at [78, 62] on button "Kho gửi" at bounding box center [79, 62] width 54 height 32
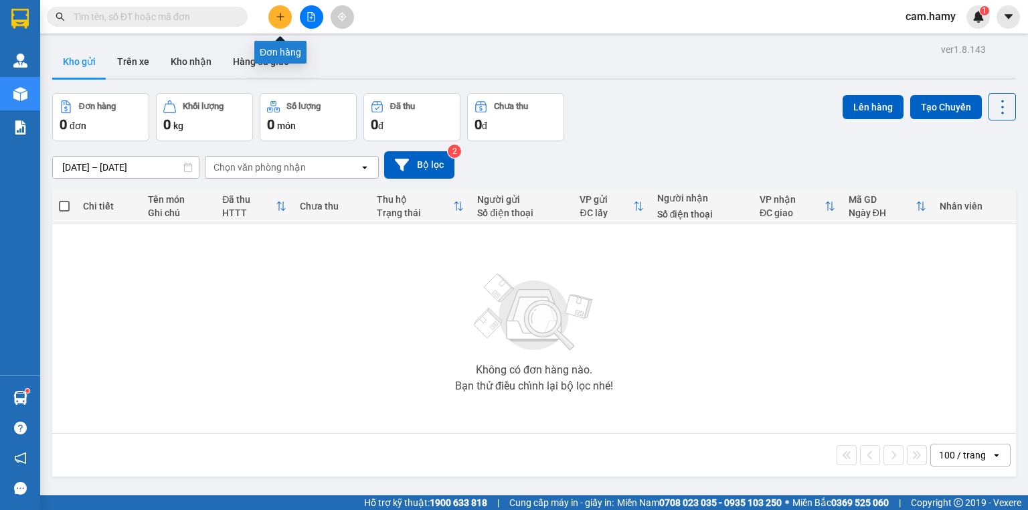
click at [278, 11] on button at bounding box center [279, 16] width 23 height 23
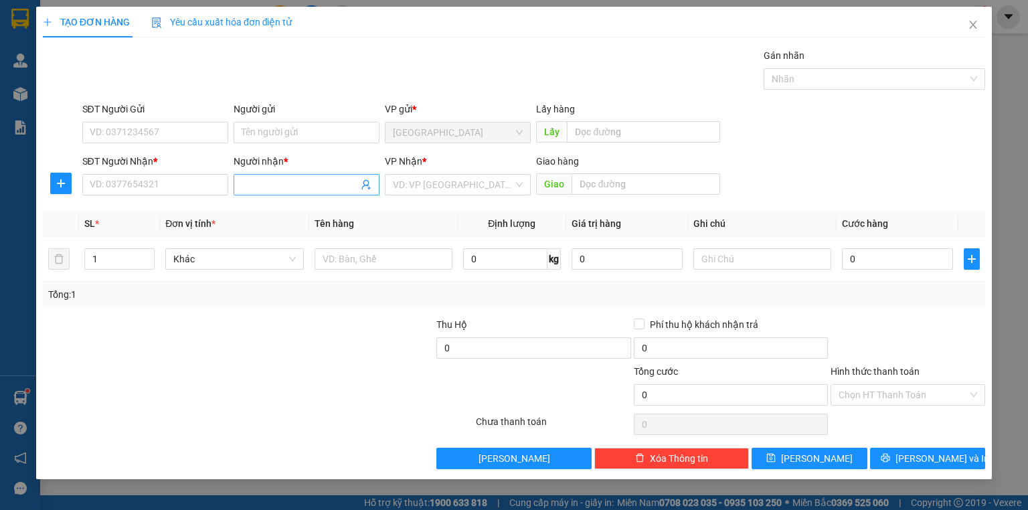
click at [262, 185] on input "Người nhận *" at bounding box center [300, 184] width 116 height 15
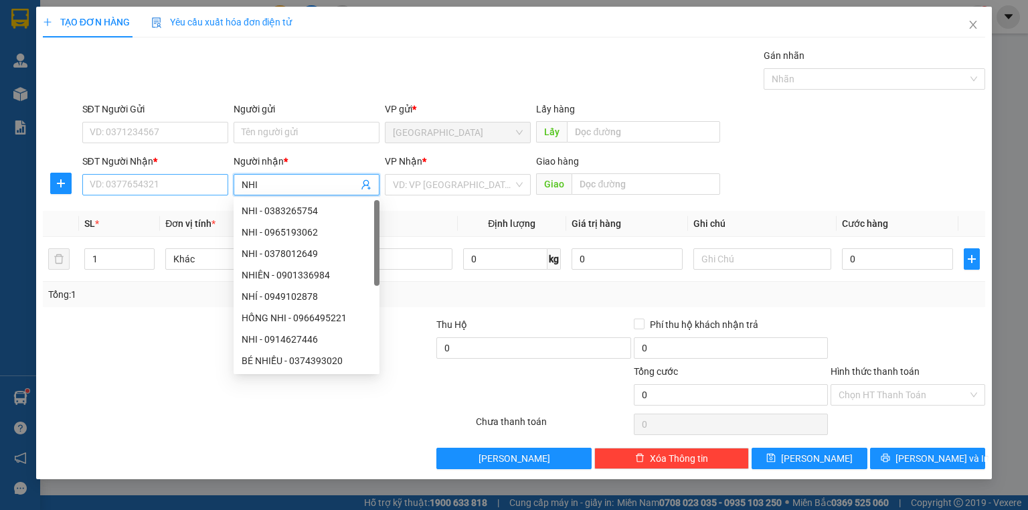
type input "NHI"
click at [173, 183] on input "SĐT Người Nhận *" at bounding box center [155, 184] width 146 height 21
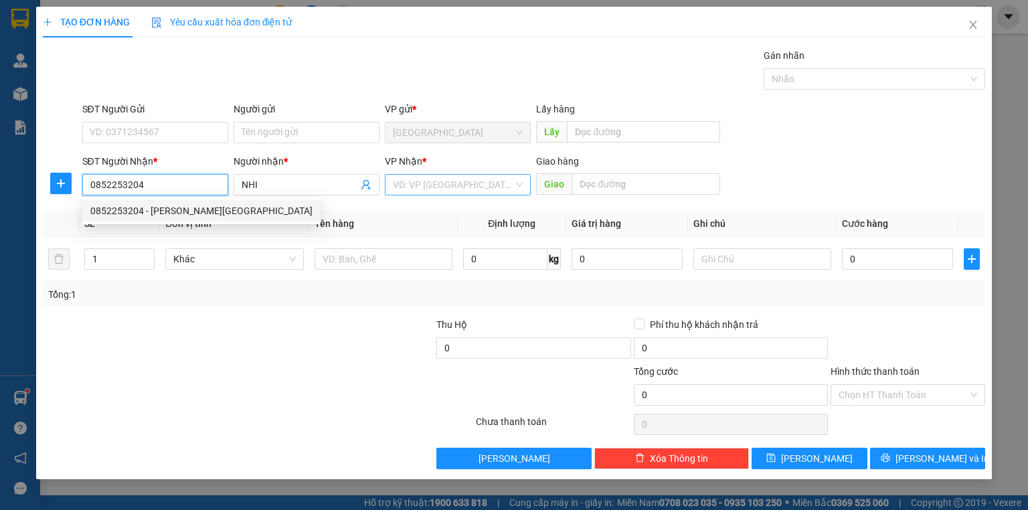
type input "0852253204"
click at [465, 193] on input "search" at bounding box center [453, 185] width 120 height 20
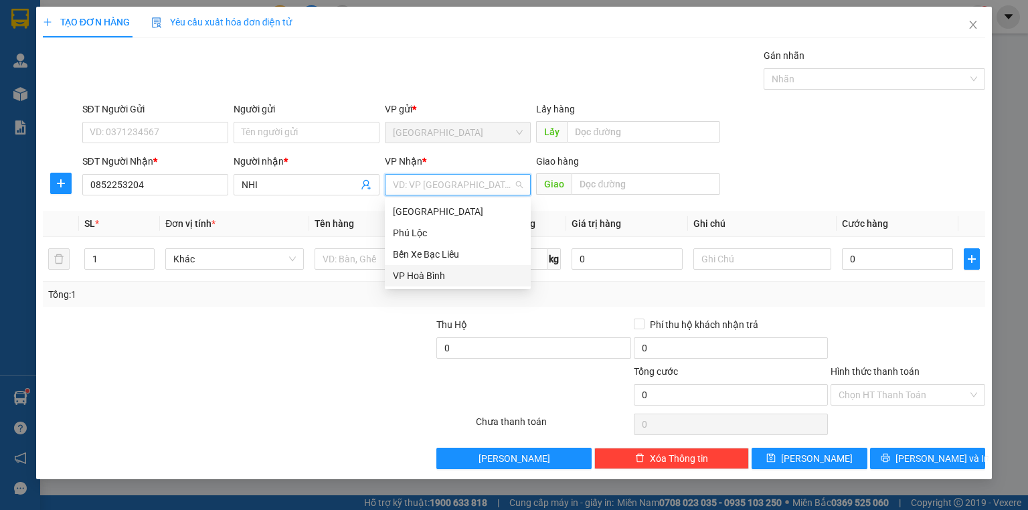
click at [443, 270] on div "VP Hoà Bình" at bounding box center [458, 275] width 130 height 15
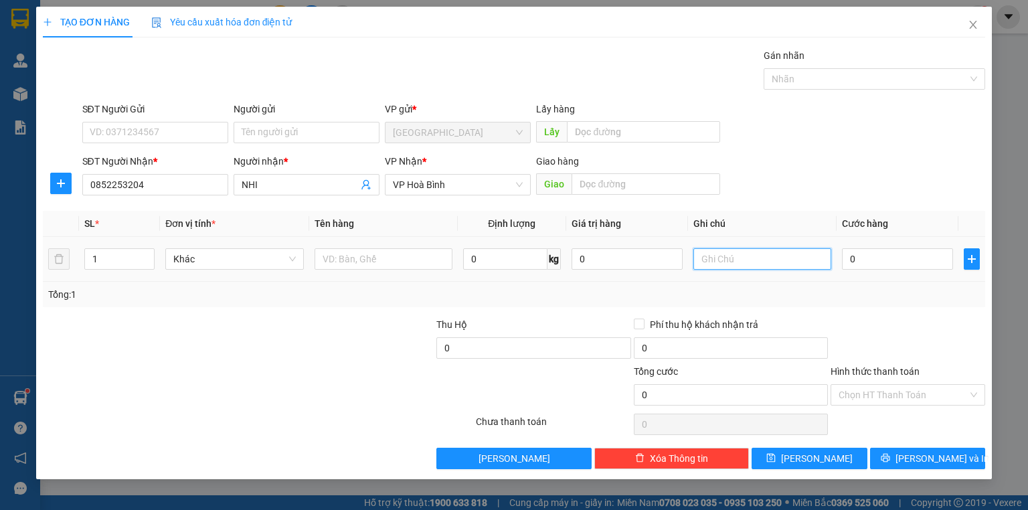
click at [715, 262] on input "text" at bounding box center [762, 258] width 138 height 21
type input "1 BỌC"
click at [887, 260] on input "0" at bounding box center [897, 258] width 111 height 21
click at [844, 307] on div "Transit Pickup Surcharge Ids Transit Deliver Surcharge Ids Transit Deliver Surc…" at bounding box center [514, 258] width 942 height 421
click at [870, 366] on label "Hình thức thanh toán" at bounding box center [875, 371] width 89 height 11
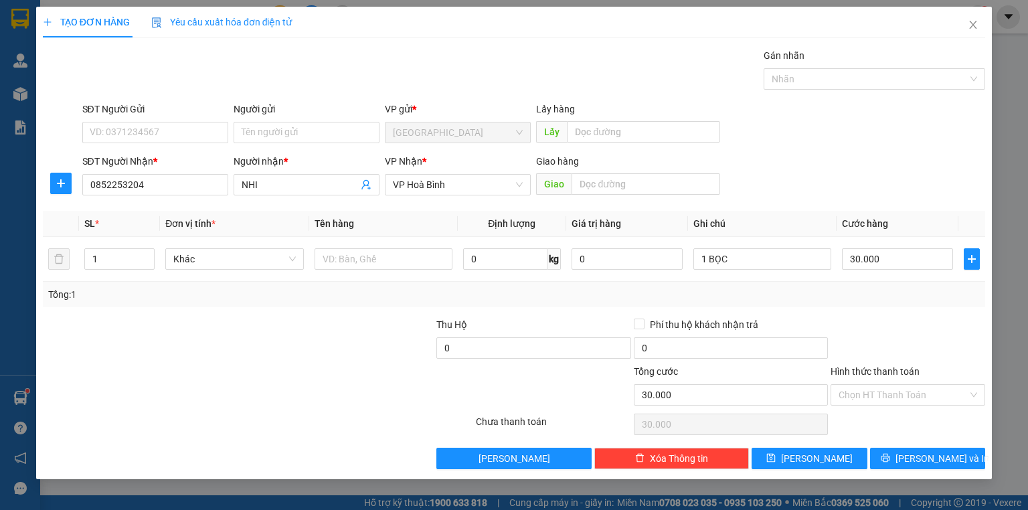
click at [870, 385] on input "Hình thức thanh toán" at bounding box center [903, 395] width 129 height 20
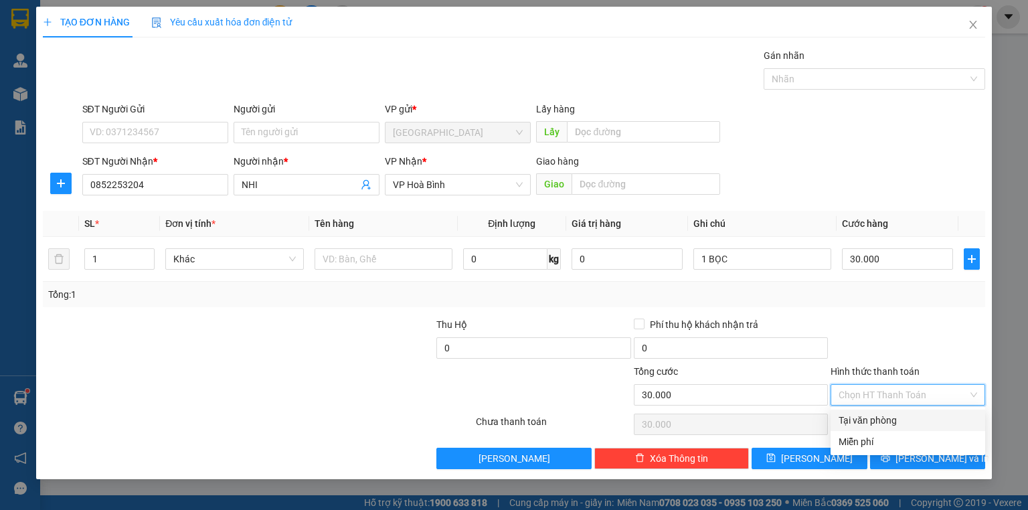
click at [879, 420] on div "Tại văn phòng" at bounding box center [908, 420] width 139 height 15
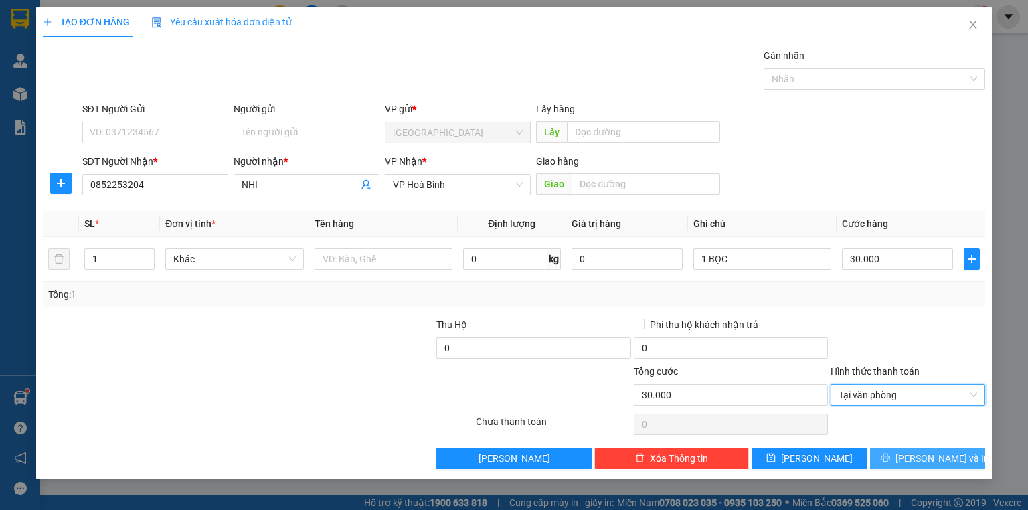
click at [894, 460] on button "[PERSON_NAME] và In" at bounding box center [928, 458] width 116 height 21
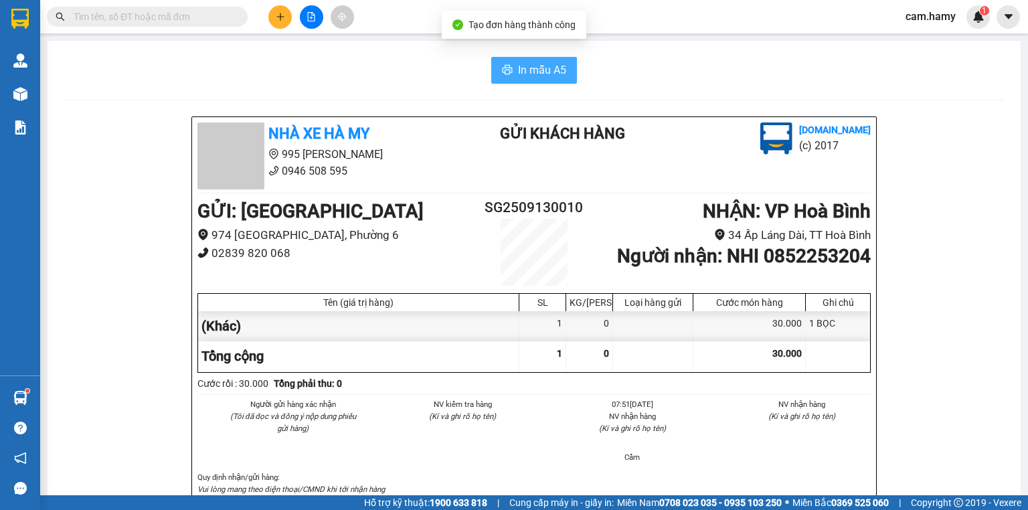
click at [522, 68] on span "In mẫu A5" at bounding box center [542, 70] width 48 height 17
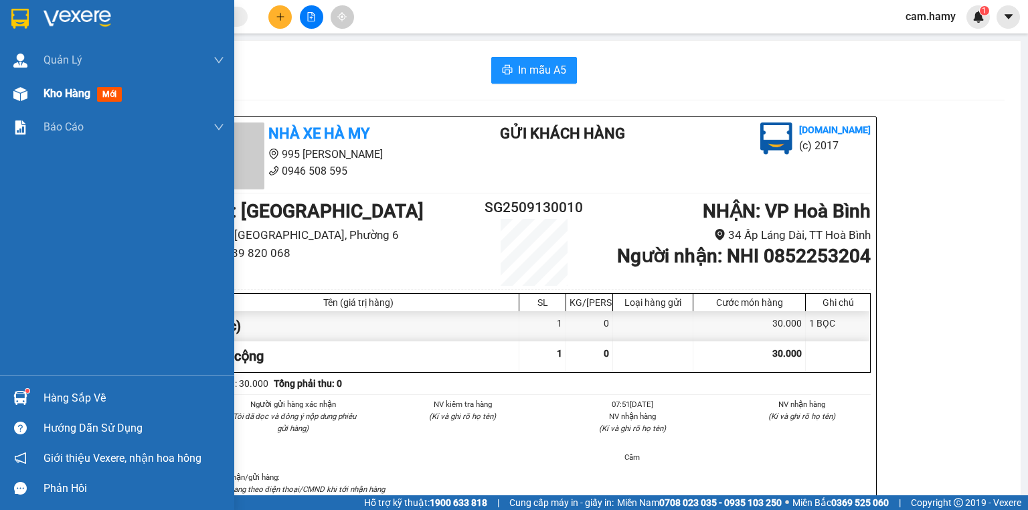
click at [64, 94] on span "Kho hàng" at bounding box center [67, 93] width 47 height 13
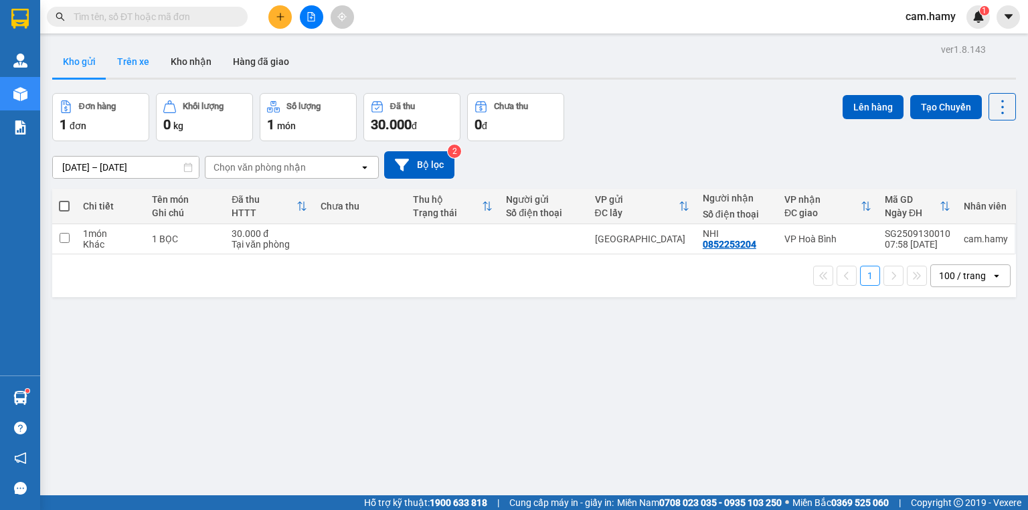
click at [131, 58] on button "Trên xe" at bounding box center [133, 62] width 54 height 32
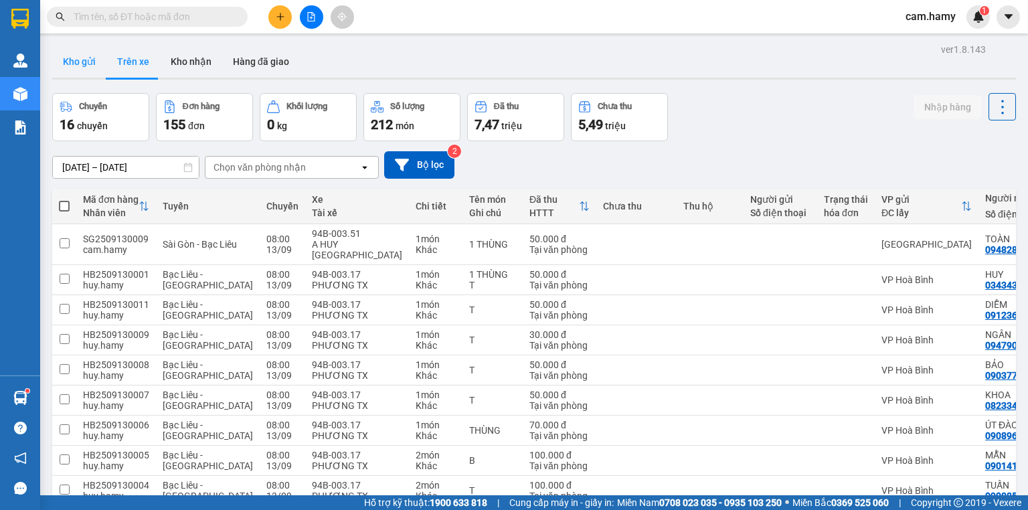
click at [80, 58] on button "Kho gửi" at bounding box center [79, 62] width 54 height 32
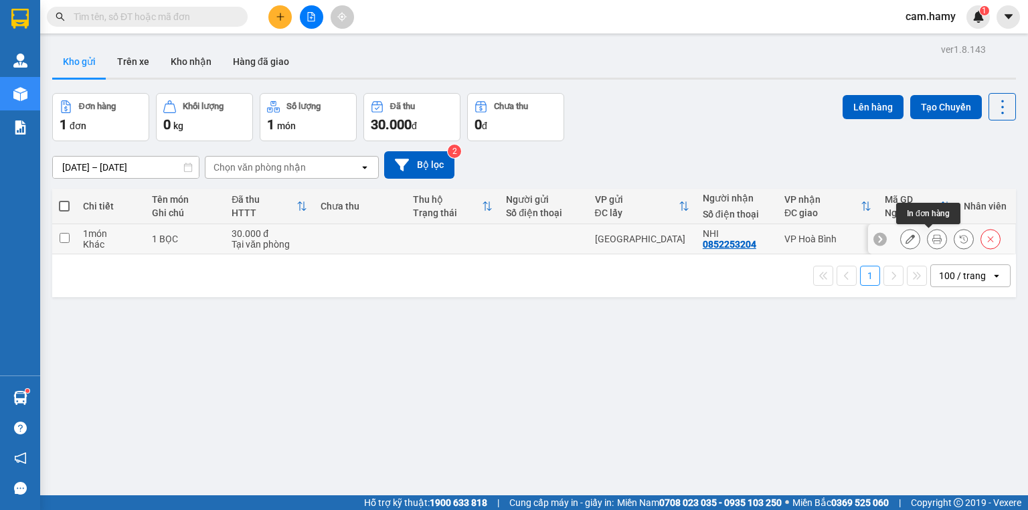
click at [932, 241] on icon at bounding box center [936, 238] width 9 height 9
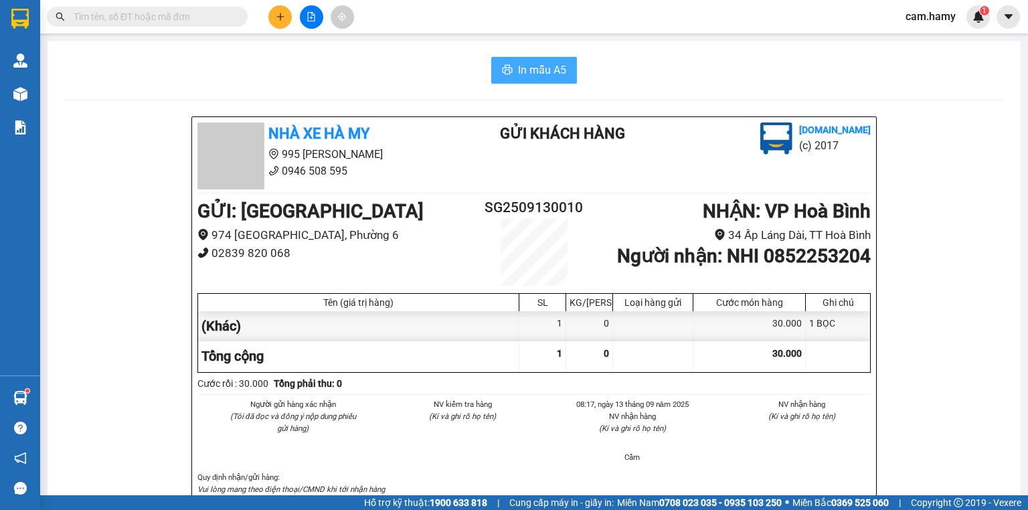
click at [512, 62] on button "In mẫu A5" at bounding box center [534, 70] width 86 height 27
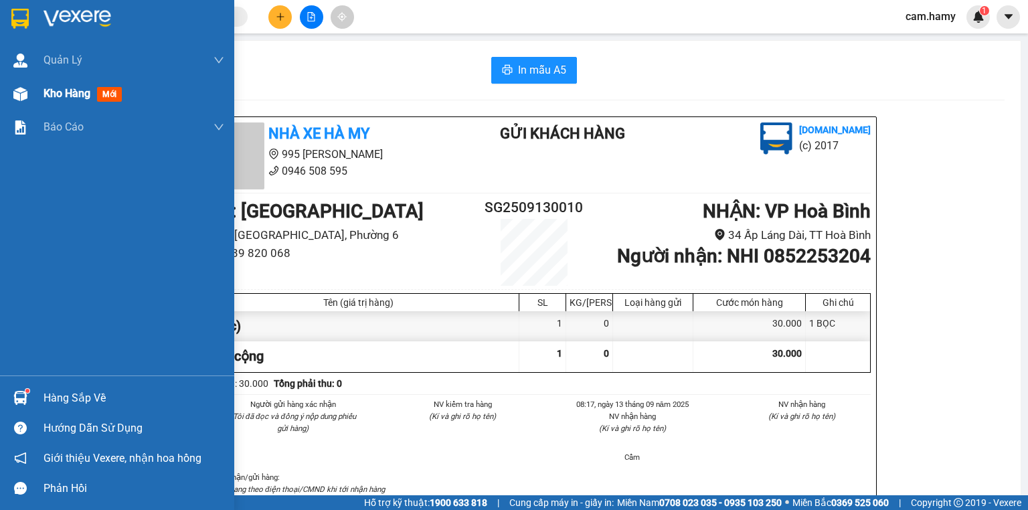
click at [35, 96] on div "Kho hàng mới" at bounding box center [117, 93] width 234 height 33
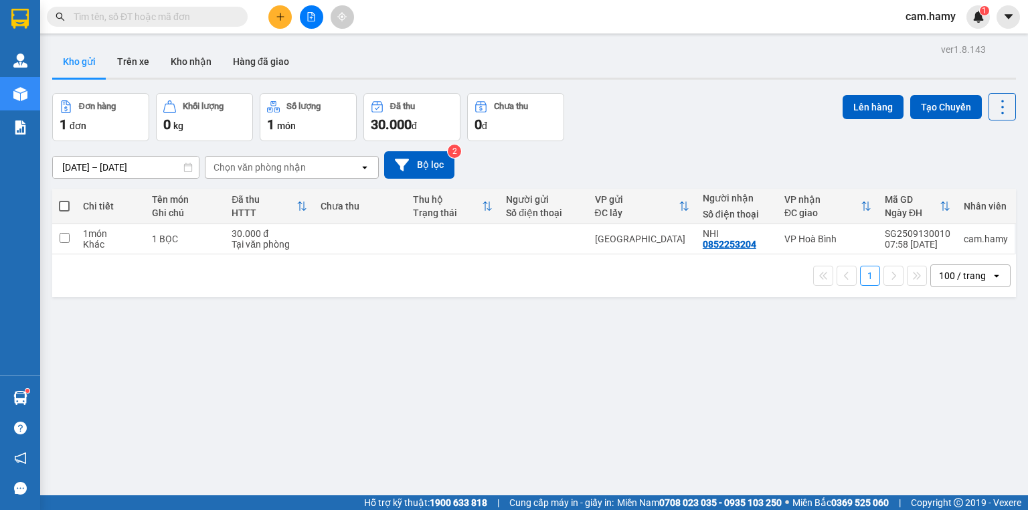
click at [166, 267] on div "1 100 / trang open" at bounding box center [534, 275] width 953 height 23
click at [284, 18] on icon "plus" at bounding box center [280, 16] width 9 height 9
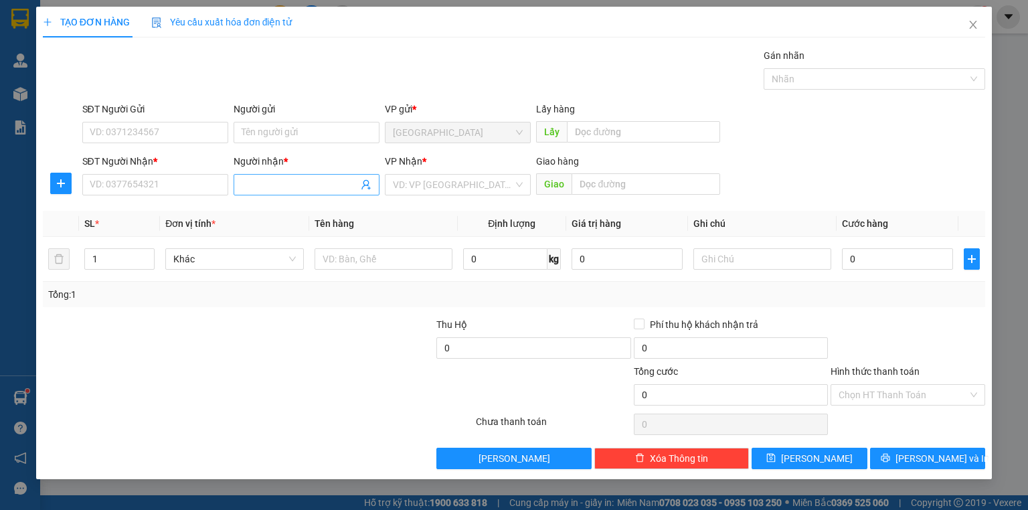
click at [278, 182] on input "Người nhận *" at bounding box center [300, 184] width 116 height 15
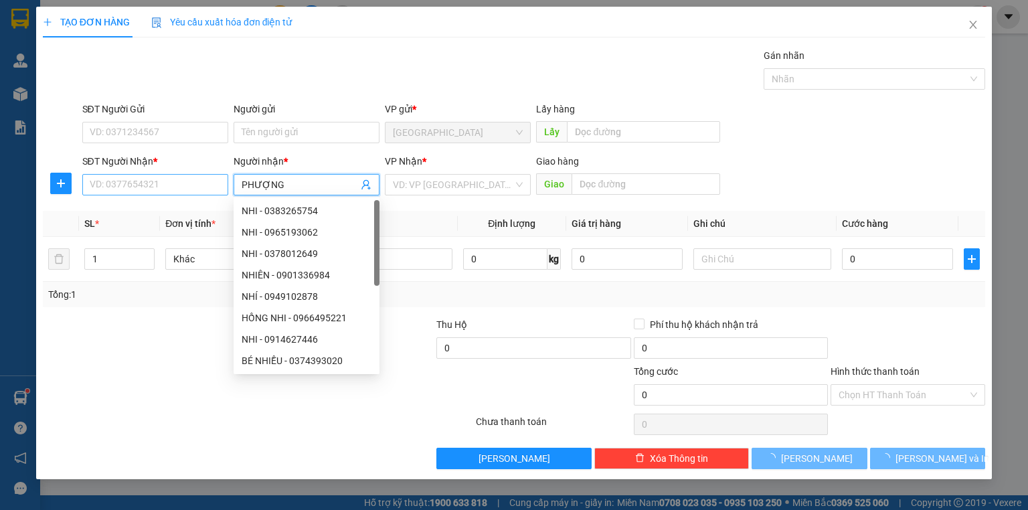
type input "PHƯỢNG"
click at [207, 187] on input "SĐT Người Nhận *" at bounding box center [155, 184] width 146 height 21
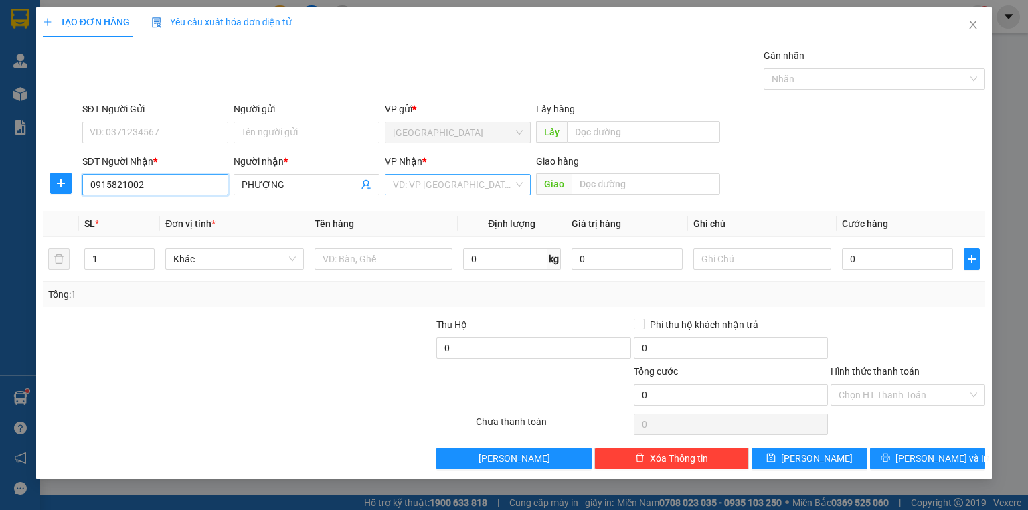
type input "0915821002"
click at [407, 186] on input "search" at bounding box center [453, 185] width 120 height 20
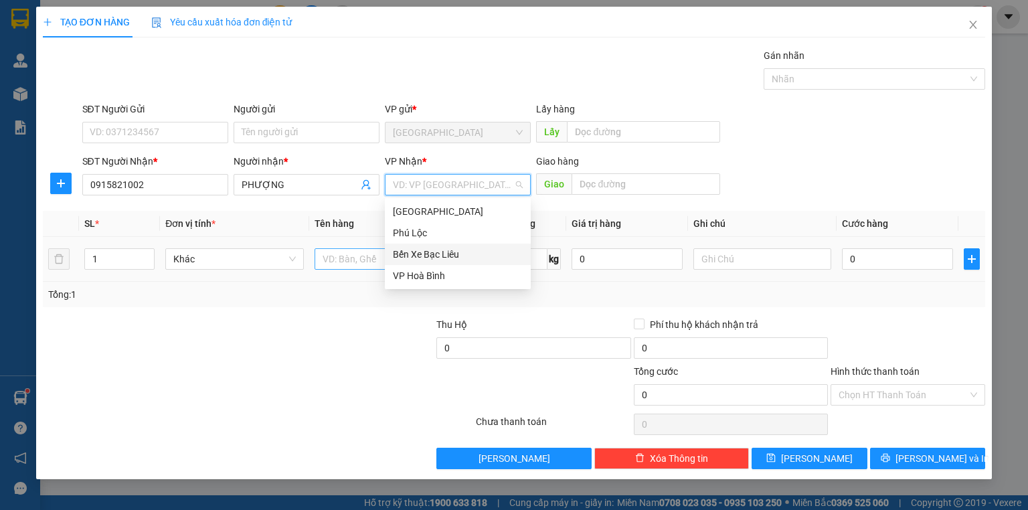
click at [434, 256] on div "Bến Xe Bạc Liêu" at bounding box center [458, 254] width 130 height 15
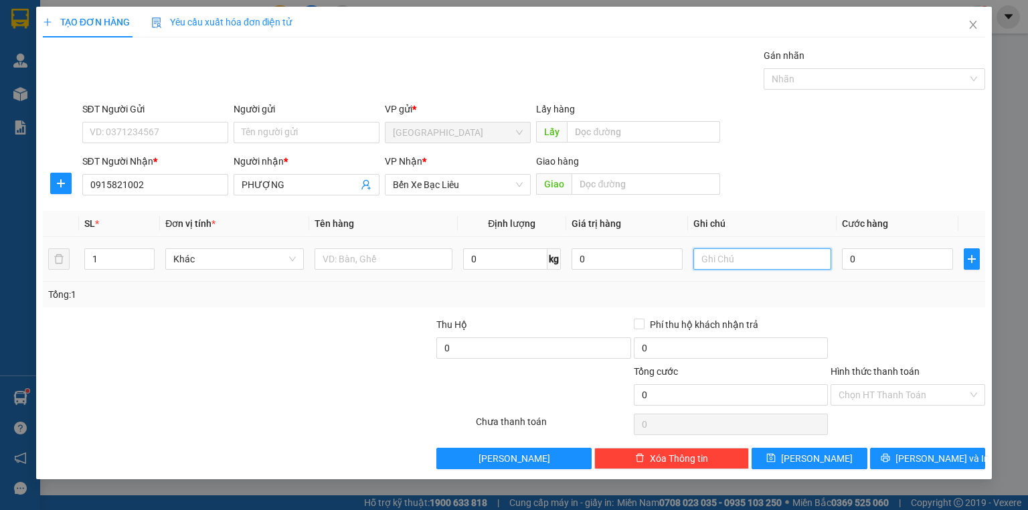
click at [712, 268] on input "text" at bounding box center [762, 258] width 138 height 21
click at [456, 185] on span "Bến Xe Bạc Liêu" at bounding box center [458, 185] width 130 height 20
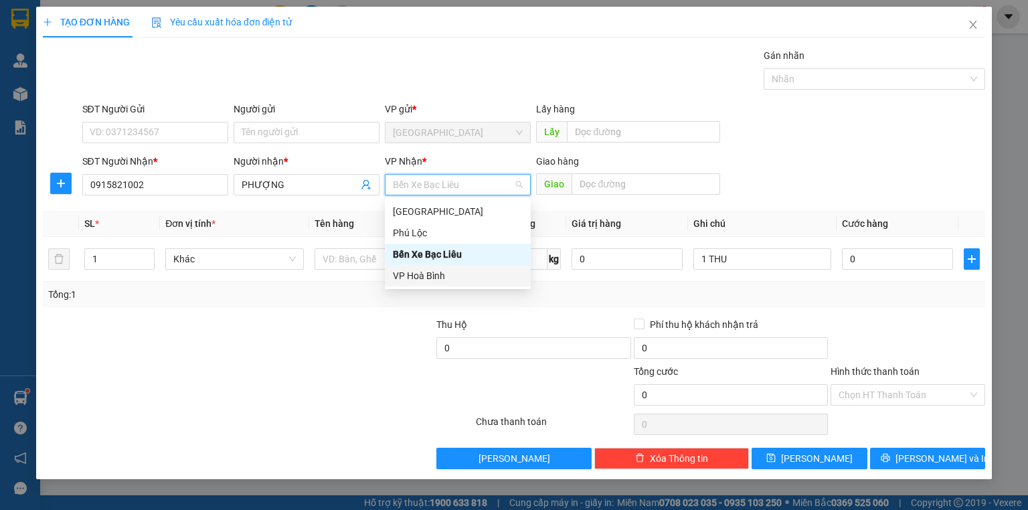
click at [423, 272] on div "VP Hoà Bình" at bounding box center [458, 275] width 130 height 15
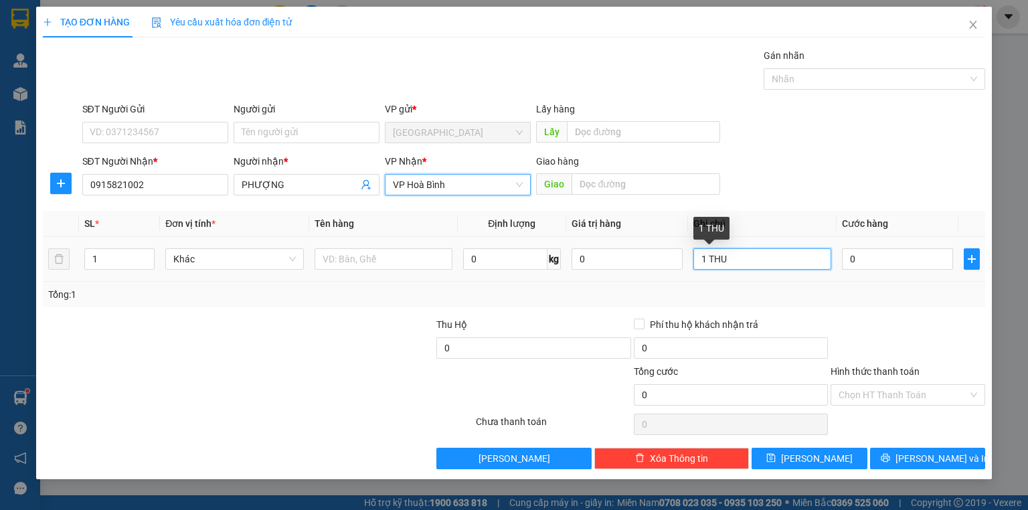
click at [744, 260] on input "1 THU" at bounding box center [762, 258] width 138 height 21
type input "1 THUNG"
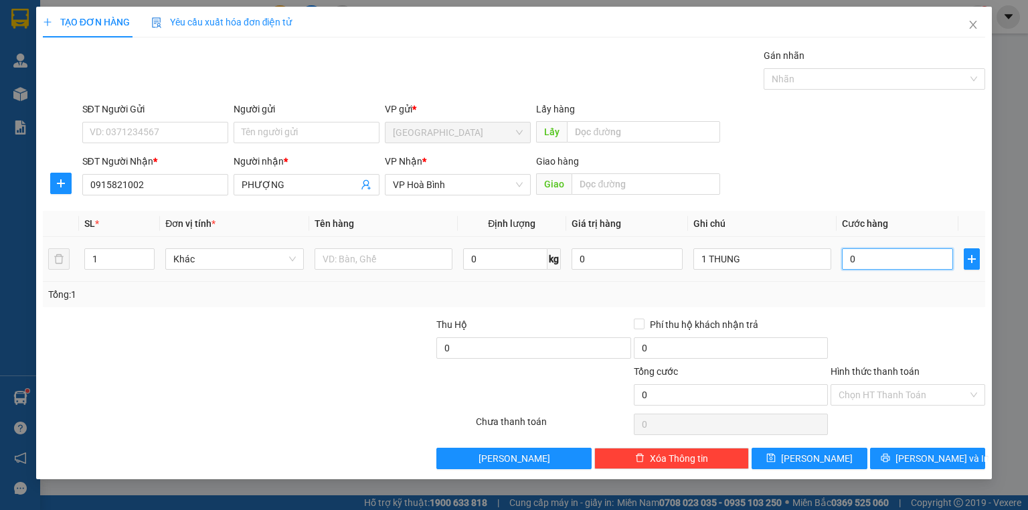
click at [872, 262] on input "0" at bounding box center [897, 258] width 111 height 21
type input "5"
type input "50"
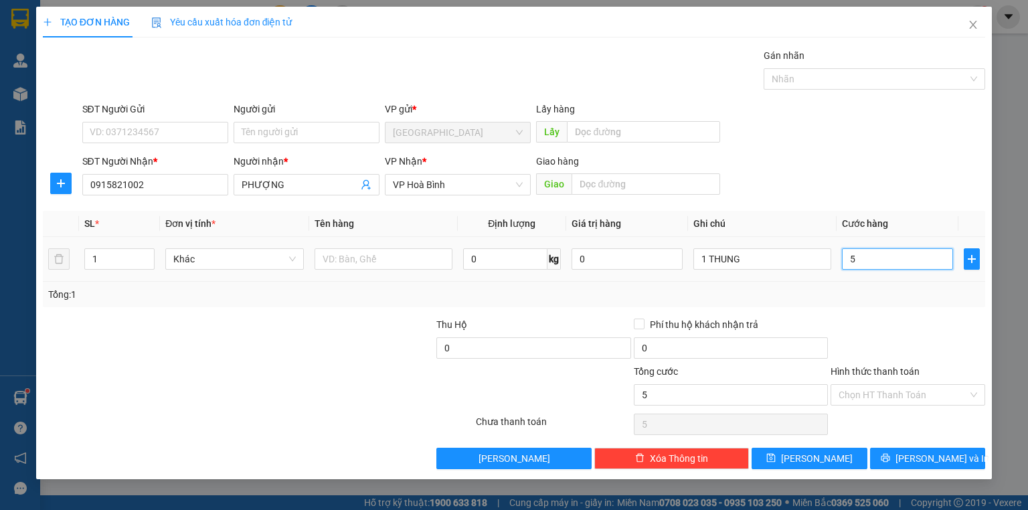
type input "50"
type input "50.000"
click at [875, 297] on div "Tổng: 1" at bounding box center [514, 294] width 932 height 15
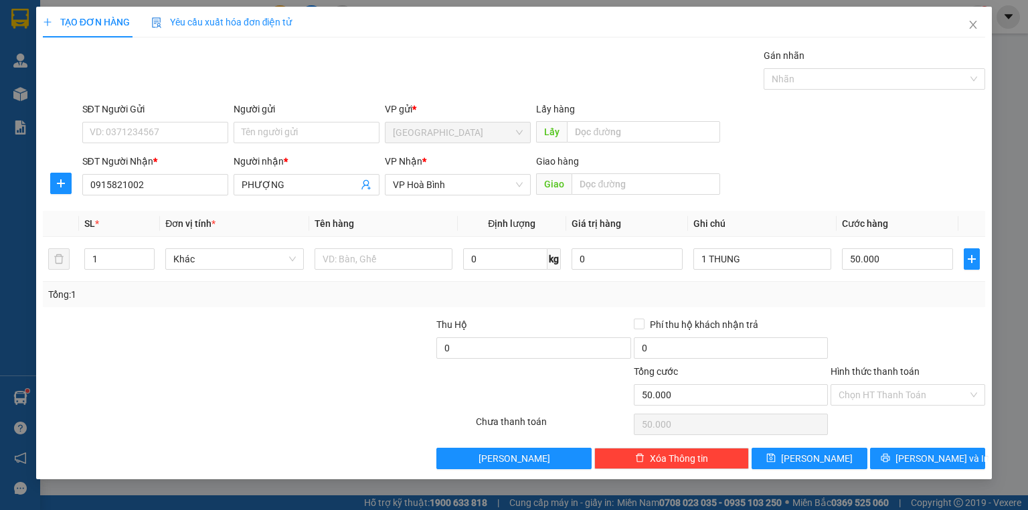
click at [881, 372] on label "Hình thức thanh toán" at bounding box center [875, 371] width 89 height 11
click at [881, 385] on input "Hình thức thanh toán" at bounding box center [903, 395] width 129 height 20
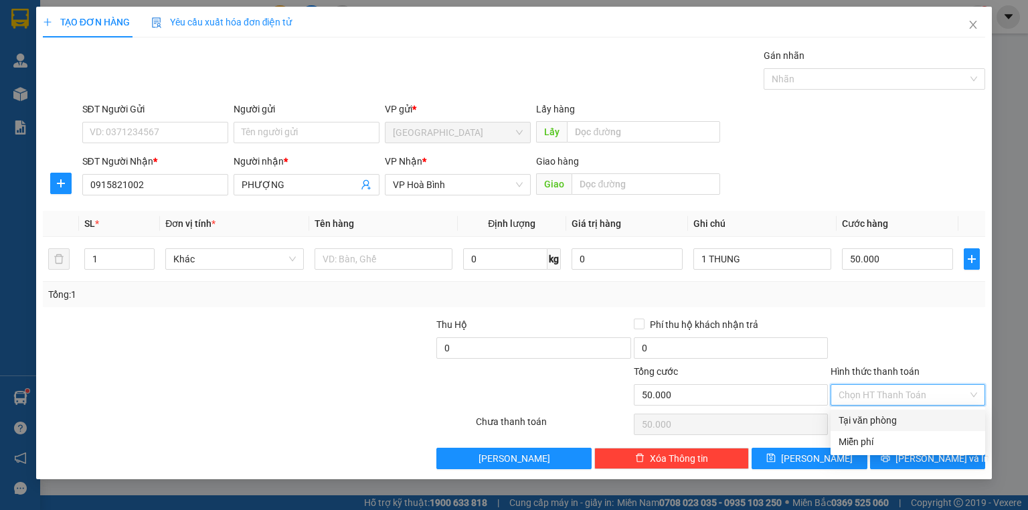
click at [884, 414] on div "Tại văn phòng" at bounding box center [908, 420] width 139 height 15
type input "0"
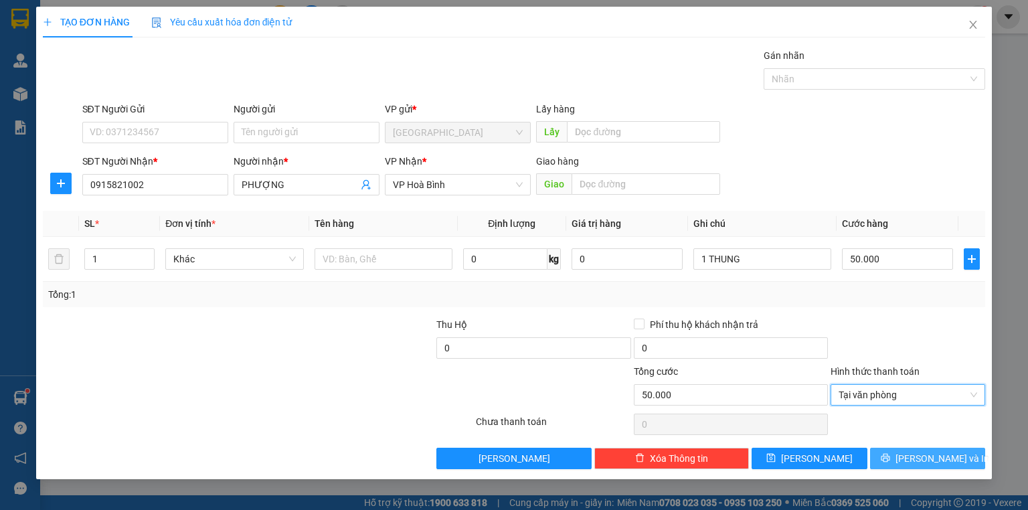
click at [920, 464] on span "[PERSON_NAME] và In" at bounding box center [942, 458] width 94 height 15
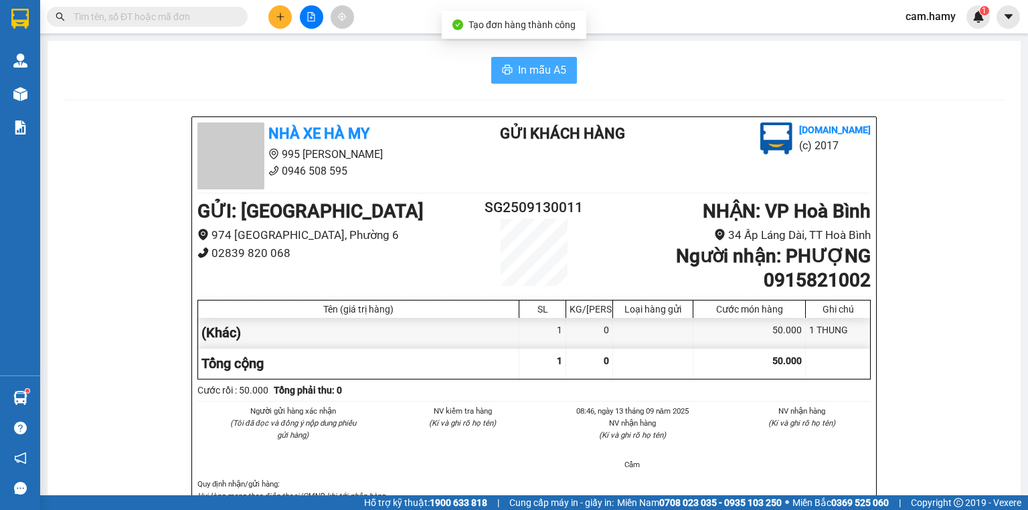
click at [539, 72] on span "In mẫu A5" at bounding box center [542, 70] width 48 height 17
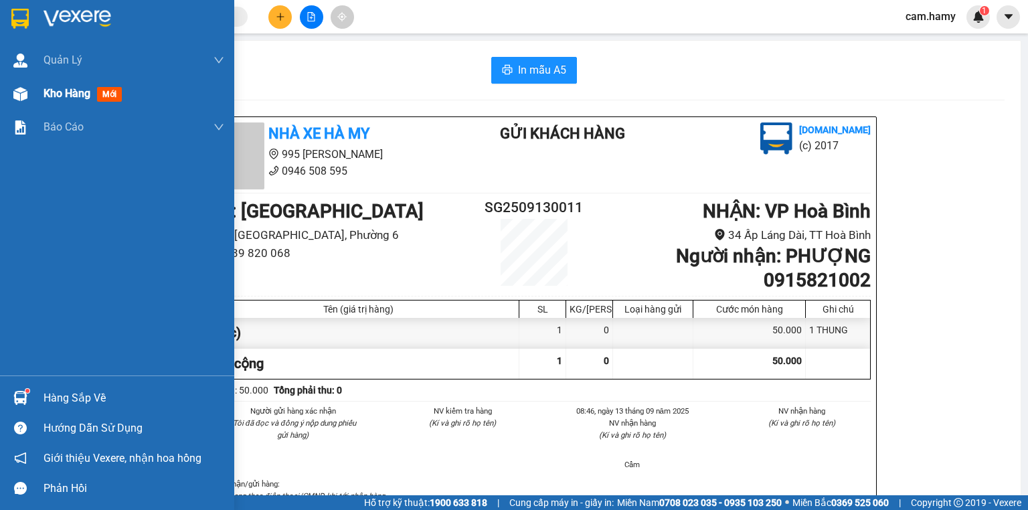
click at [45, 94] on span "Kho hàng" at bounding box center [67, 93] width 47 height 13
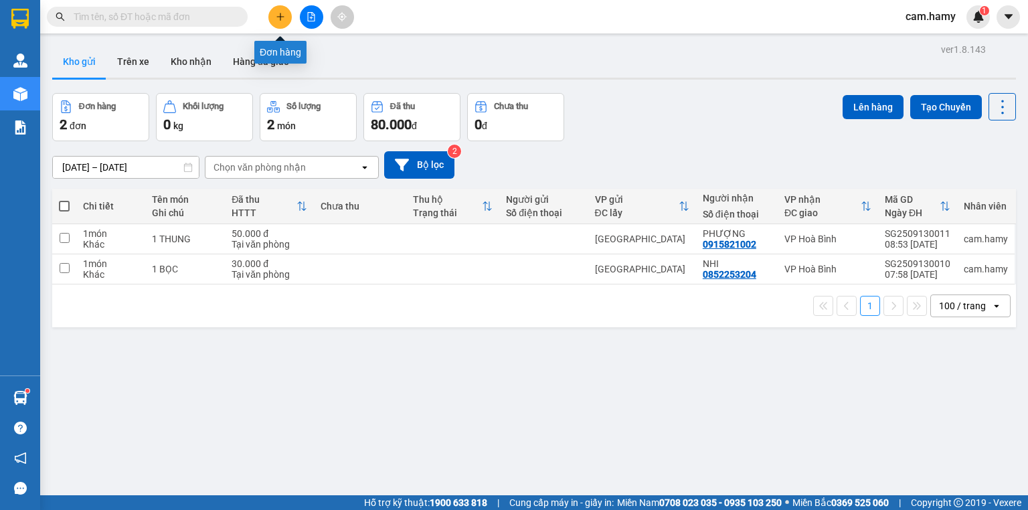
click at [273, 15] on button at bounding box center [279, 16] width 23 height 23
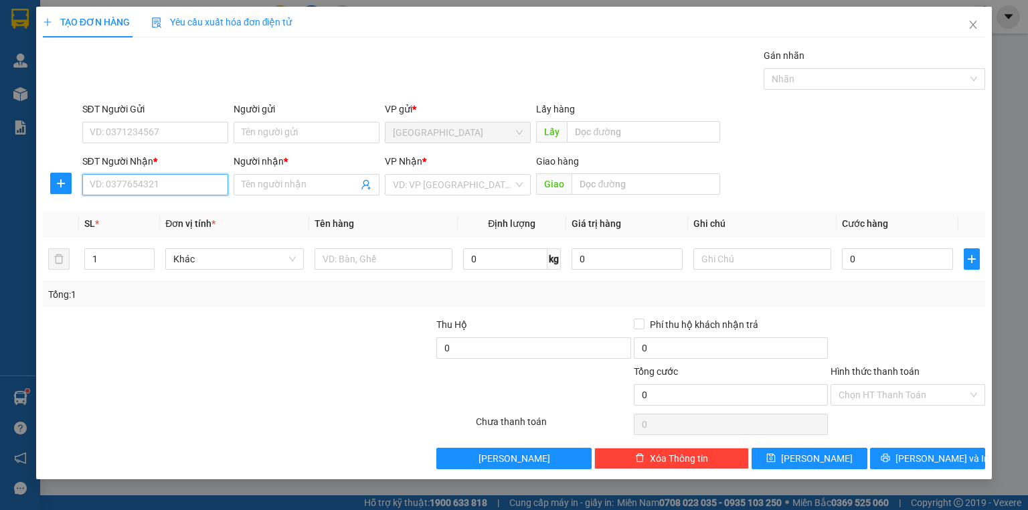
click at [173, 177] on input "SĐT Người Nhận *" at bounding box center [155, 184] width 146 height 21
click at [972, 26] on icon "close" at bounding box center [973, 25] width 7 height 8
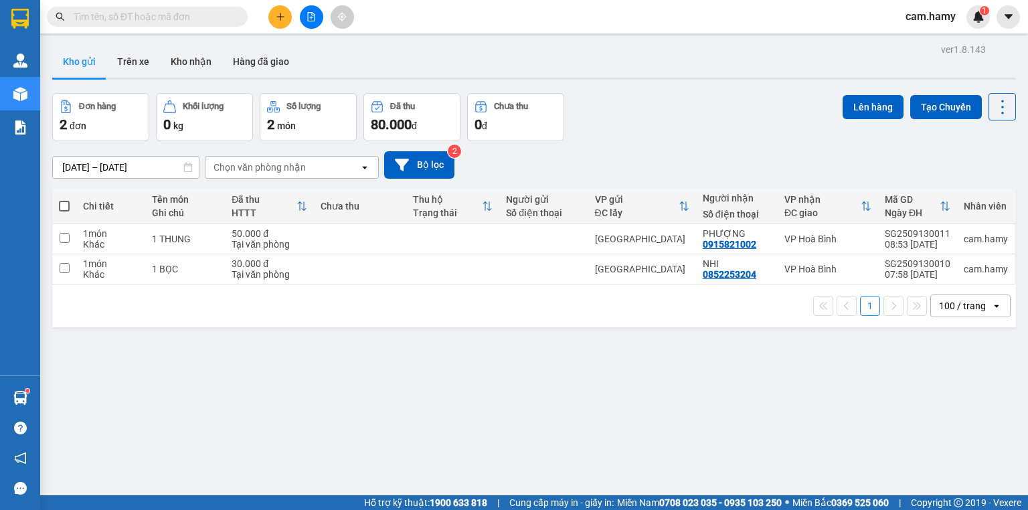
click at [68, 62] on button "Kho gửi" at bounding box center [79, 62] width 54 height 32
click at [279, 18] on icon "plus" at bounding box center [280, 16] width 9 height 9
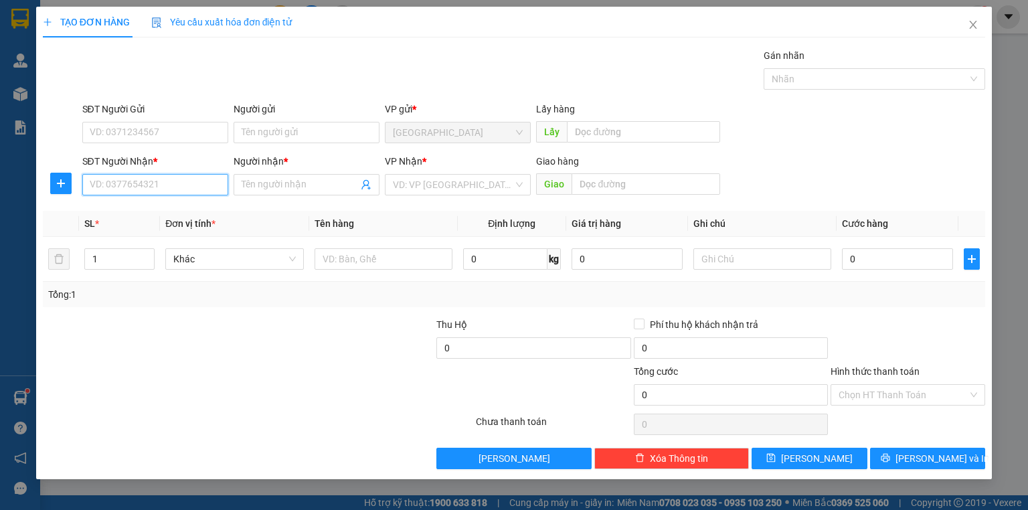
click at [193, 186] on input "SĐT Người Nhận *" at bounding box center [155, 184] width 146 height 21
type input "0833601193"
click at [171, 207] on div "0833601193 - QUYÊN" at bounding box center [155, 210] width 130 height 15
type input "QUYÊN"
type input "30.000"
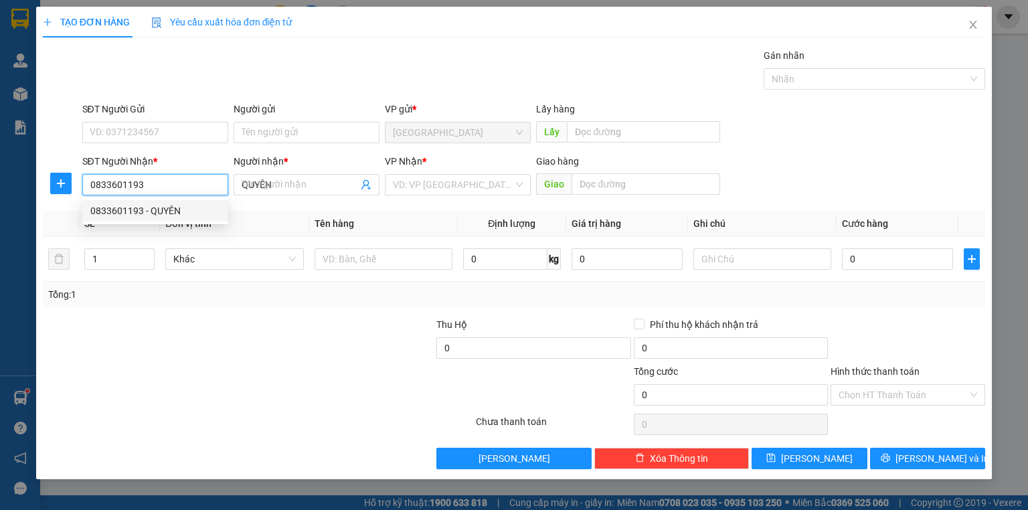
type input "30.000"
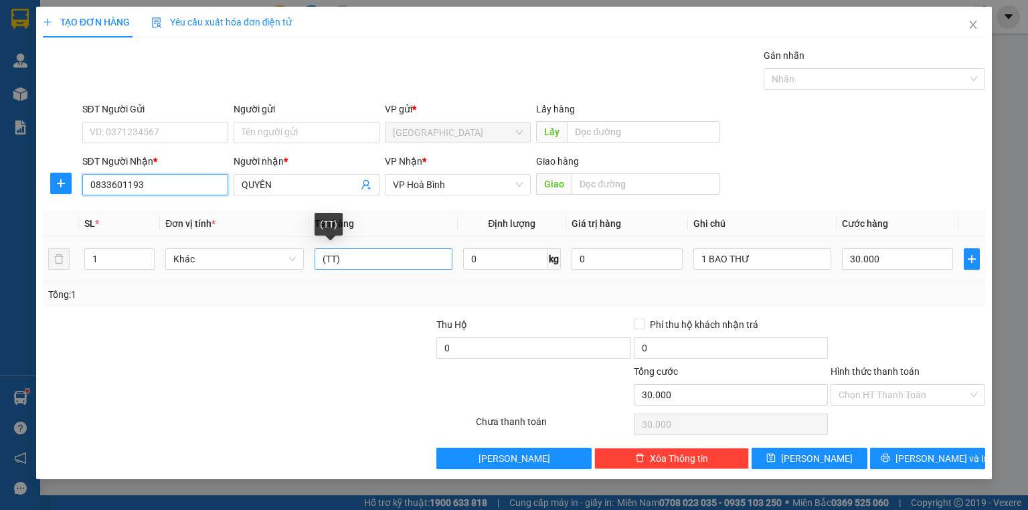
type input "0833601193"
click at [343, 268] on input "(TT)" at bounding box center [384, 258] width 138 height 21
type input "("
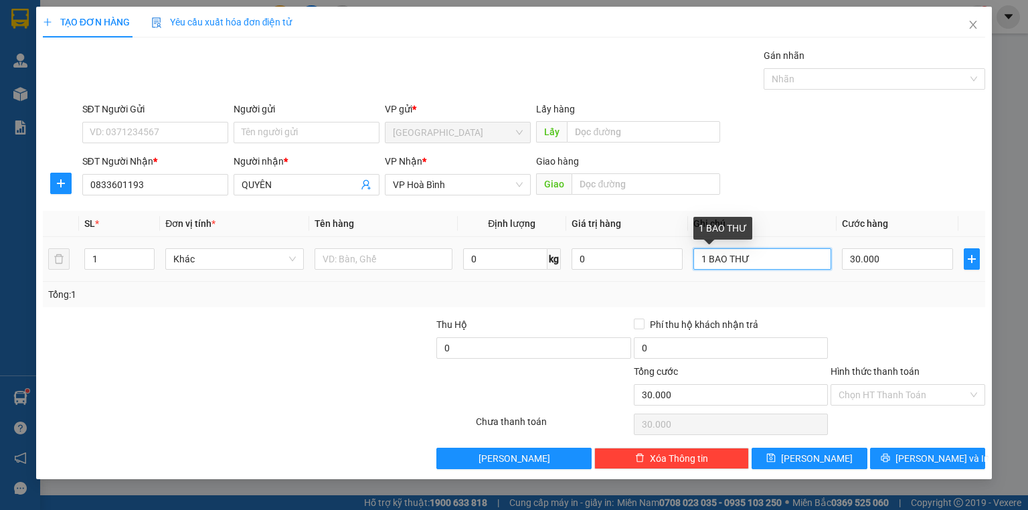
click at [749, 259] on input "1 BAO THƯ" at bounding box center [762, 258] width 138 height 21
type input "1 KIỆN"
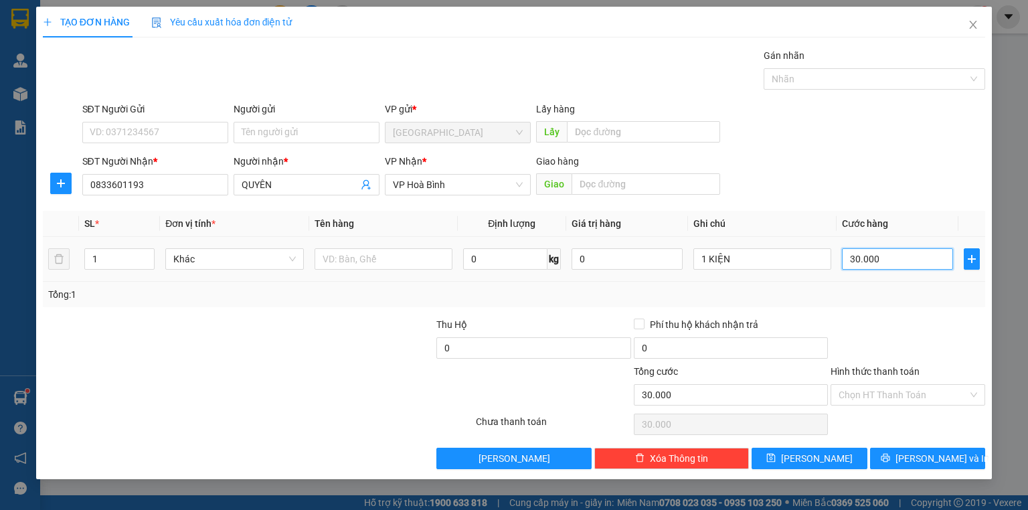
click at [890, 258] on input "30.000" at bounding box center [897, 258] width 111 height 21
type input "0"
type input "4"
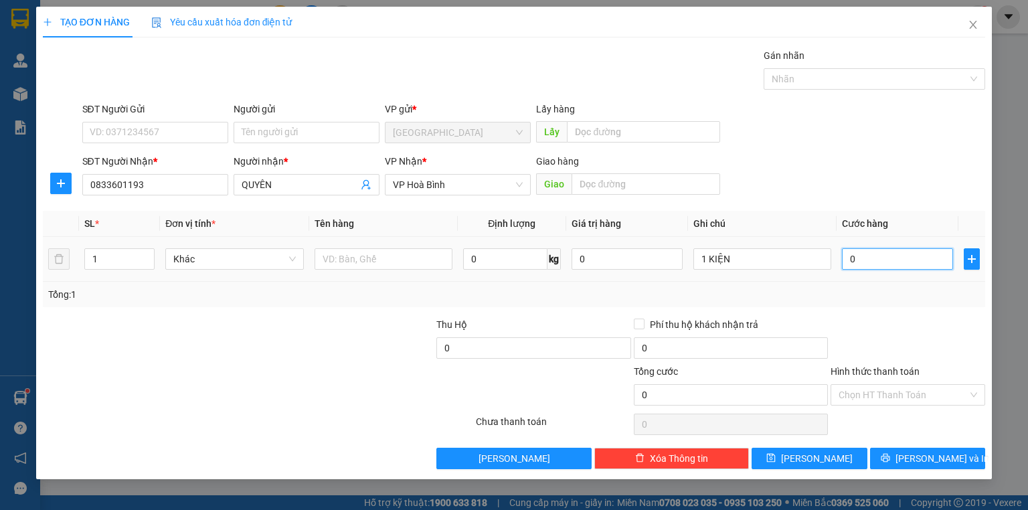
type input "4"
type input "04"
type input "40"
type input "040"
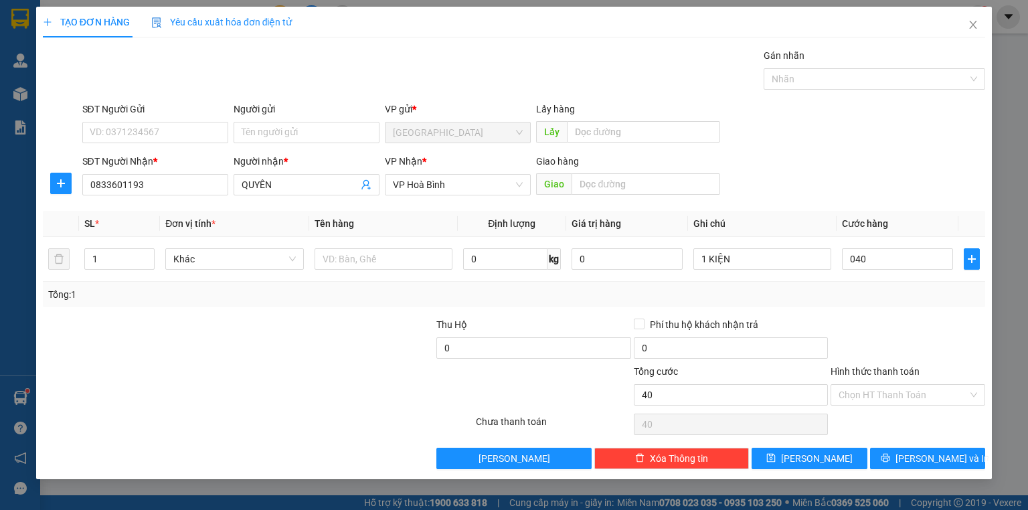
type input "40.000"
click at [869, 306] on div "Tổng: 1" at bounding box center [514, 294] width 942 height 25
click at [388, 258] on input "text" at bounding box center [384, 258] width 138 height 21
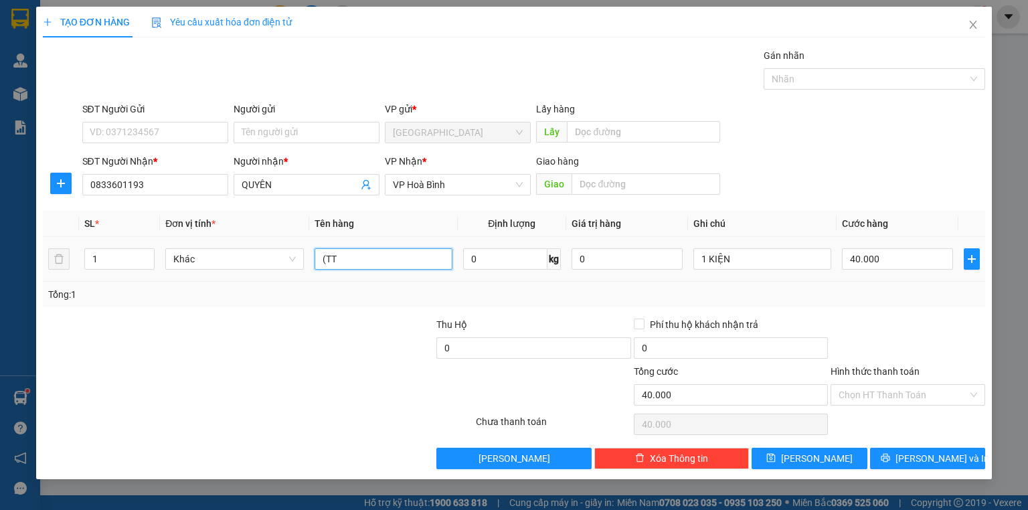
type input "(TT)"
click at [900, 458] on button "[PERSON_NAME] và In" at bounding box center [928, 458] width 116 height 21
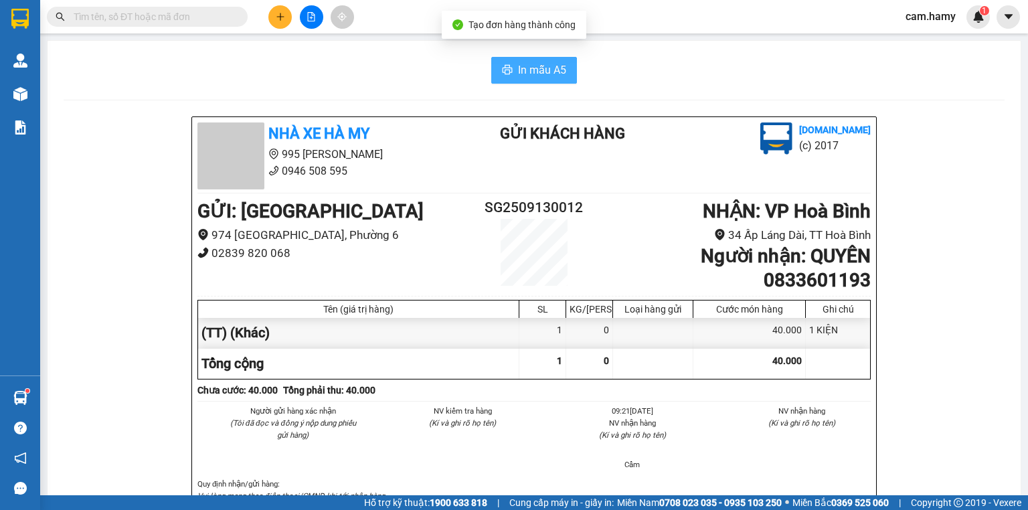
click at [529, 58] on button "In mẫu A5" at bounding box center [534, 70] width 86 height 27
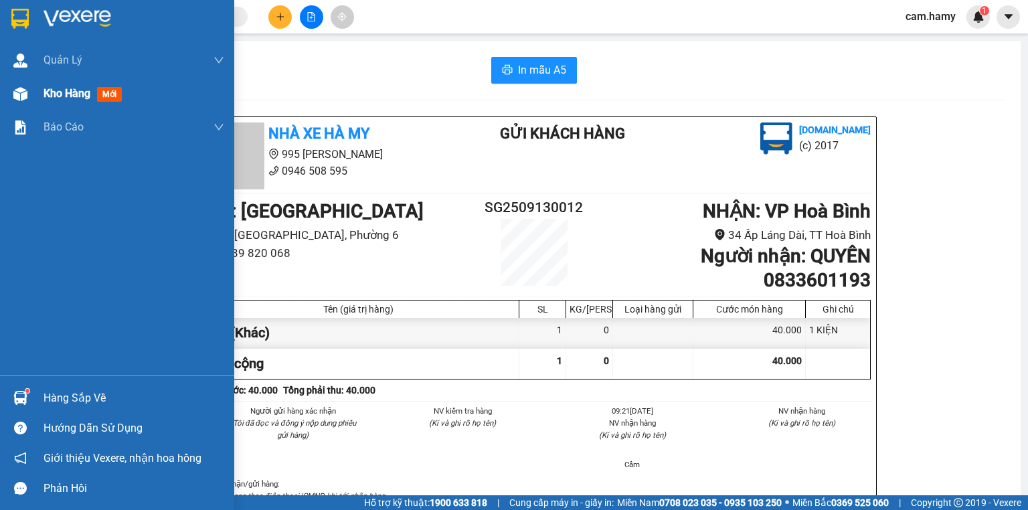
click at [68, 94] on span "Kho hàng" at bounding box center [67, 93] width 47 height 13
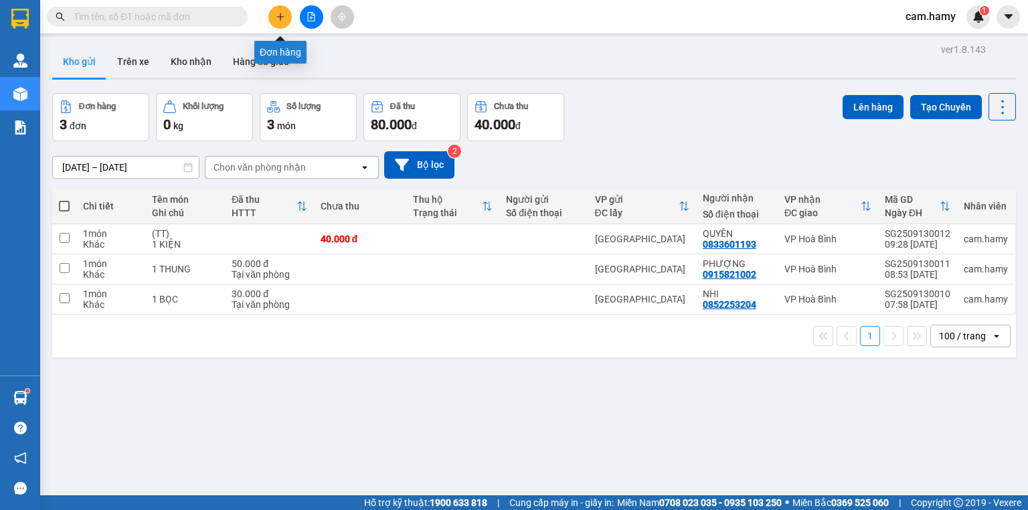
click at [279, 20] on icon "plus" at bounding box center [280, 16] width 9 height 9
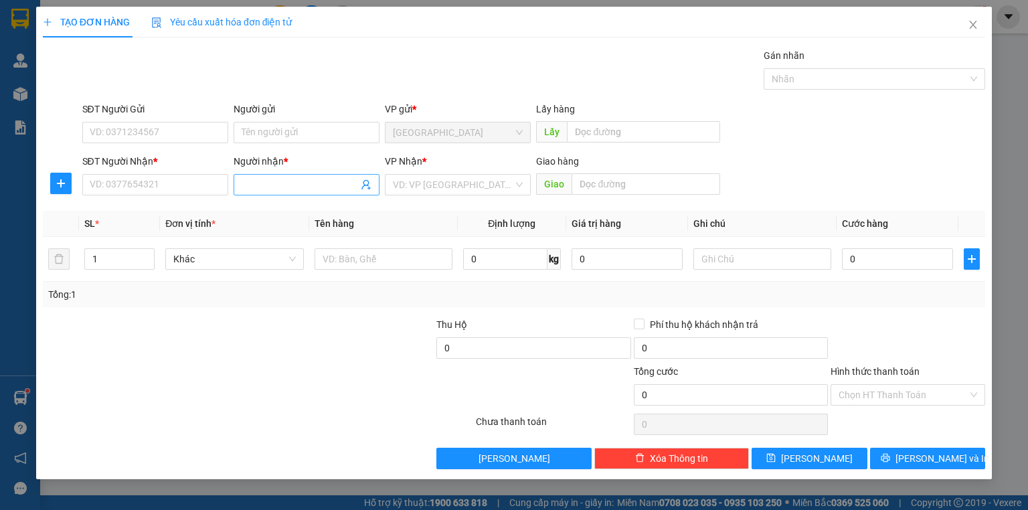
click at [266, 187] on input "Người nhận *" at bounding box center [300, 184] width 116 height 15
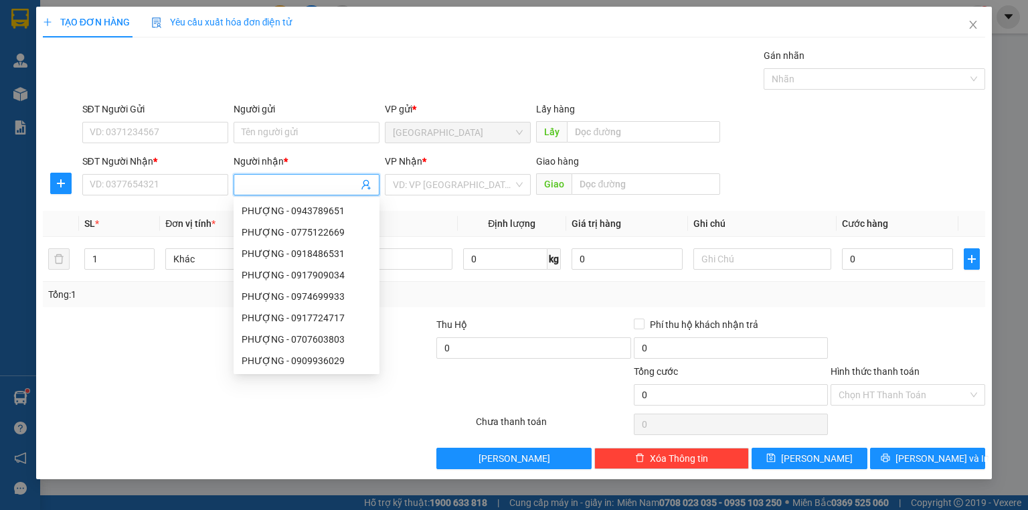
click at [267, 183] on input "Người nhận *" at bounding box center [300, 184] width 116 height 15
click at [187, 190] on input "SĐT Người Nhận *" at bounding box center [155, 184] width 146 height 21
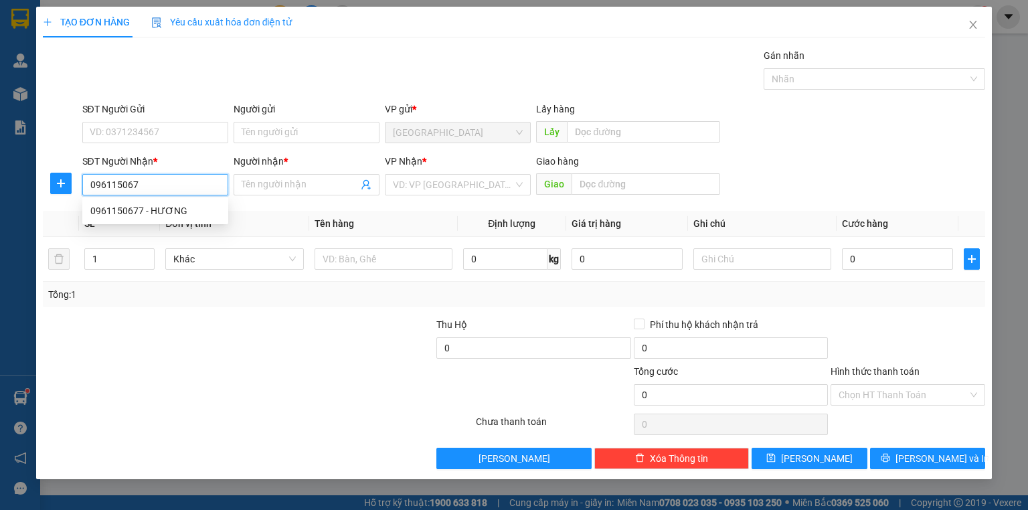
type input "0961150677"
click at [162, 211] on div "0961150677 - HƯƠNG" at bounding box center [155, 210] width 130 height 15
type input "HƯƠNG"
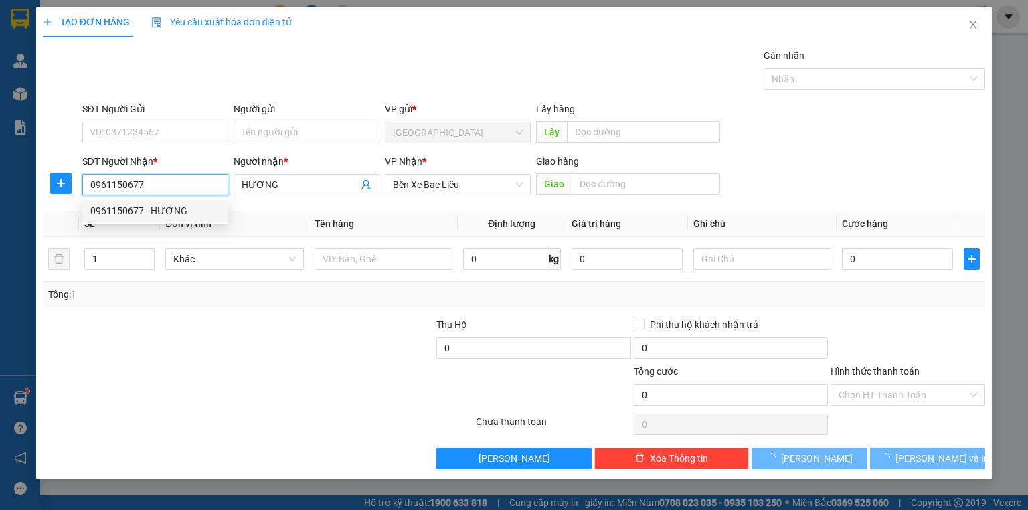
type input "40.000"
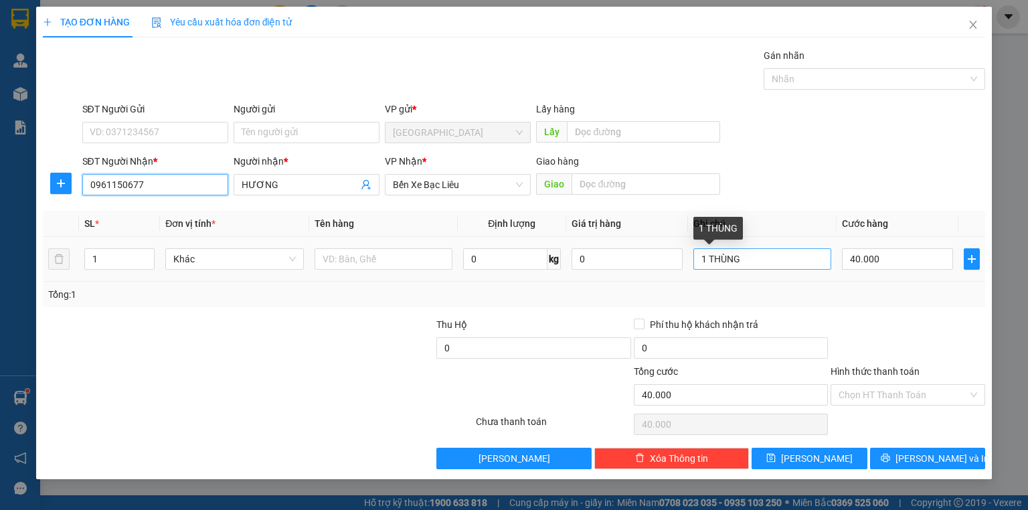
type input "0961150677"
click at [750, 264] on input "1 THÙNG" at bounding box center [762, 258] width 138 height 21
type input "1 HỌP"
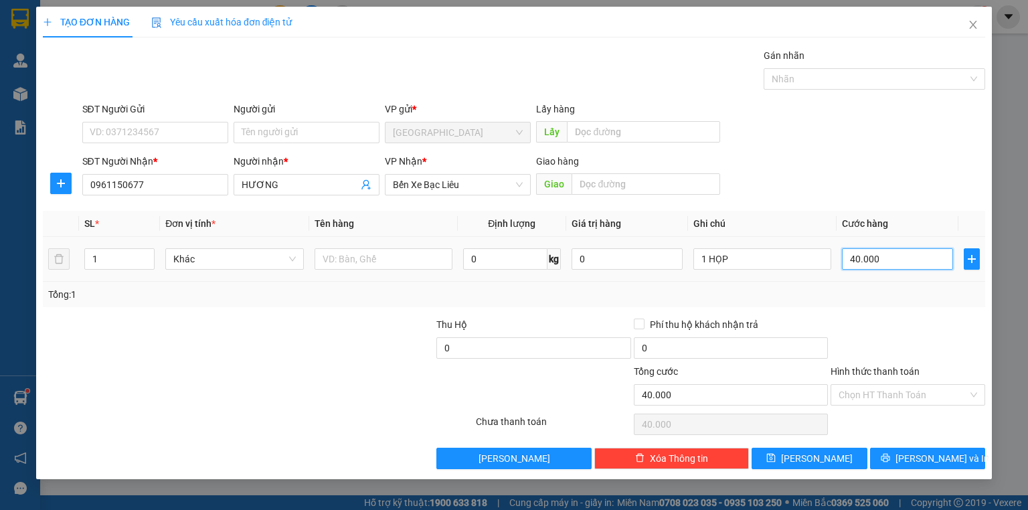
click at [883, 252] on input "40.000" at bounding box center [897, 258] width 111 height 21
type input "0"
type input "3"
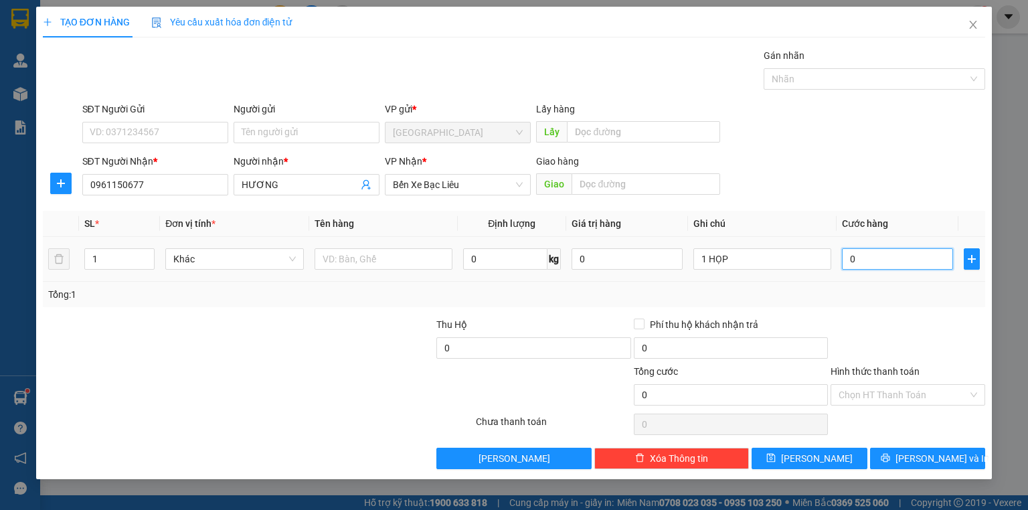
type input "3"
type input "03"
type input "30"
type input "030"
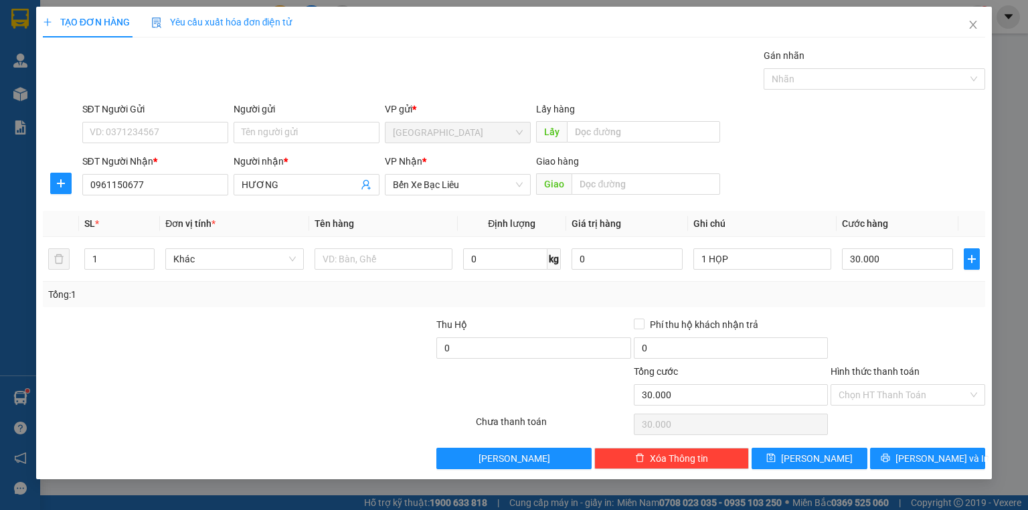
click at [855, 315] on div "Transit Pickup Surcharge Ids Transit Deliver Surcharge Ids Transit Deliver Surc…" at bounding box center [514, 258] width 942 height 421
click at [885, 367] on label "Hình thức thanh toán" at bounding box center [875, 371] width 89 height 11
click at [885, 385] on input "Hình thức thanh toán" at bounding box center [903, 395] width 129 height 20
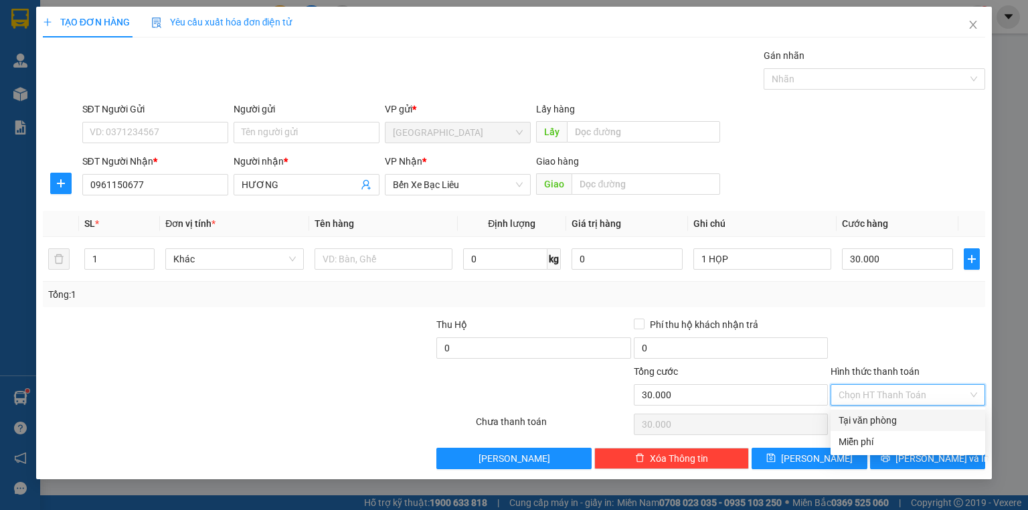
click at [888, 418] on div "Tại văn phòng" at bounding box center [908, 420] width 139 height 15
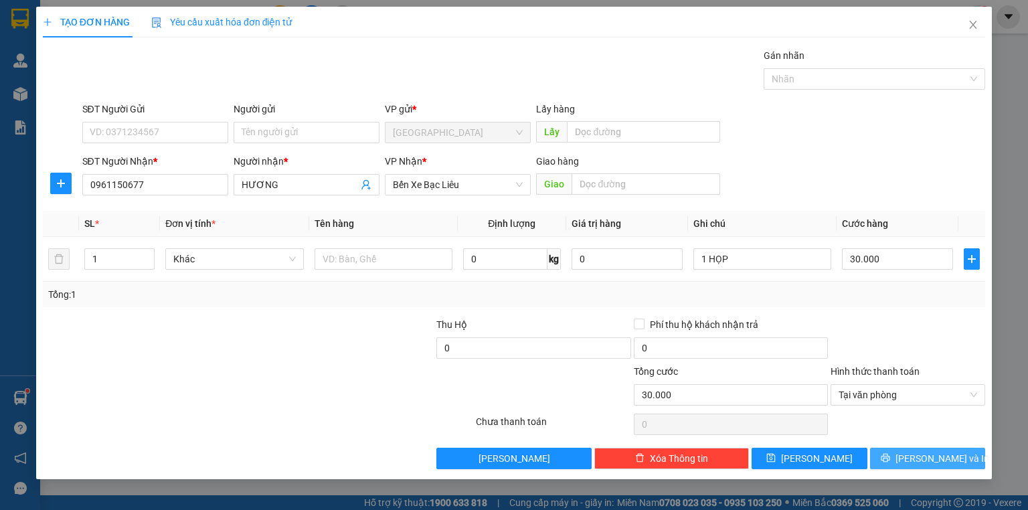
click at [896, 461] on button "[PERSON_NAME] và In" at bounding box center [928, 458] width 116 height 21
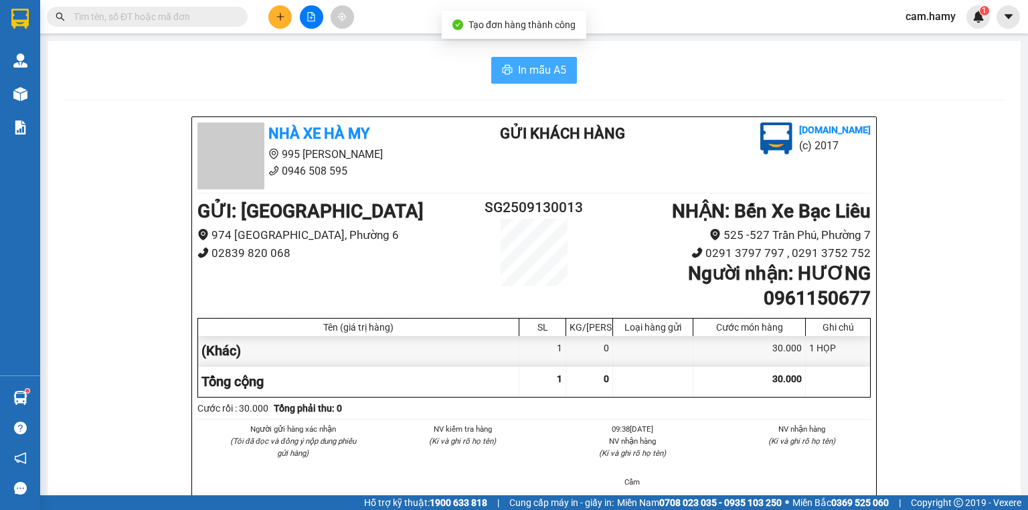
click at [543, 72] on span "In mẫu A5" at bounding box center [542, 70] width 48 height 17
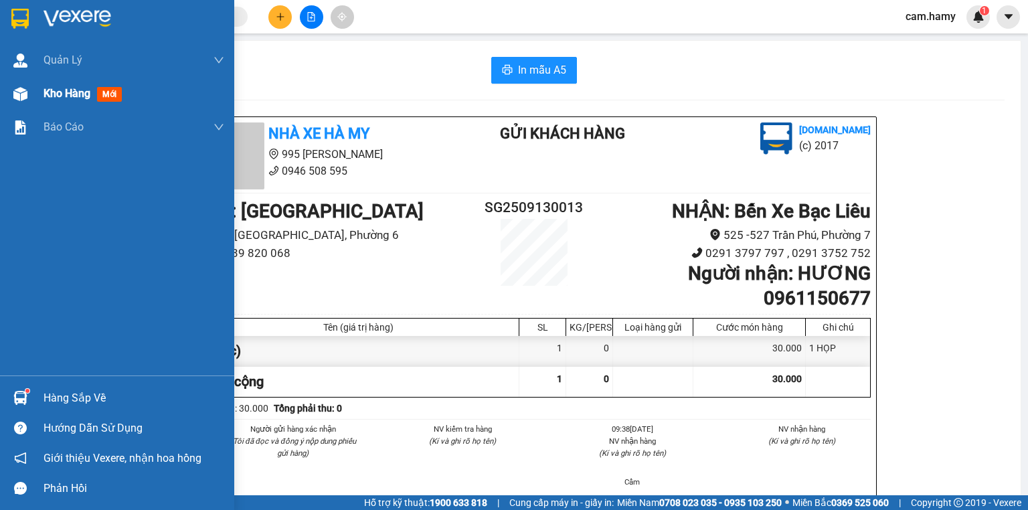
click at [55, 90] on span "Kho hàng" at bounding box center [67, 93] width 47 height 13
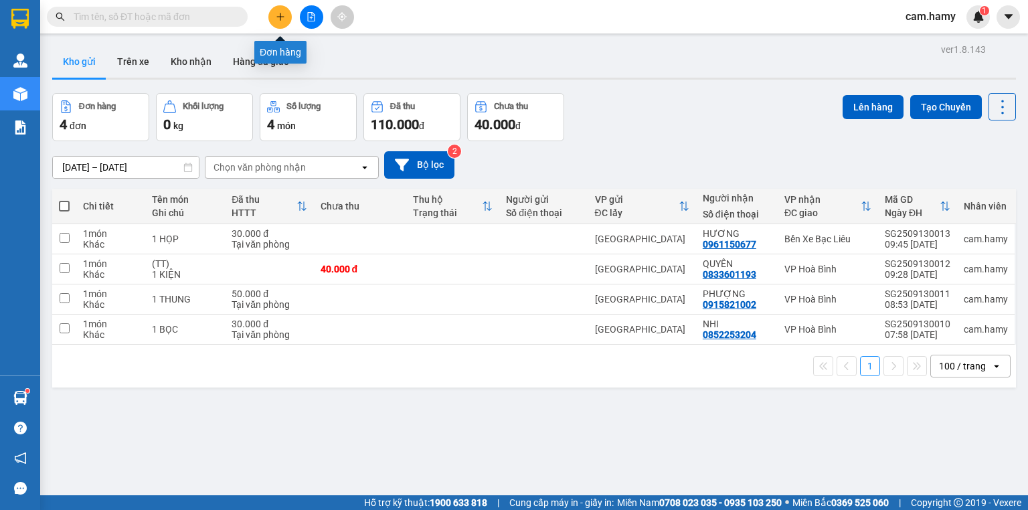
click at [277, 15] on icon "plus" at bounding box center [280, 16] width 9 height 9
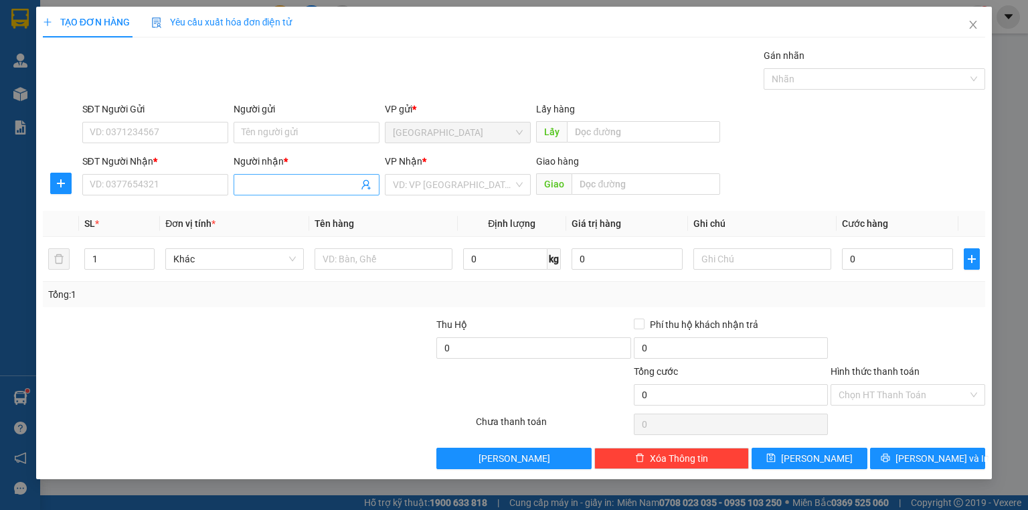
click at [277, 185] on input "Người nhận *" at bounding box center [300, 184] width 116 height 15
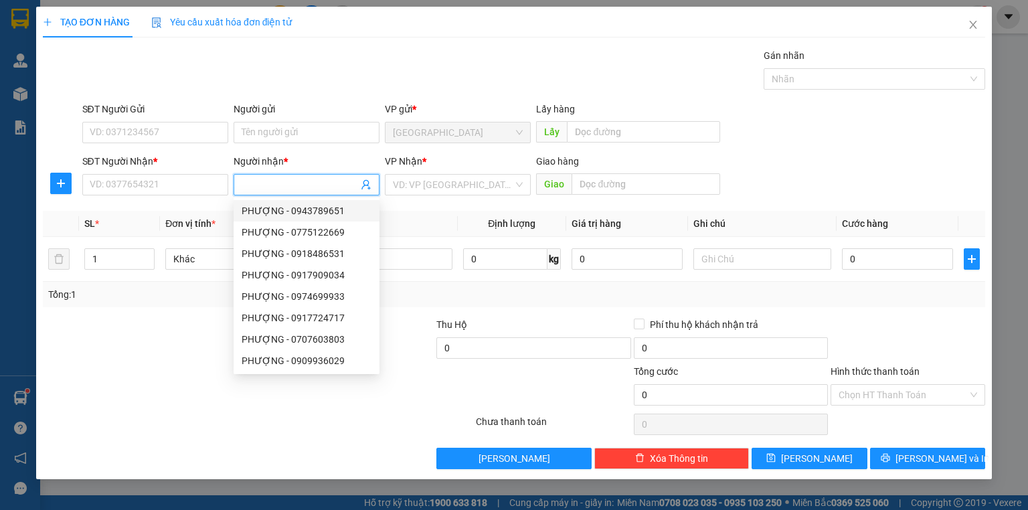
click at [261, 181] on input "Người nhận *" at bounding box center [300, 184] width 116 height 15
click at [264, 184] on input "Người nhận *" at bounding box center [300, 184] width 116 height 15
click at [253, 185] on input "Người nhận *" at bounding box center [300, 184] width 116 height 15
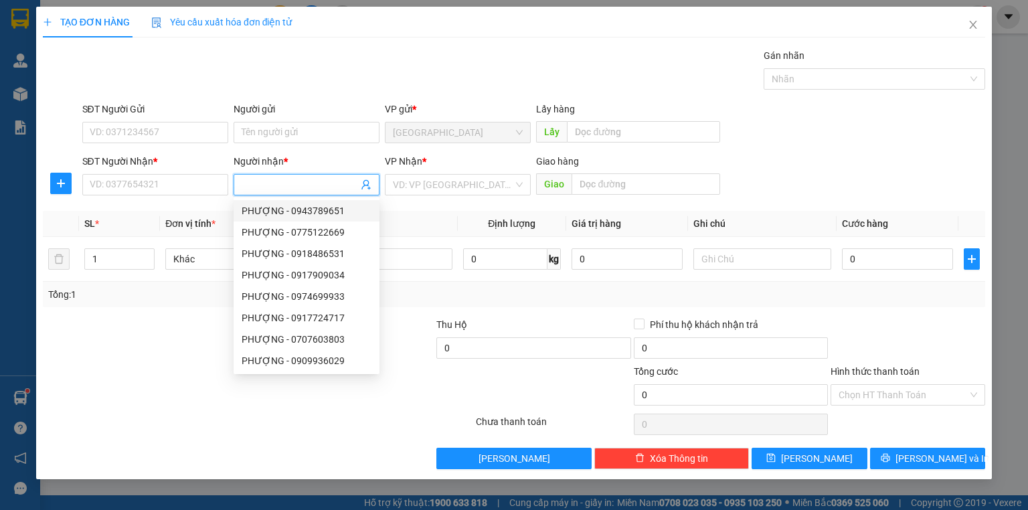
click at [252, 185] on input "Người nhận *" at bounding box center [300, 184] width 116 height 15
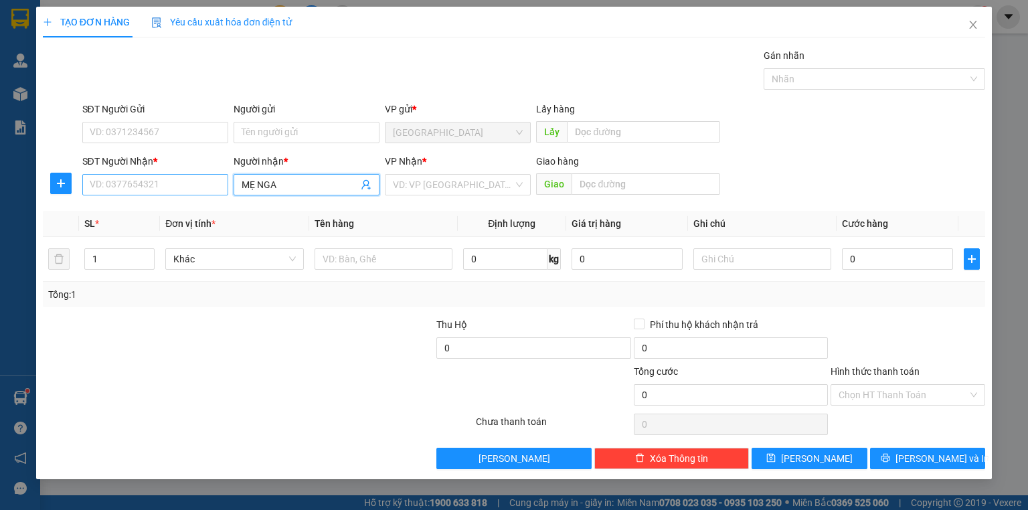
type input "MẸ NGA"
click at [207, 188] on input "SĐT Người Nhận *" at bounding box center [155, 184] width 146 height 21
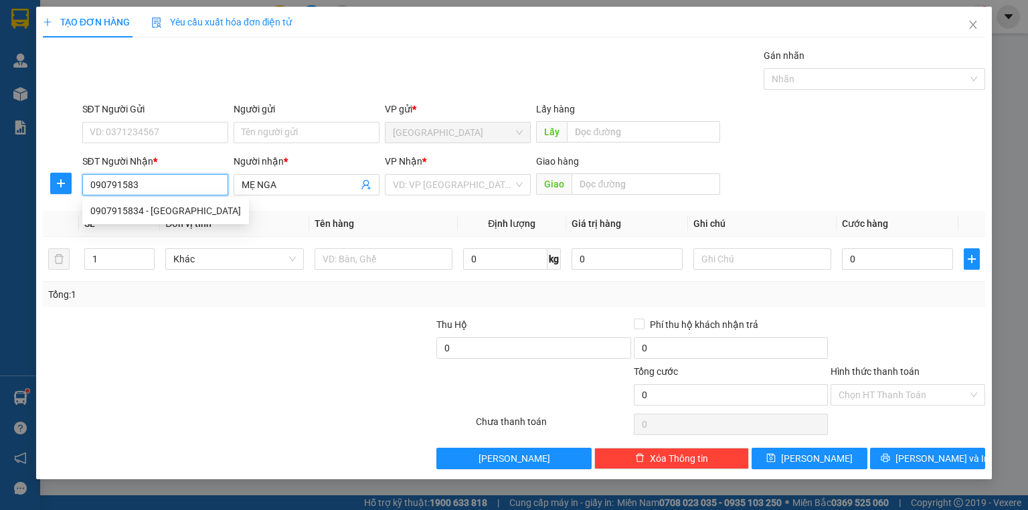
type input "0907915834"
click at [161, 217] on div "0907915834 - [GEOGRAPHIC_DATA]" at bounding box center [165, 210] width 151 height 15
type input "NGA"
type input "100.000"
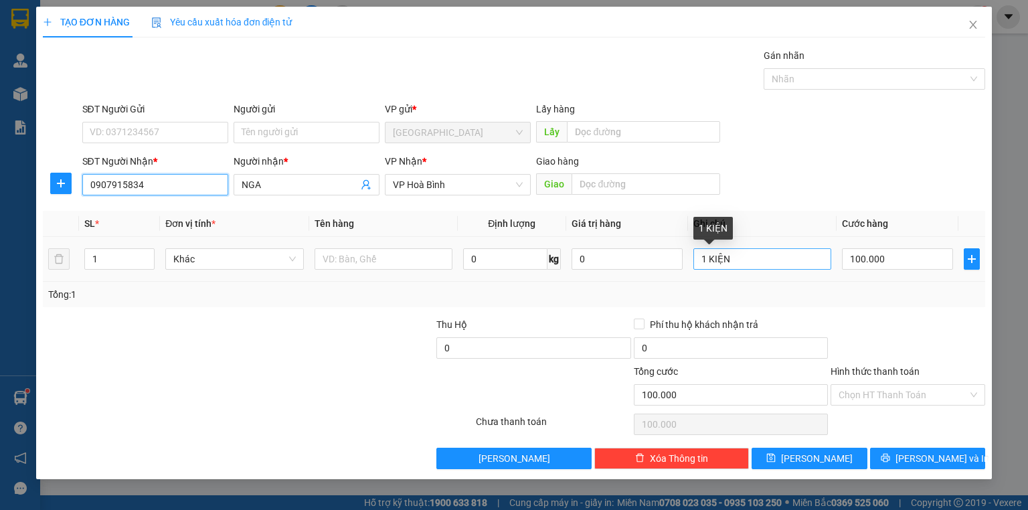
type input "0907915834"
click at [729, 264] on input "1 KIỆN" at bounding box center [762, 258] width 138 height 21
type input "1 BỌC"
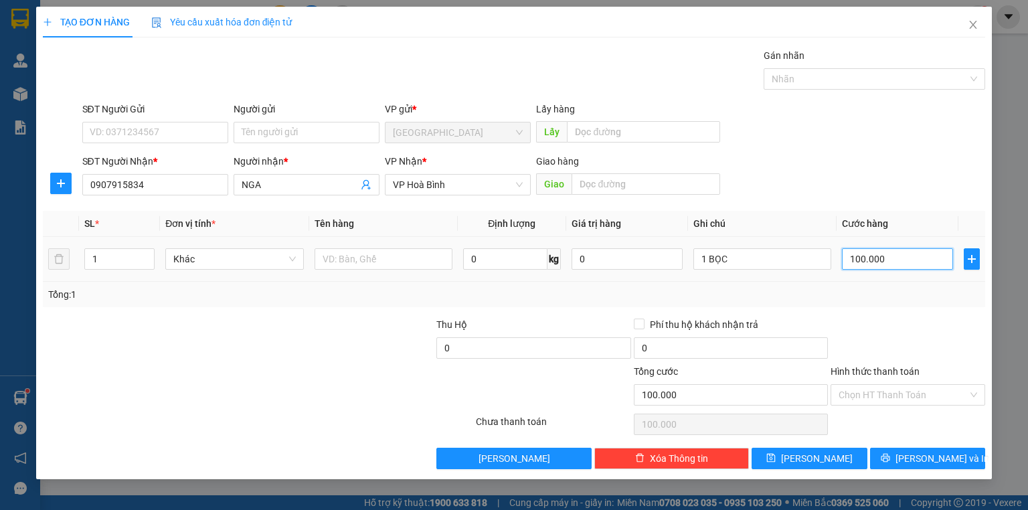
click at [889, 259] on input "100.000" at bounding box center [897, 258] width 111 height 21
click at [889, 298] on div "Tổng: 1" at bounding box center [514, 294] width 932 height 15
drag, startPoint x: 883, startPoint y: 302, endPoint x: 891, endPoint y: 296, distance: 9.5
click at [887, 298] on div "Tổng: 1" at bounding box center [514, 294] width 942 height 25
click at [887, 367] on label "Hình thức thanh toán" at bounding box center [875, 371] width 89 height 11
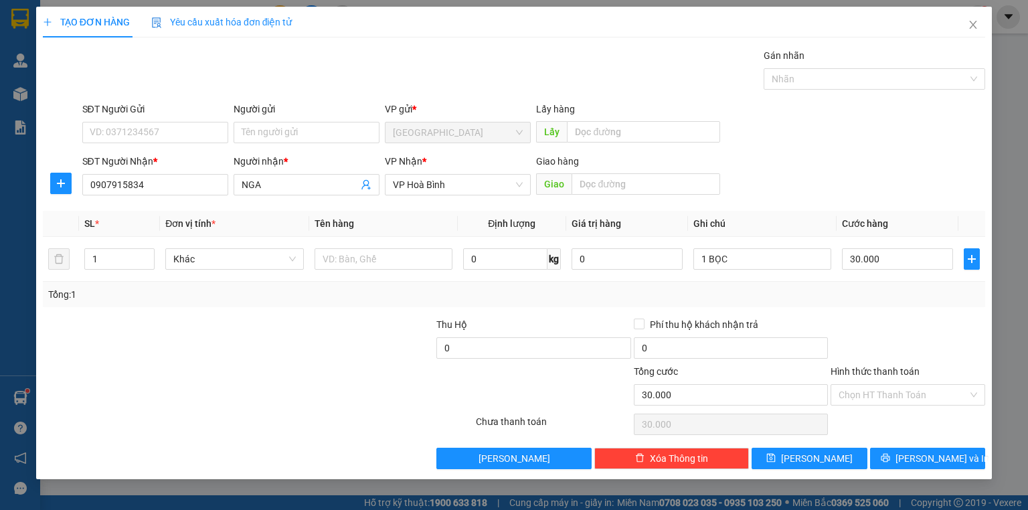
click at [887, 385] on input "Hình thức thanh toán" at bounding box center [903, 395] width 129 height 20
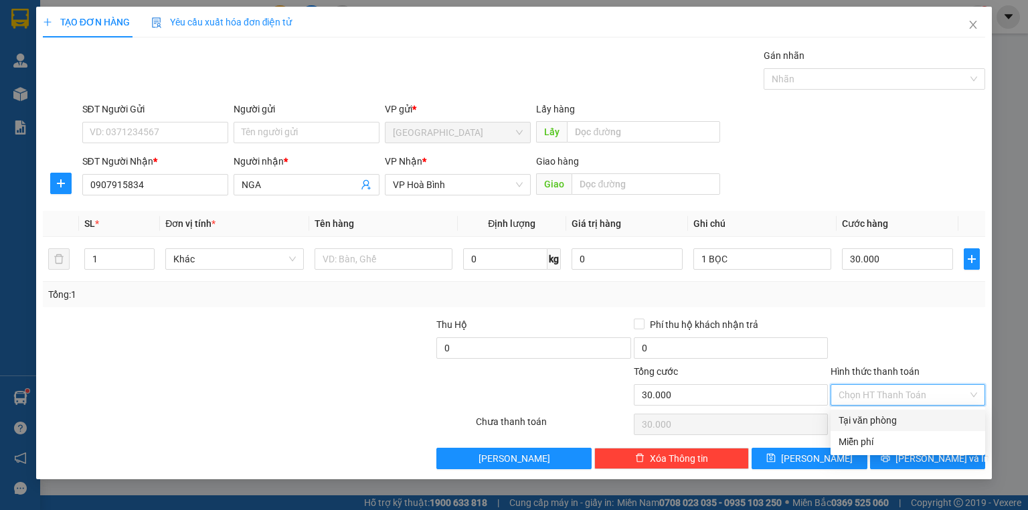
click at [887, 422] on div "Tại văn phòng" at bounding box center [908, 420] width 139 height 15
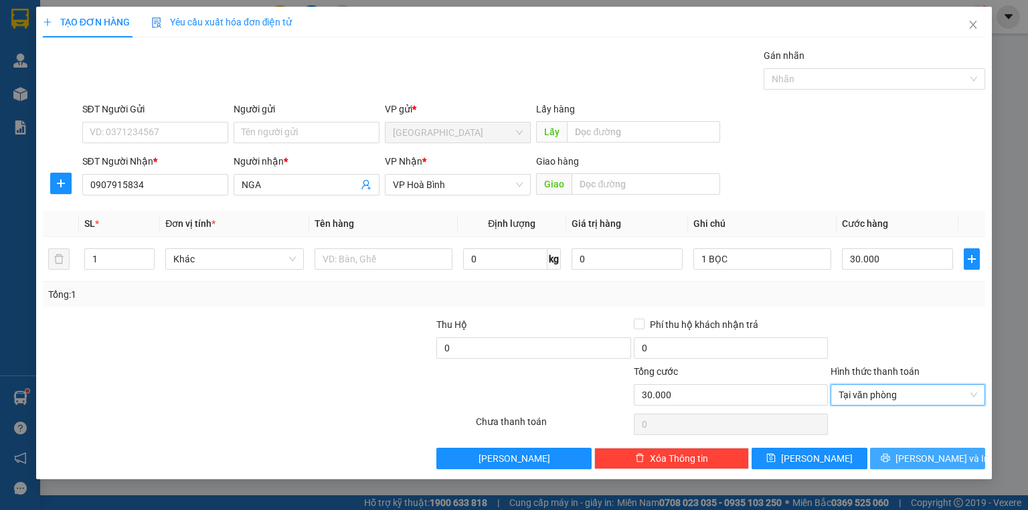
click at [889, 458] on icon "printer" at bounding box center [885, 458] width 9 height 9
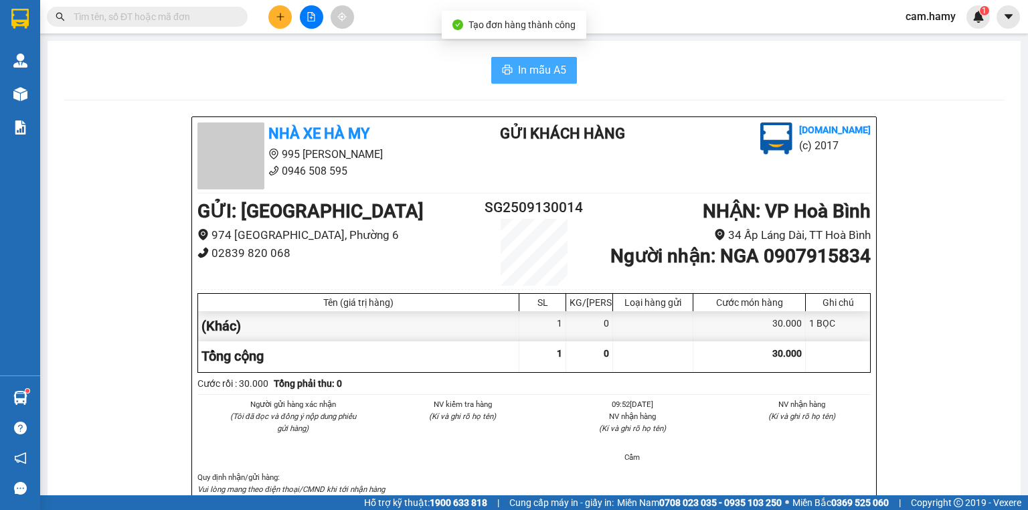
click at [510, 72] on button "In mẫu A5" at bounding box center [534, 70] width 86 height 27
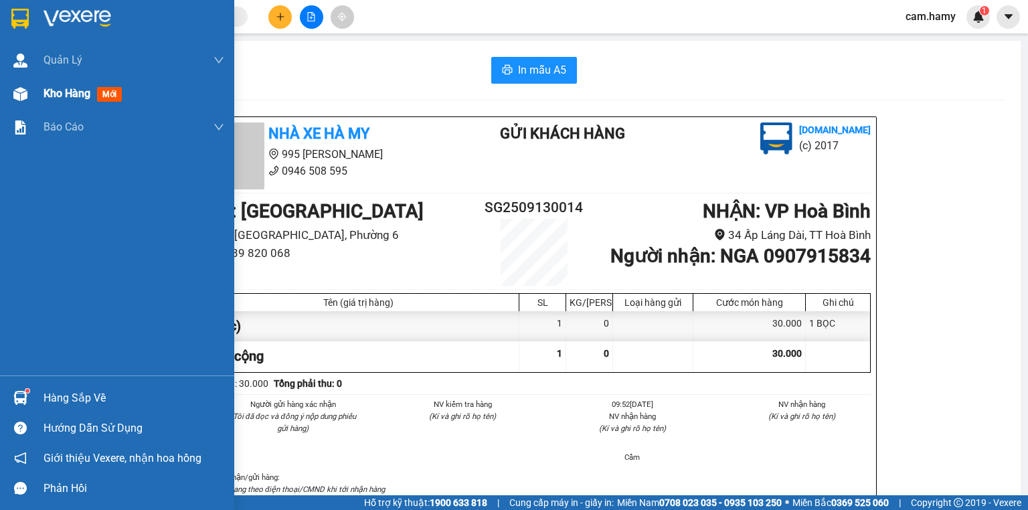
click at [33, 90] on div "Kho hàng mới" at bounding box center [117, 93] width 234 height 33
